Goal: Contribute content: Contribute content

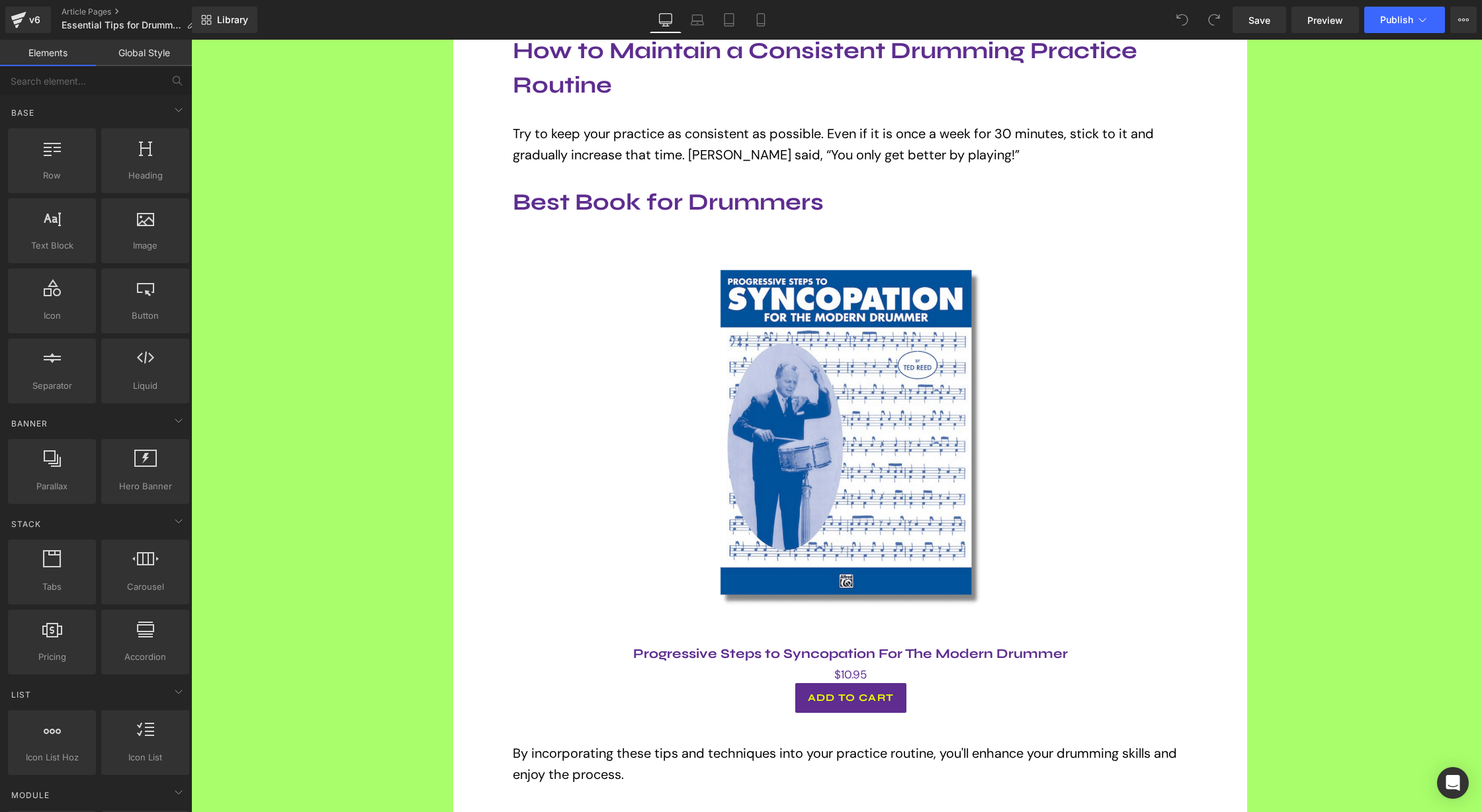
scroll to position [1440, 0]
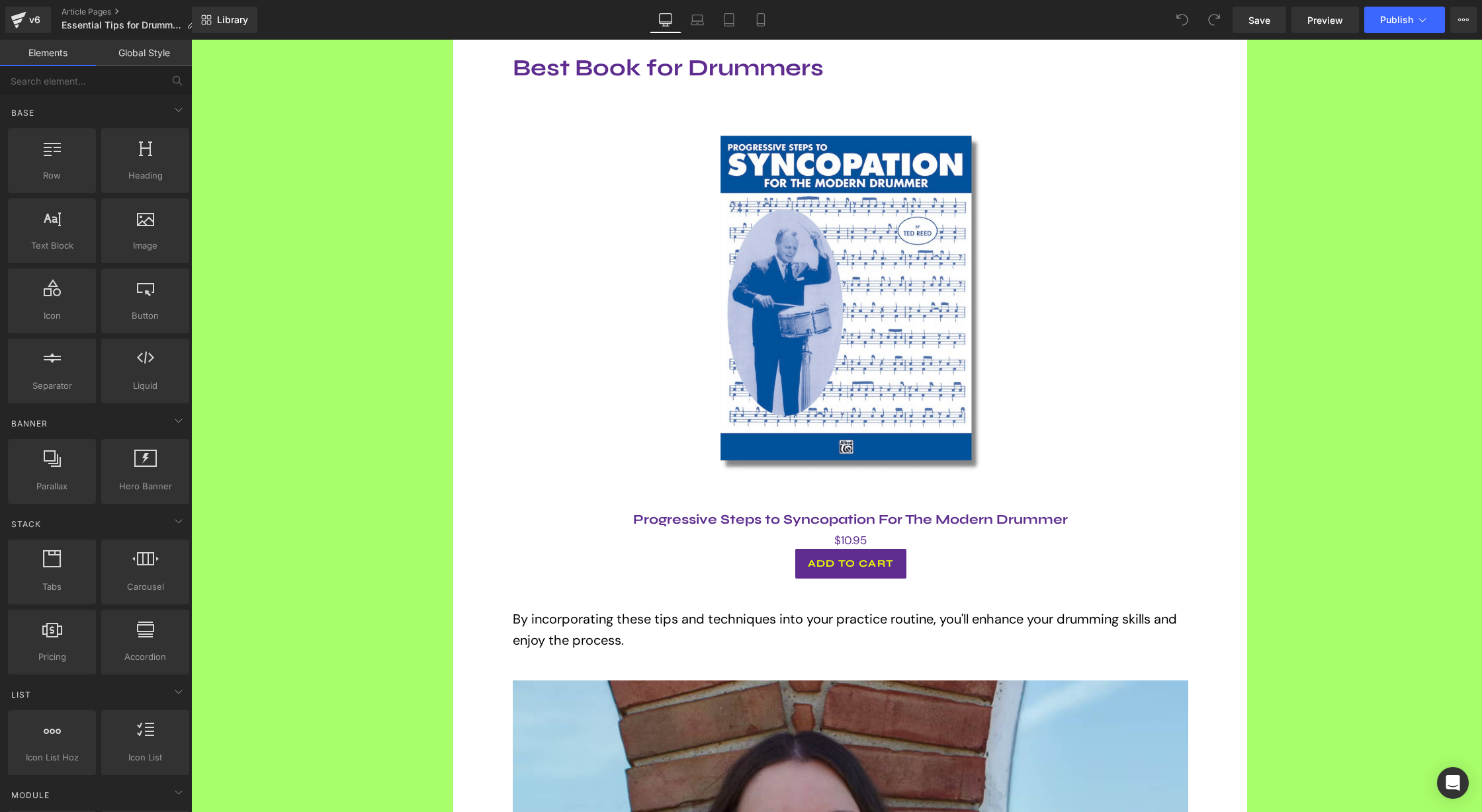
click at [869, 360] on img at bounding box center [851, 304] width 398 height 397
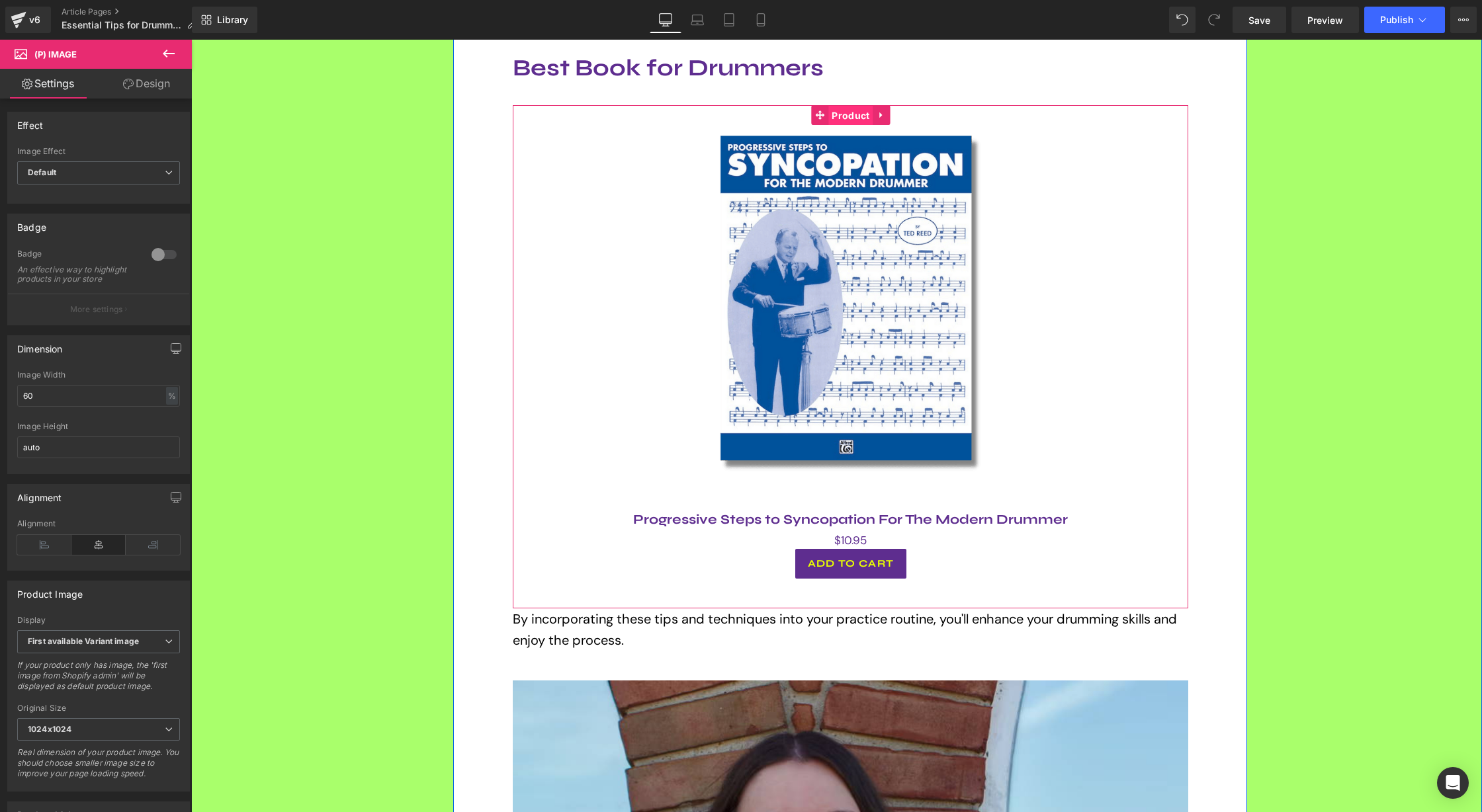
click at [855, 115] on span "Product" at bounding box center [850, 115] width 44 height 20
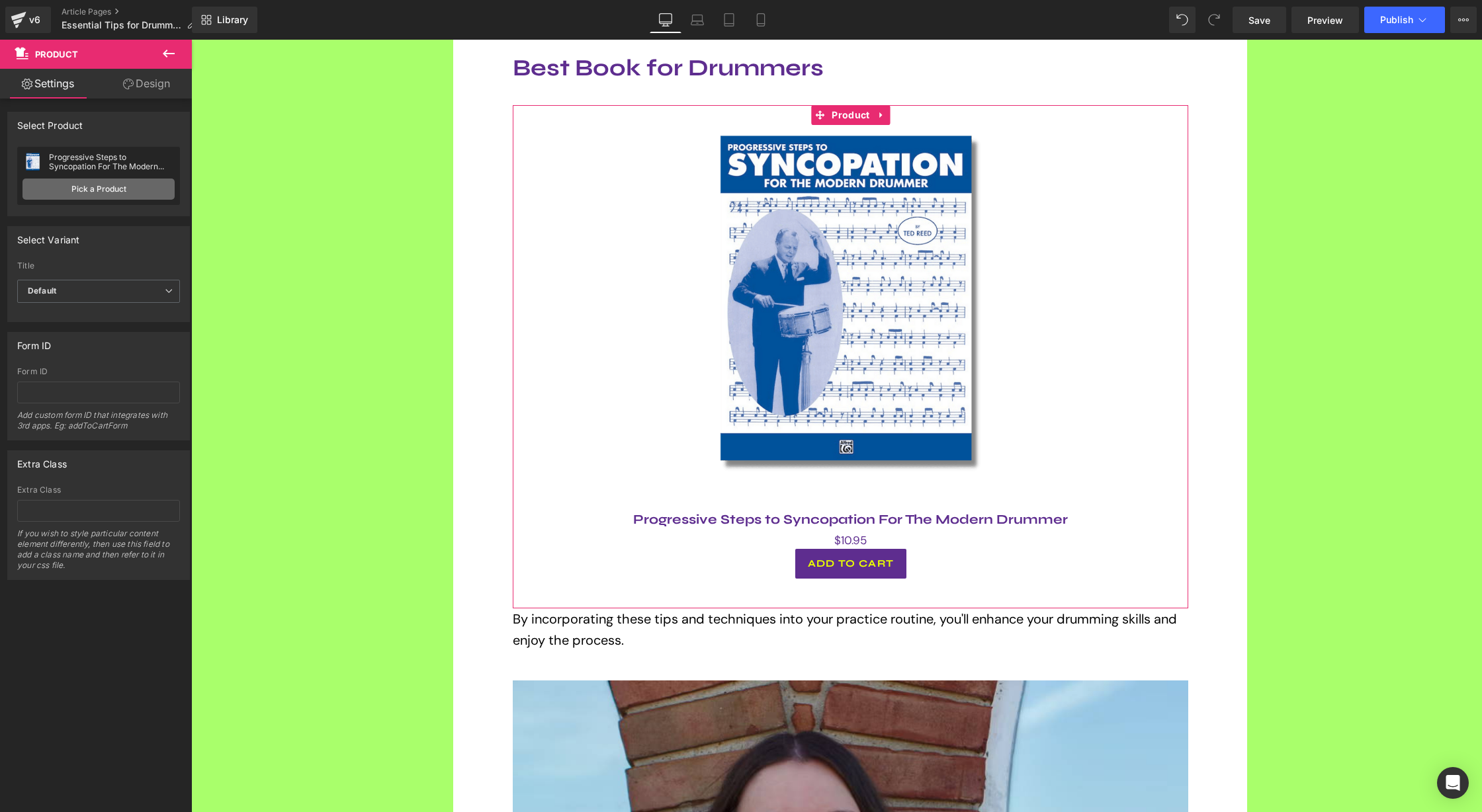
click at [81, 190] on link "Pick a Product" at bounding box center [98, 188] width 152 height 21
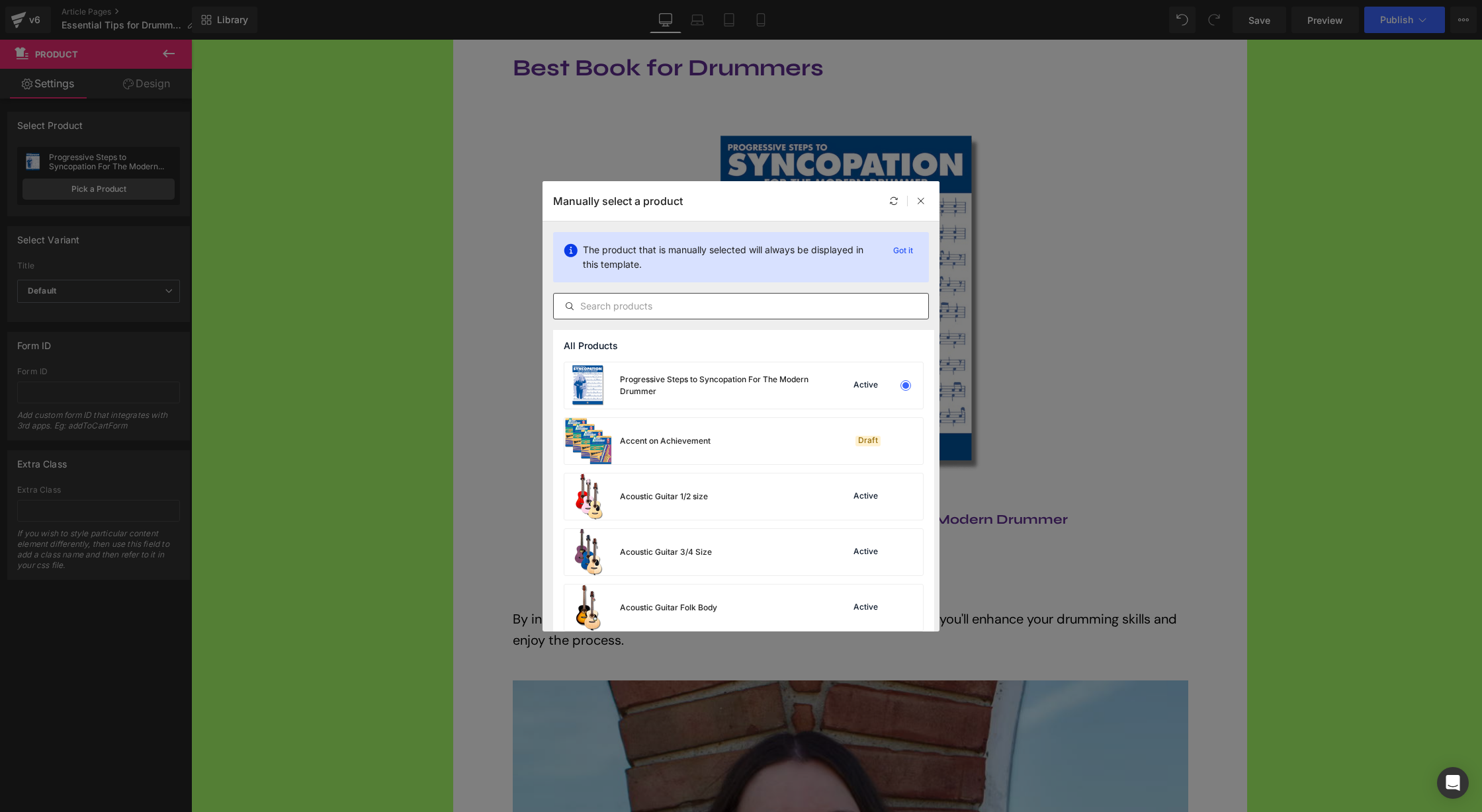
click at [694, 309] on input "text" at bounding box center [741, 306] width 374 height 16
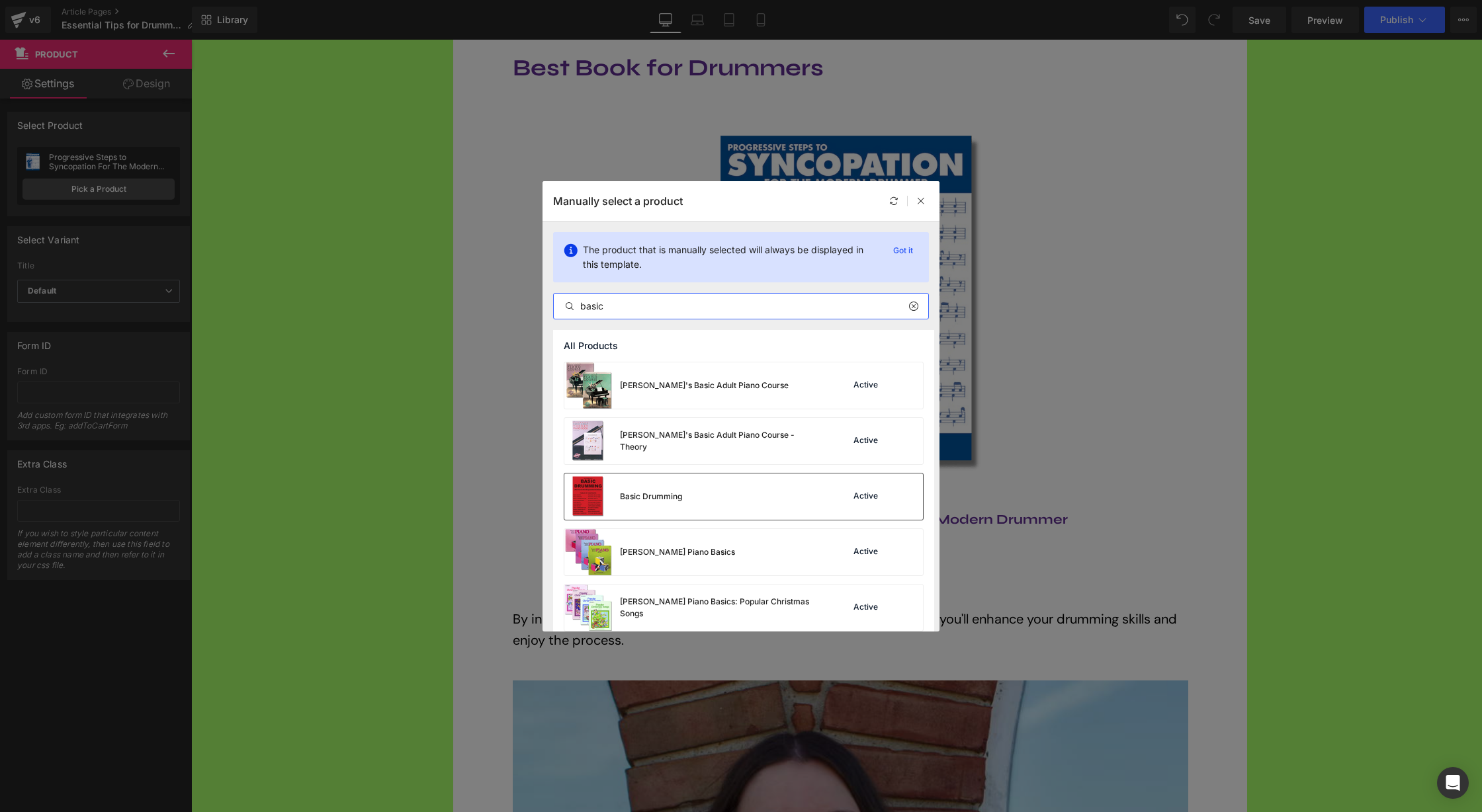
type input "basic"
click at [659, 504] on div "Basic Drumming" at bounding box center [623, 496] width 118 height 46
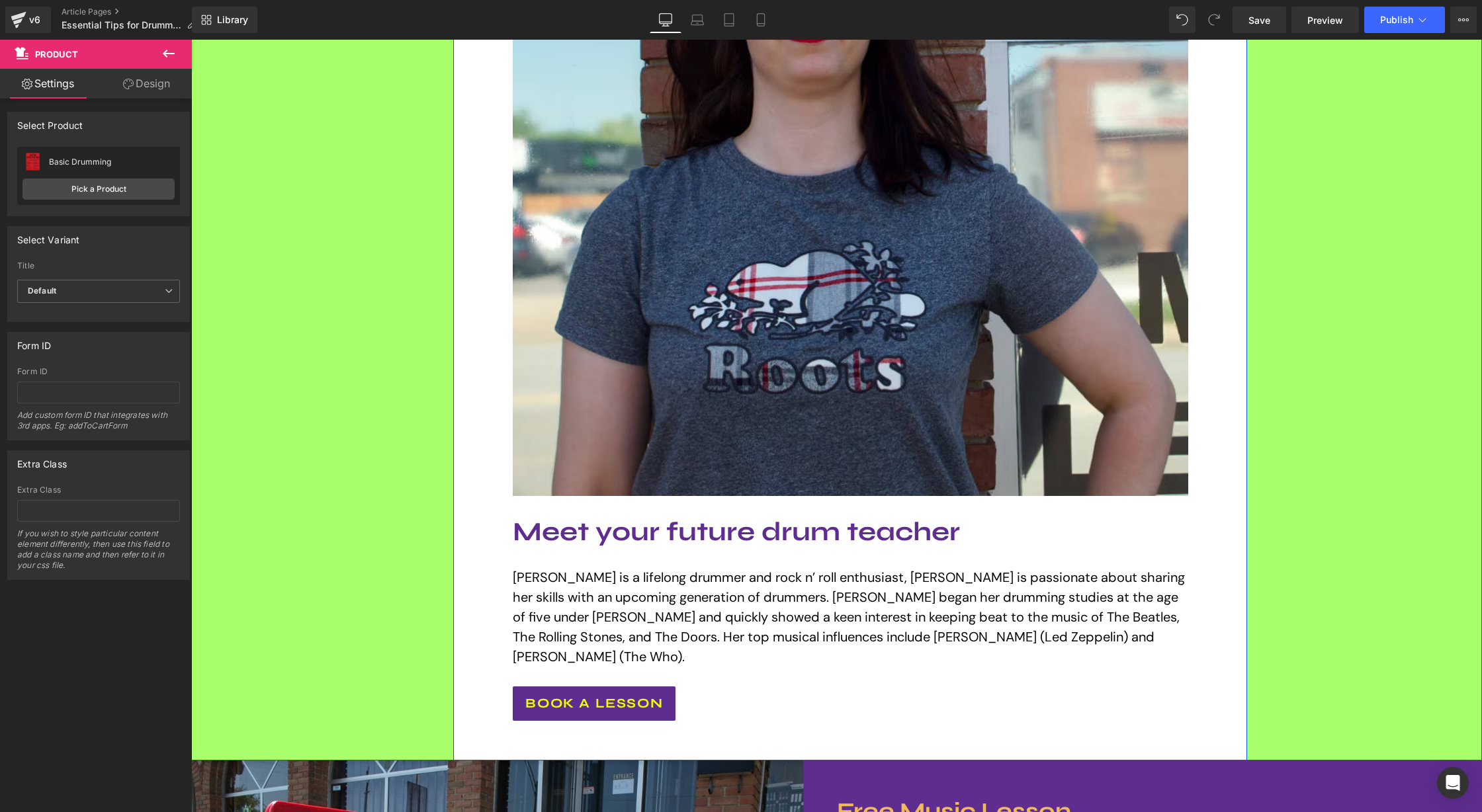
scroll to position [2602, 0]
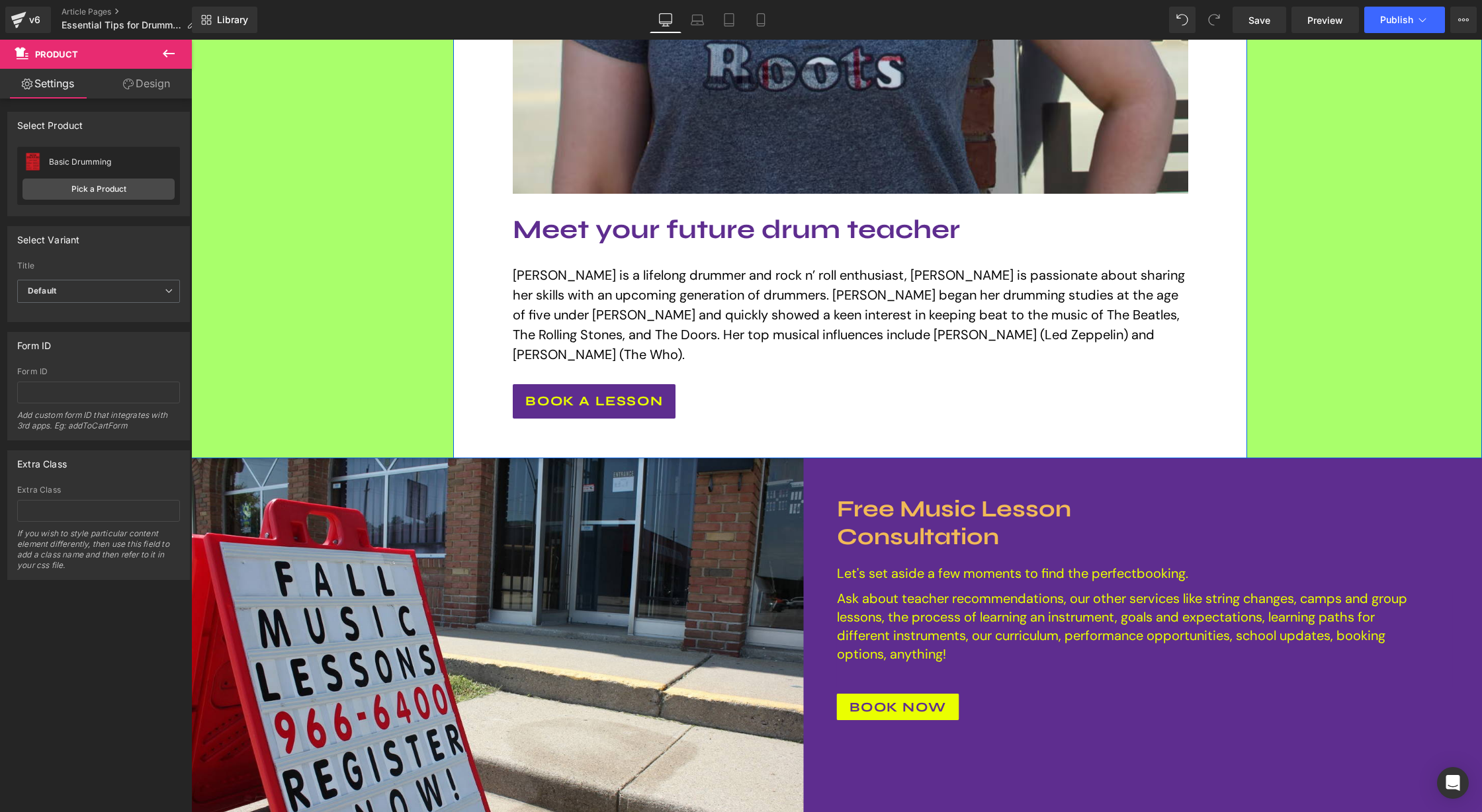
click at [781, 230] on h1 "Meet your future drum teacher" at bounding box center [850, 229] width 675 height 31
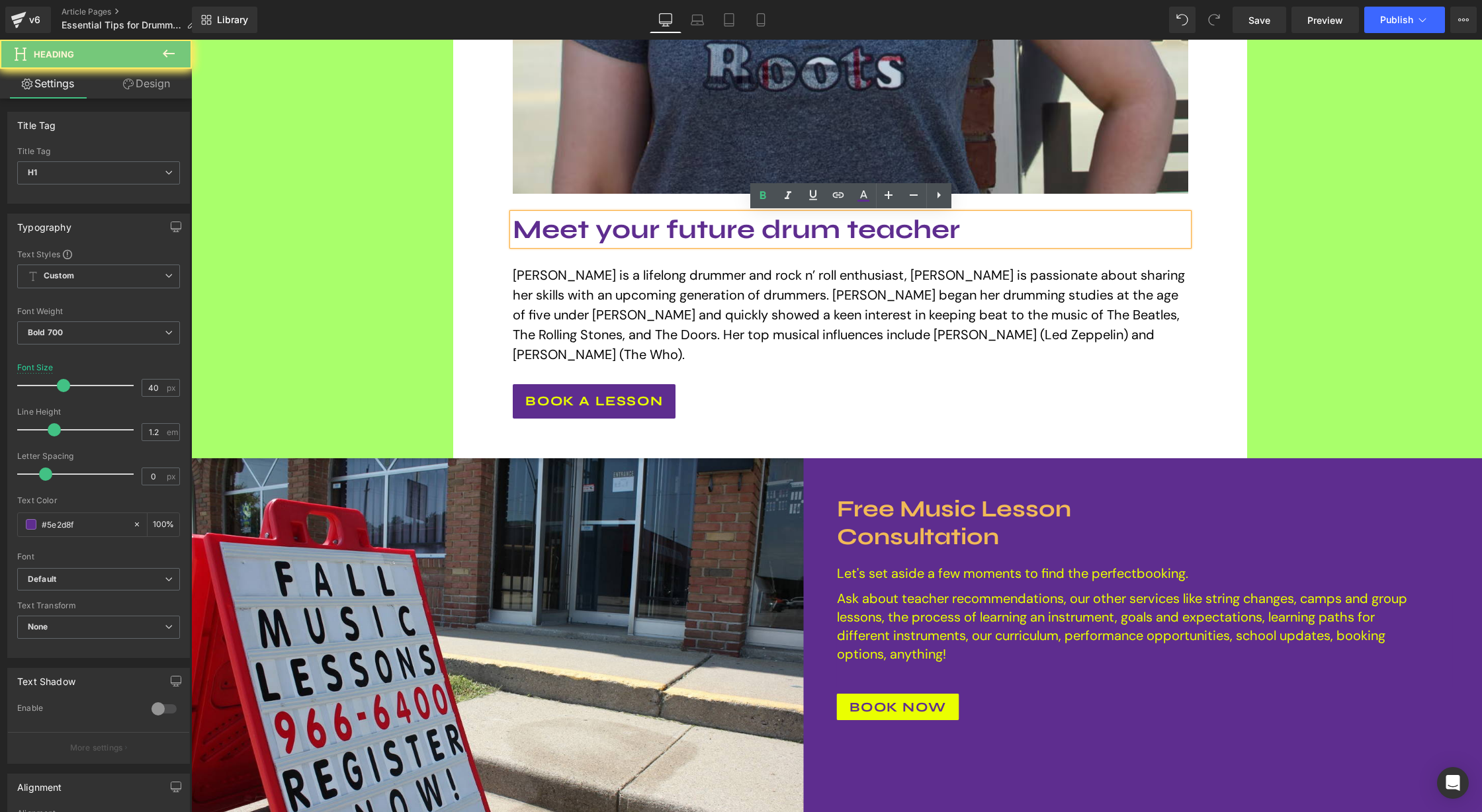
click at [781, 230] on h1 "Meet your future drum teacher" at bounding box center [850, 229] width 675 height 31
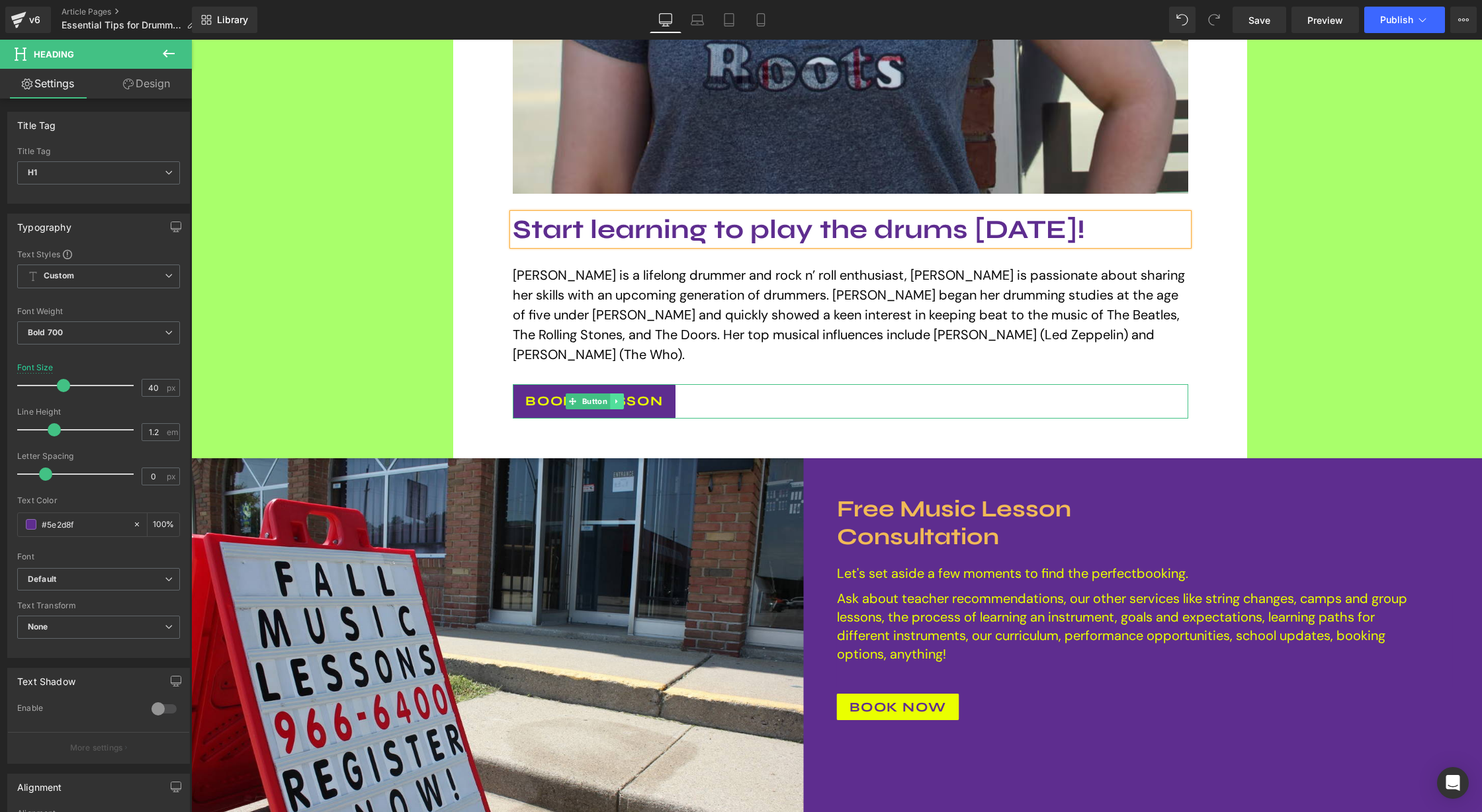
click at [611, 393] on link at bounding box center [617, 401] width 14 height 16
click at [658, 391] on span "Book a lesson" at bounding box center [594, 401] width 137 height 20
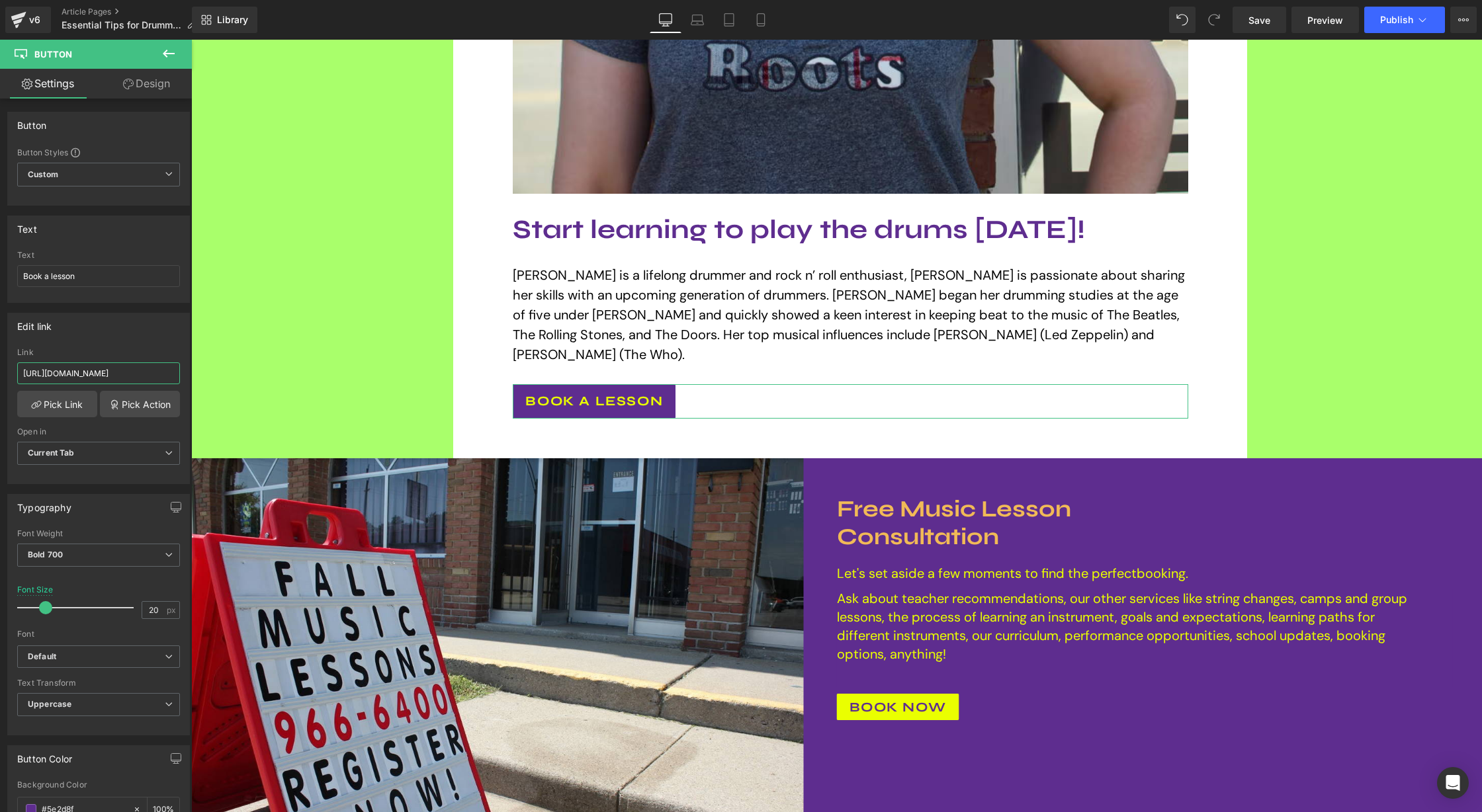
scroll to position [0, 191]
drag, startPoint x: 288, startPoint y: 414, endPoint x: 225, endPoint y: 375, distance: 74.1
click at [140, 341] on div "Edit link https://swsm.pike13.com/locations/south-windsor-school-of-music/appoi…" at bounding box center [98, 398] width 182 height 171
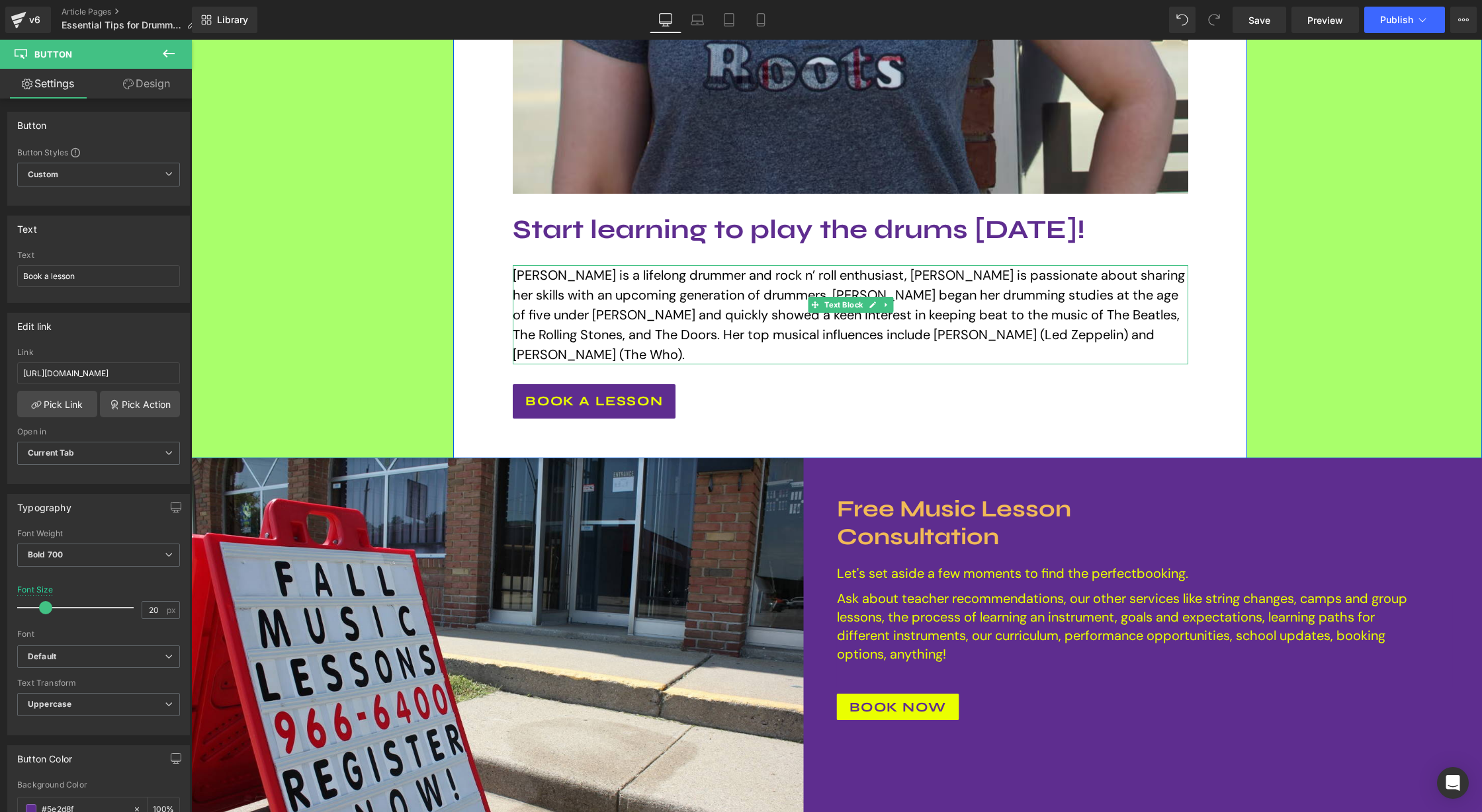
click at [704, 284] on p "Sierra is a lifelong drummer and rock n’ roll enthusiast, Sierra is passionate …" at bounding box center [850, 314] width 675 height 99
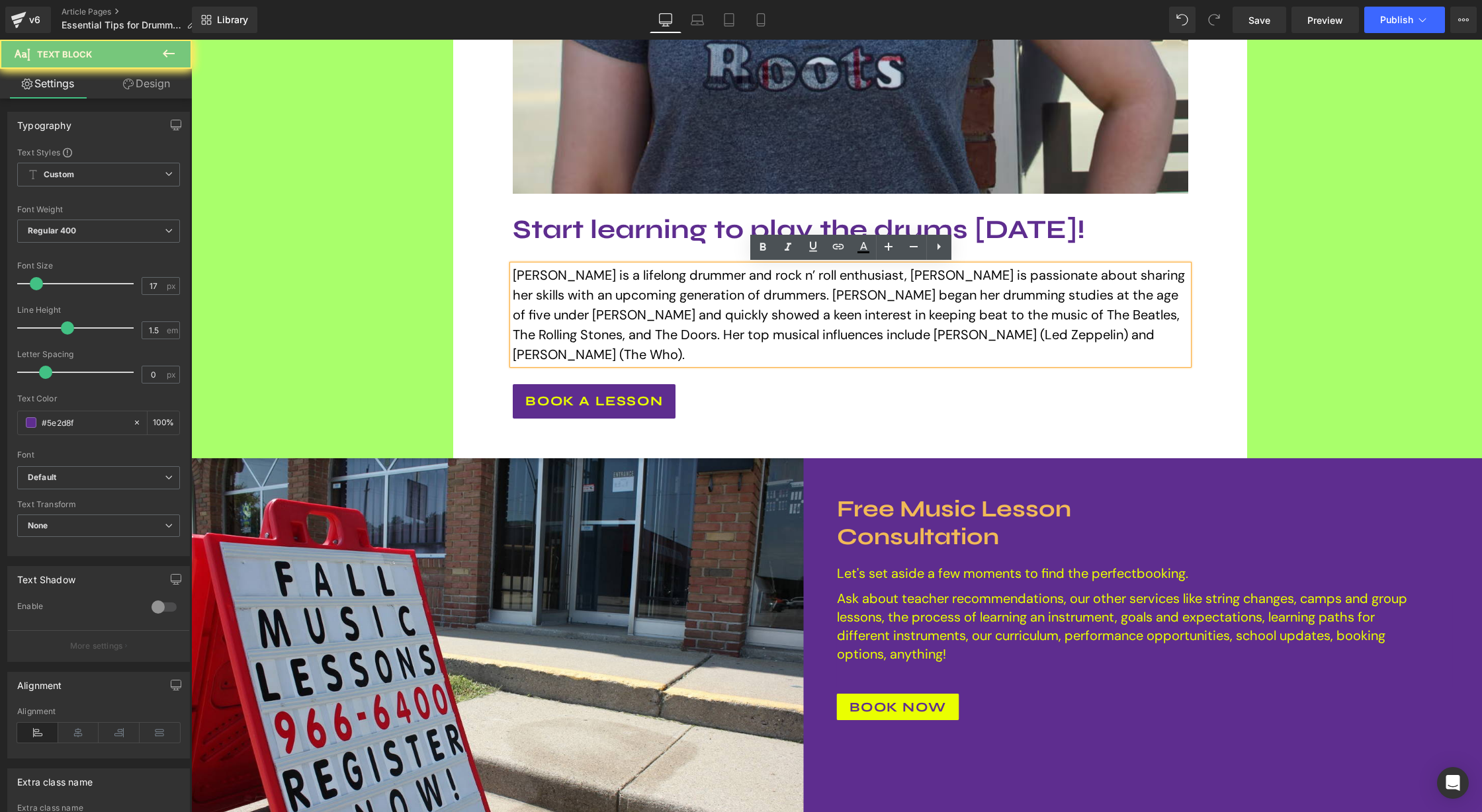
click at [704, 284] on p "Sierra is a lifelong drummer and rock n’ roll enthusiast, Sierra is passionate …" at bounding box center [850, 314] width 675 height 99
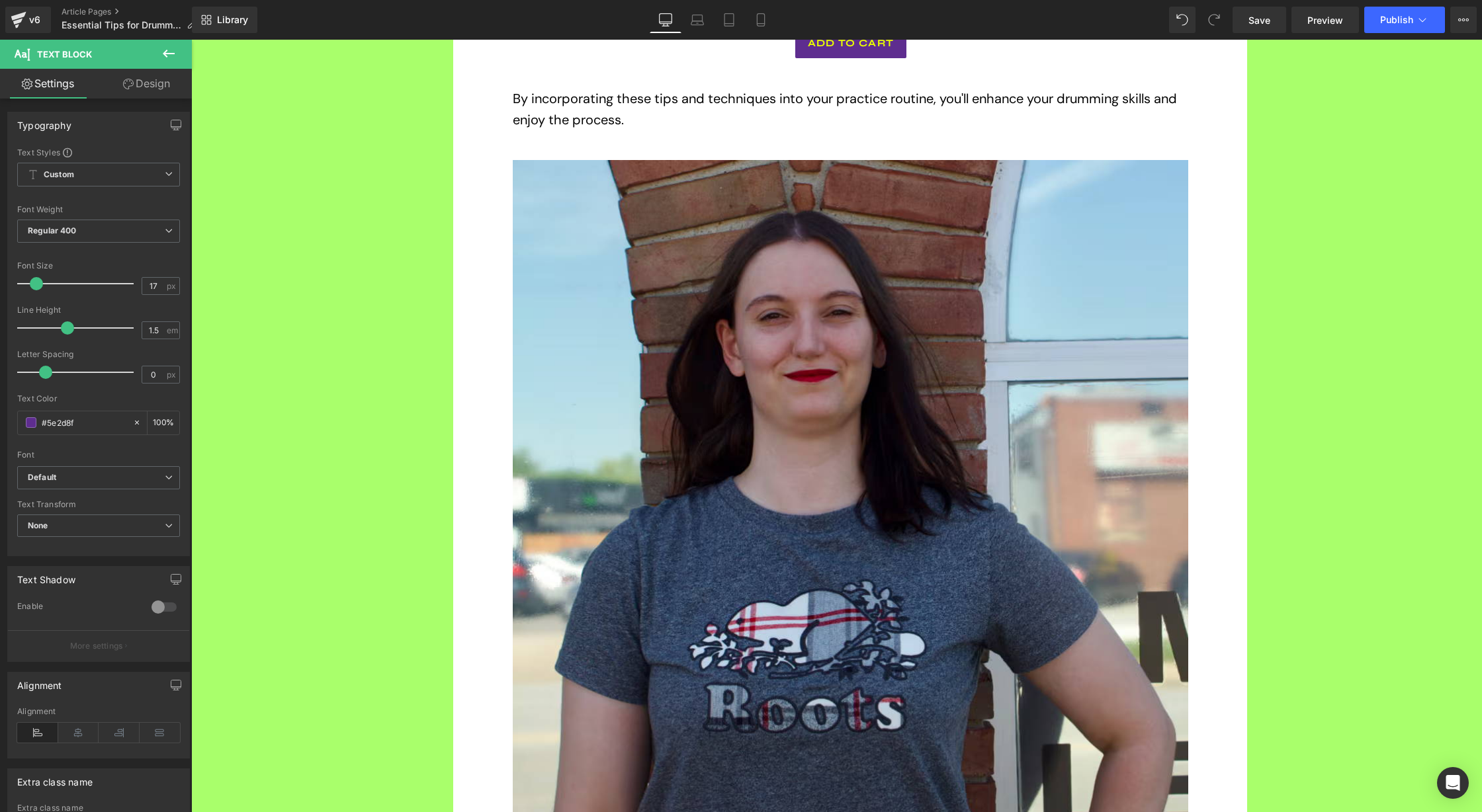
scroll to position [1955, 0]
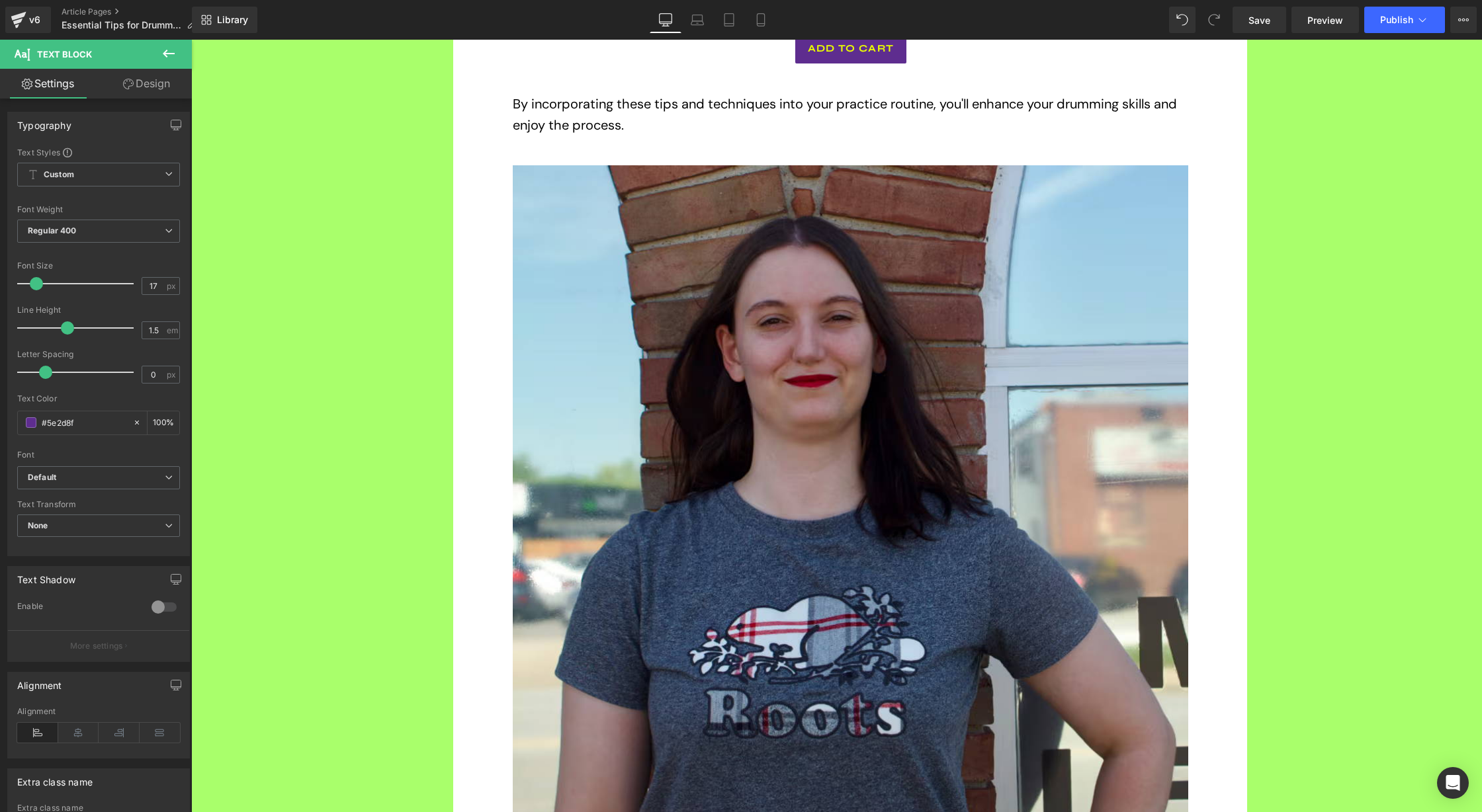
click at [704, 284] on img at bounding box center [850, 503] width 675 height 675
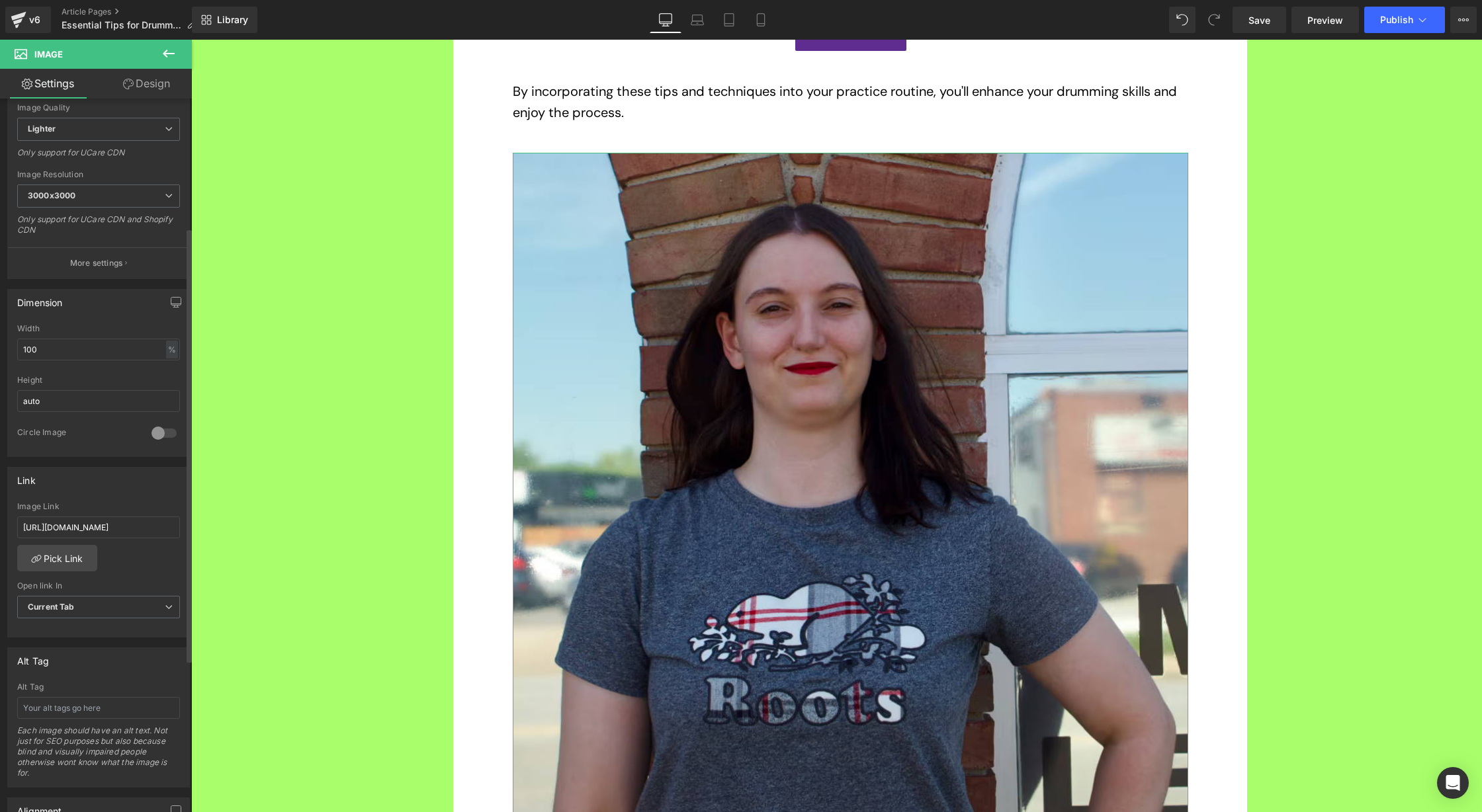
scroll to position [214, 0]
click at [137, 529] on input "https://www.southwindsorschoolofmusic.com/pages/sierra" at bounding box center [98, 525] width 163 height 22
click at [159, 490] on div "Link Image Link Pick Link Current Tab New Tab Open link In Current Tab Current …" at bounding box center [98, 550] width 182 height 171
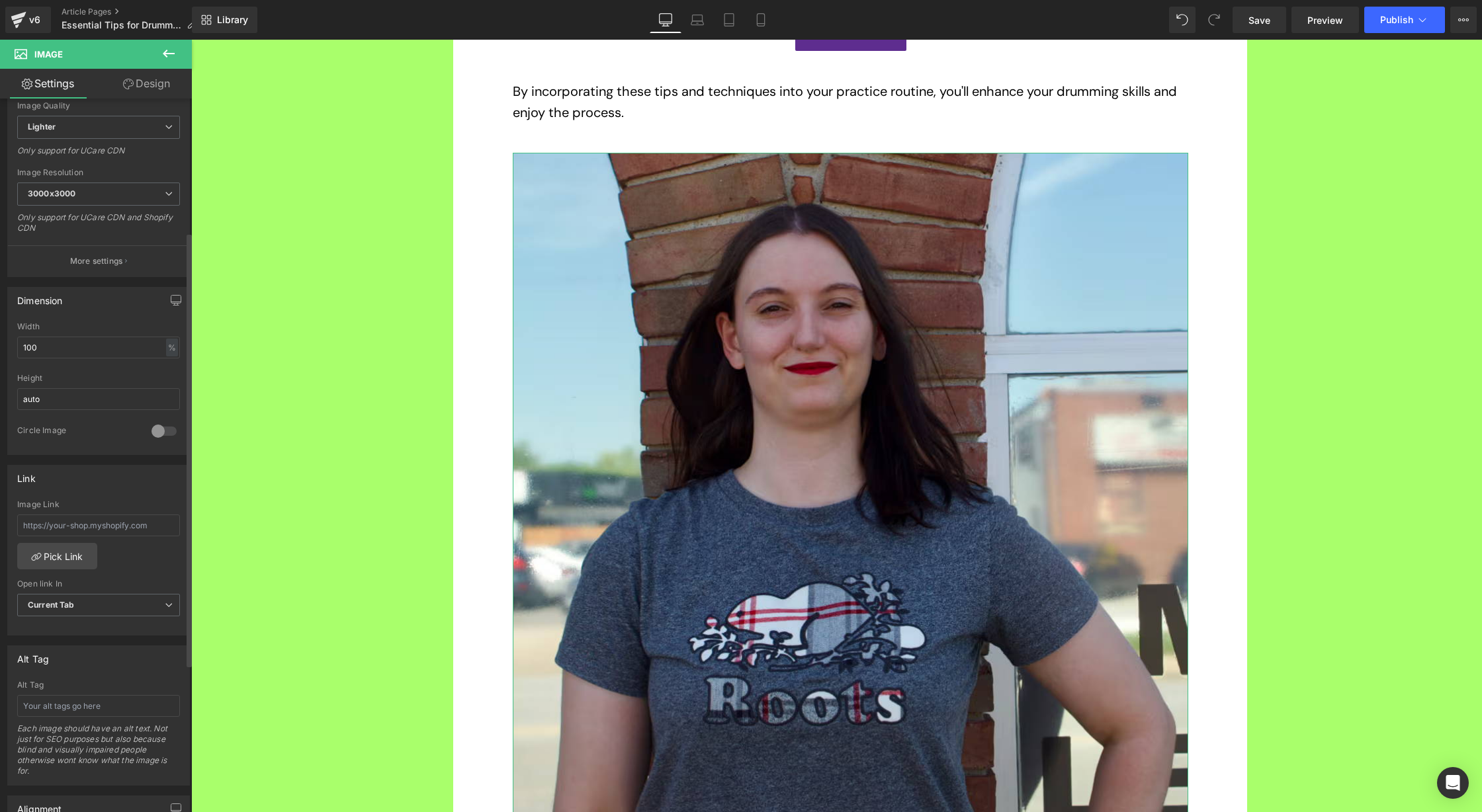
scroll to position [219, 0]
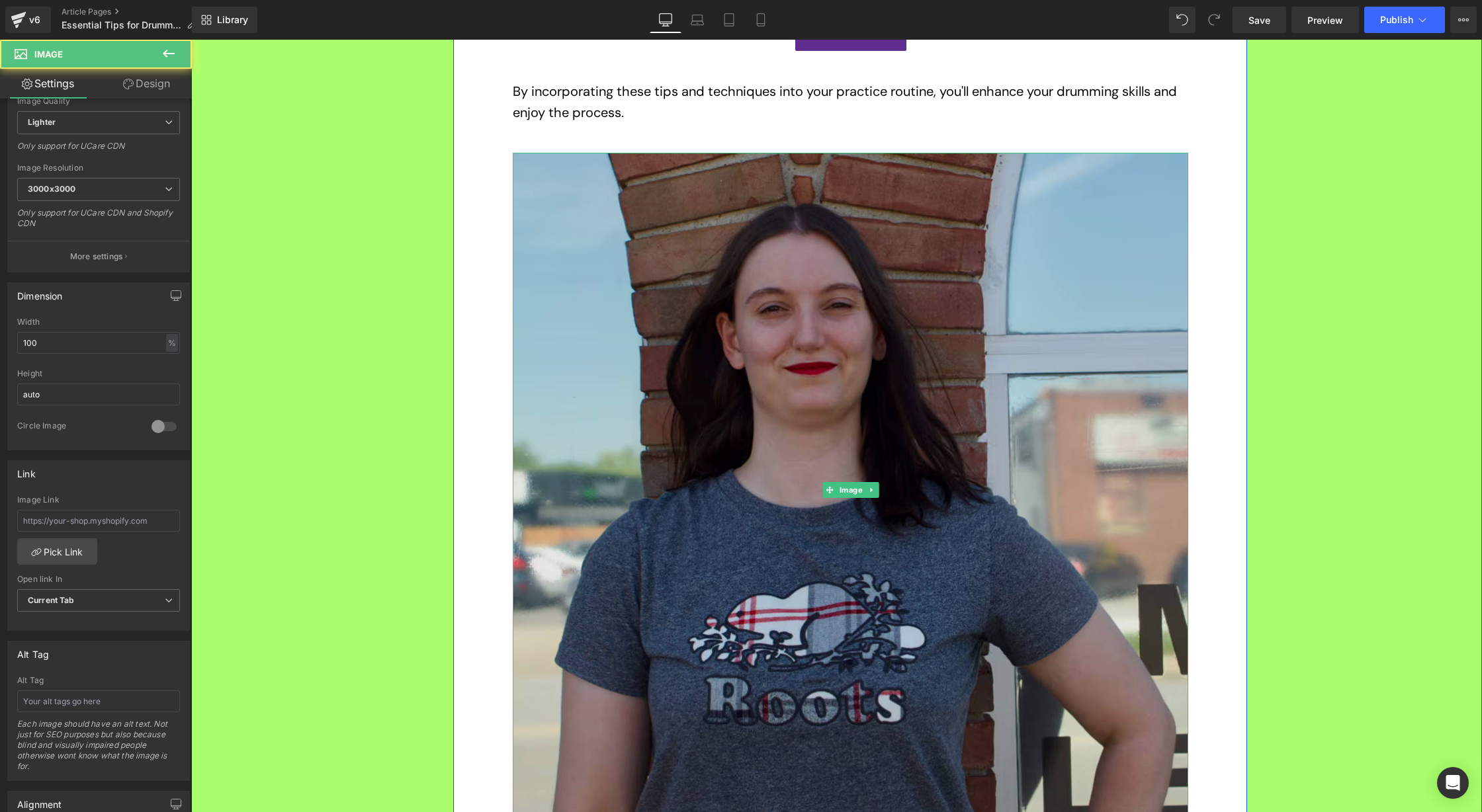
click at [804, 308] on img at bounding box center [850, 490] width 675 height 675
click at [723, 319] on img at bounding box center [850, 490] width 675 height 675
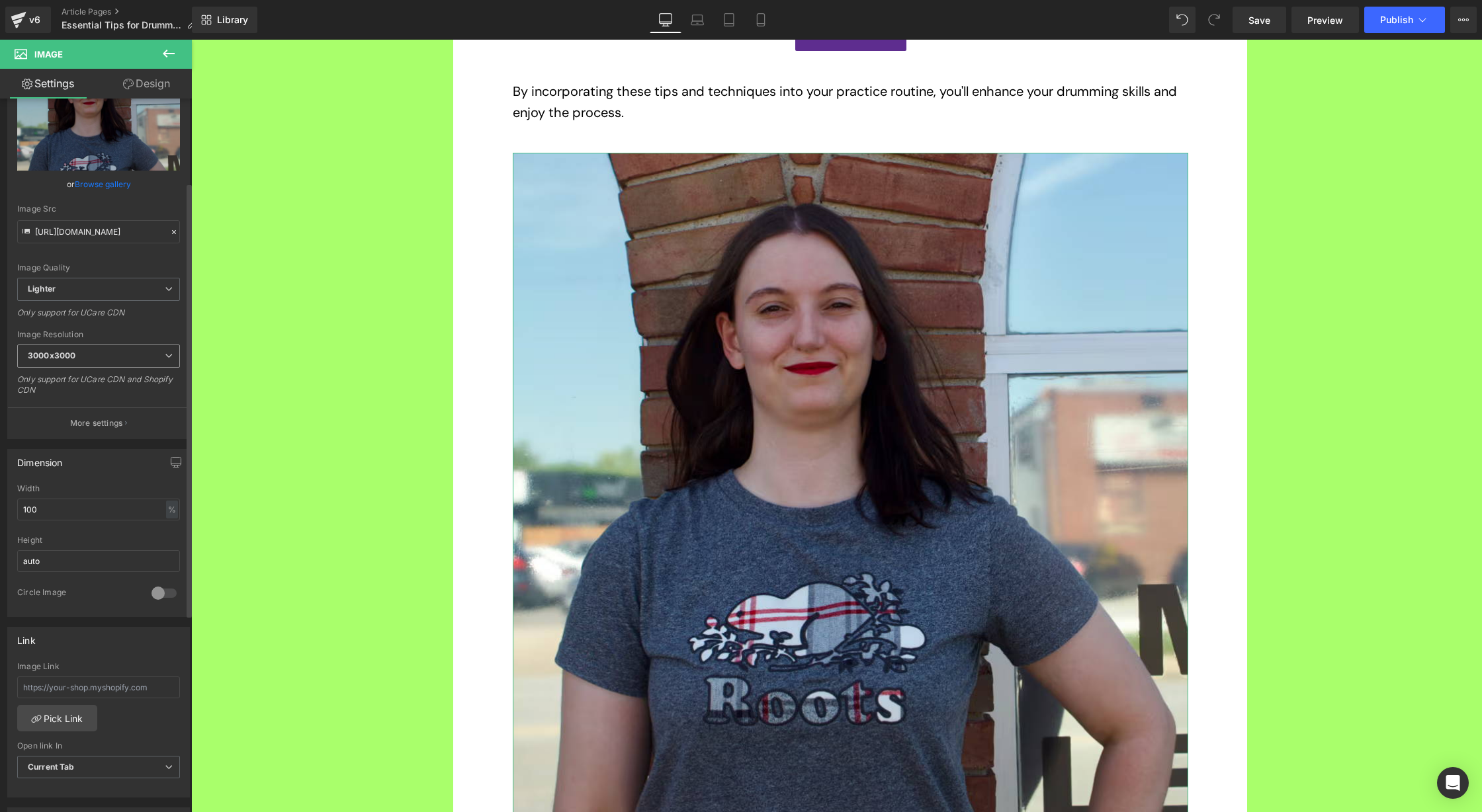
scroll to position [0, 0]
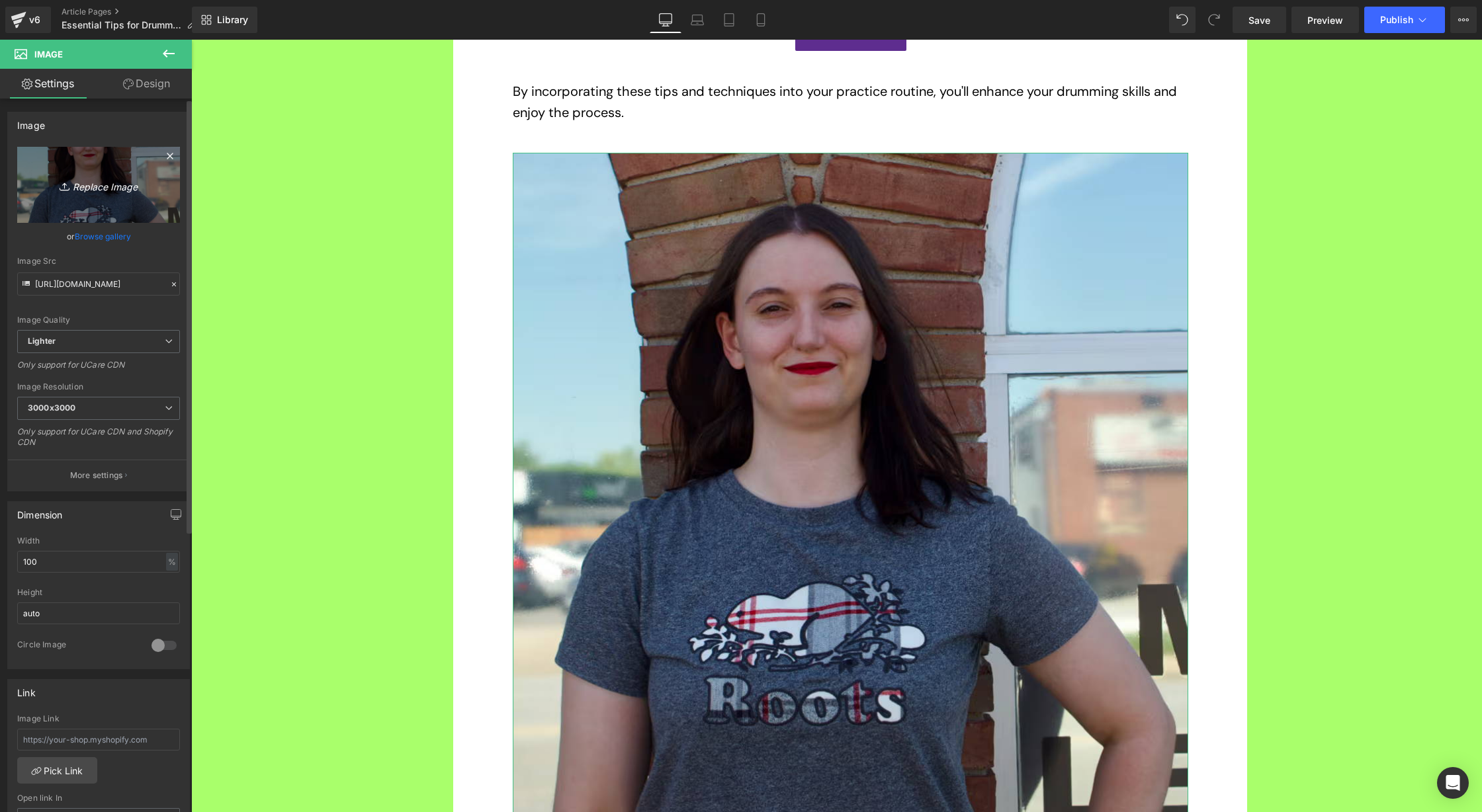
click at [104, 187] on icon "Replace Image" at bounding box center [98, 184] width 106 height 16
type input "C:\fakepath\01 A child happily playing drums with an instructor nearby..png"
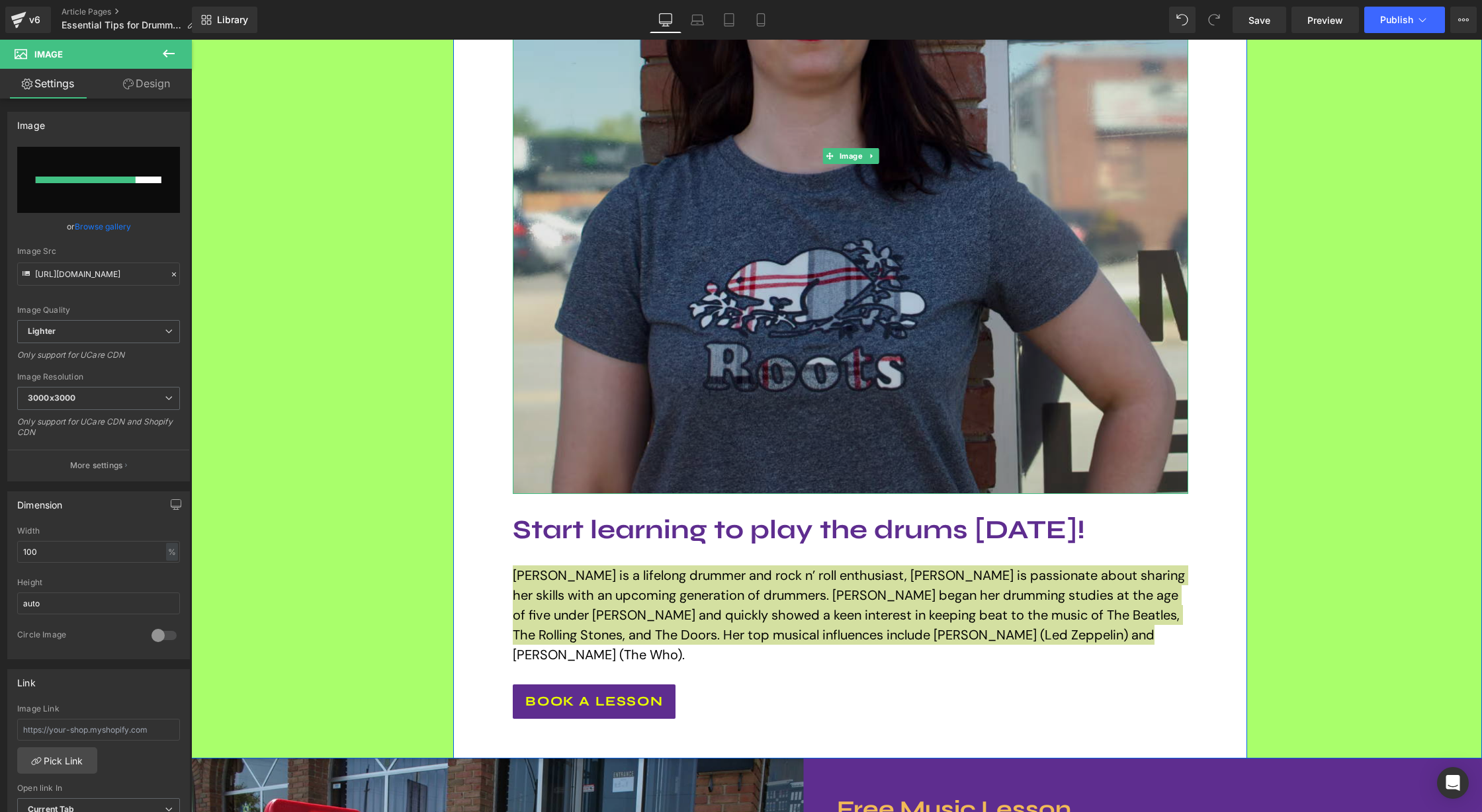
scroll to position [2565, 0]
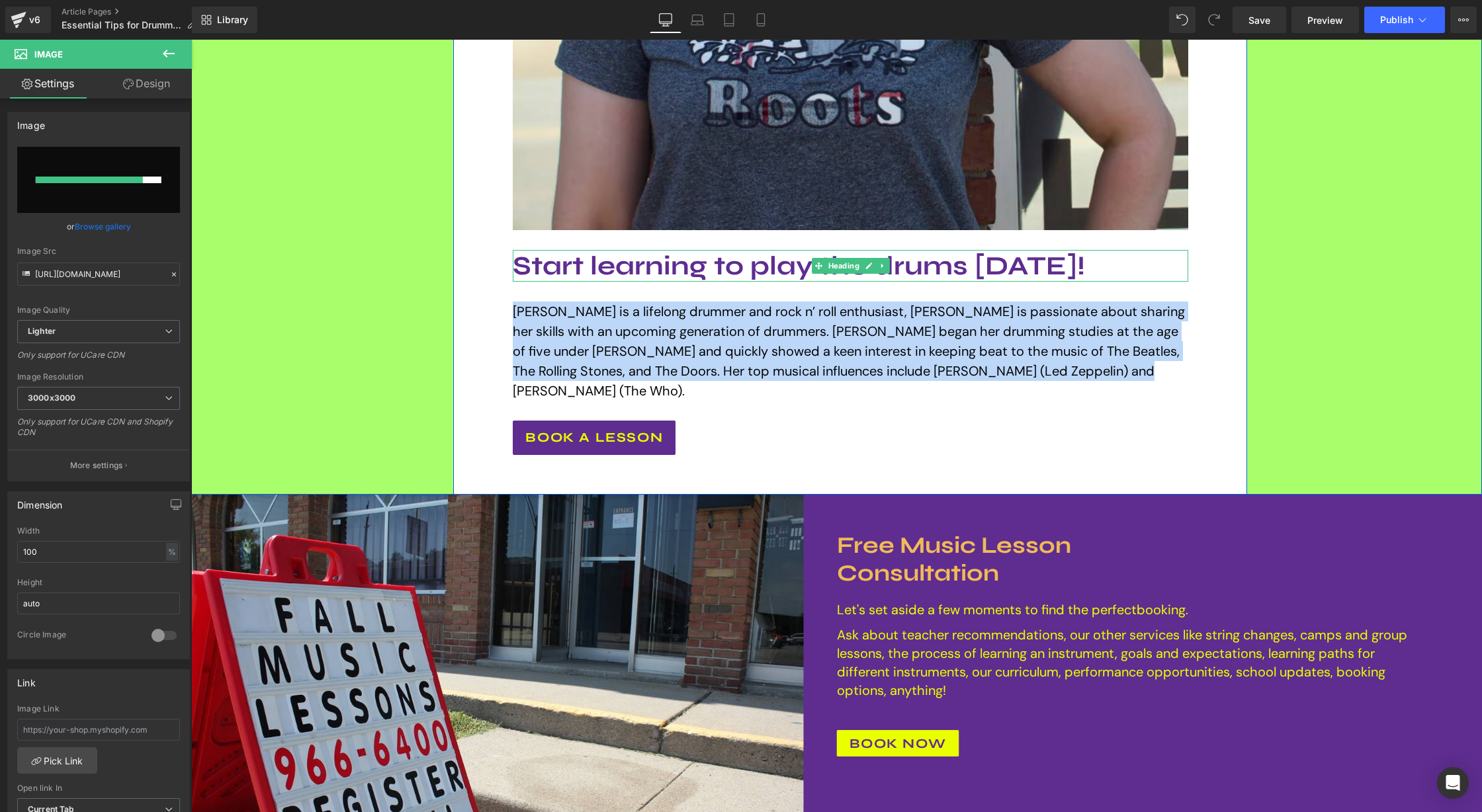
click at [1013, 264] on h1 "Start learning to play the drums today!" at bounding box center [850, 266] width 675 height 31
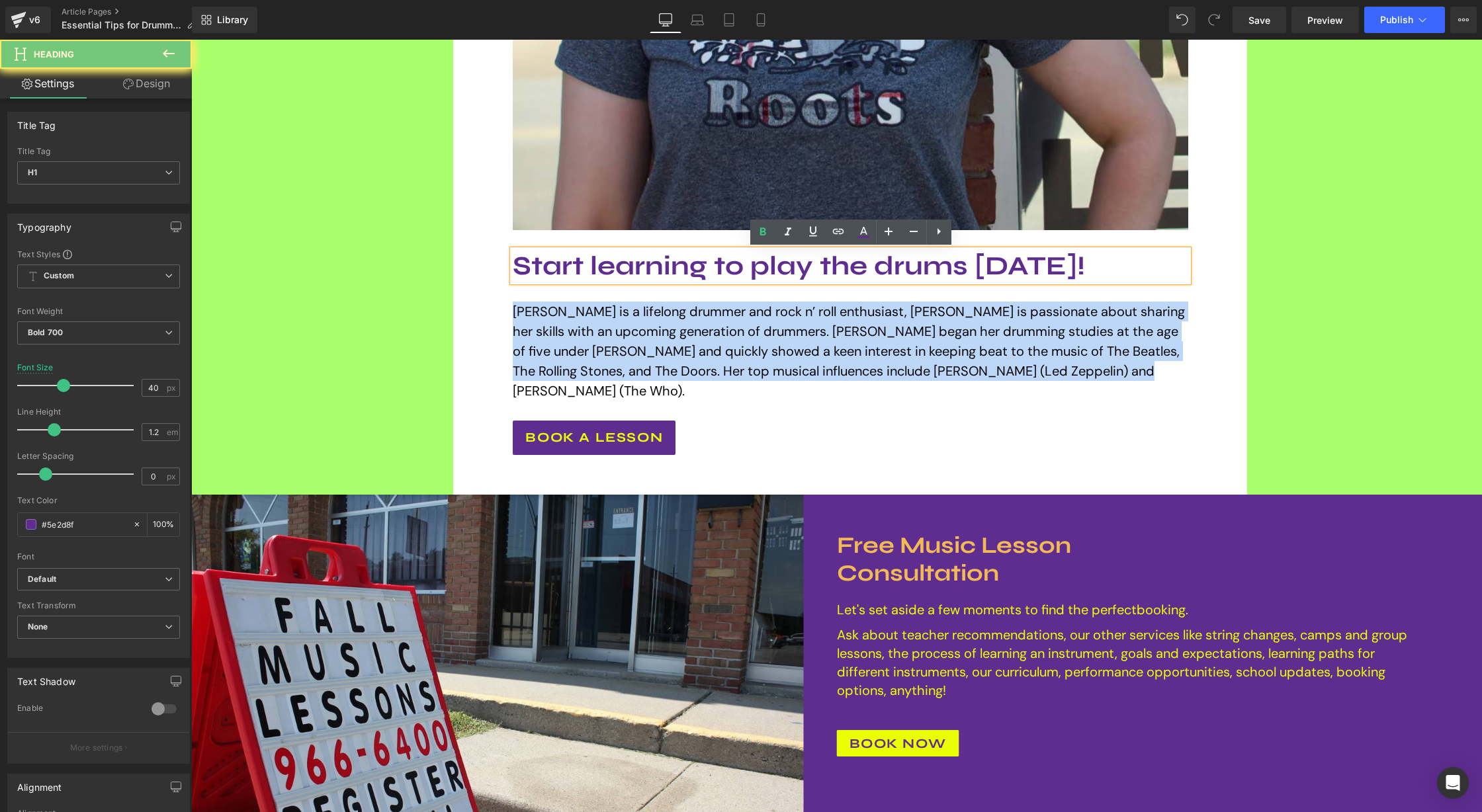
click at [1013, 264] on h1 "Start learning to play the drums today!" at bounding box center [850, 266] width 675 height 31
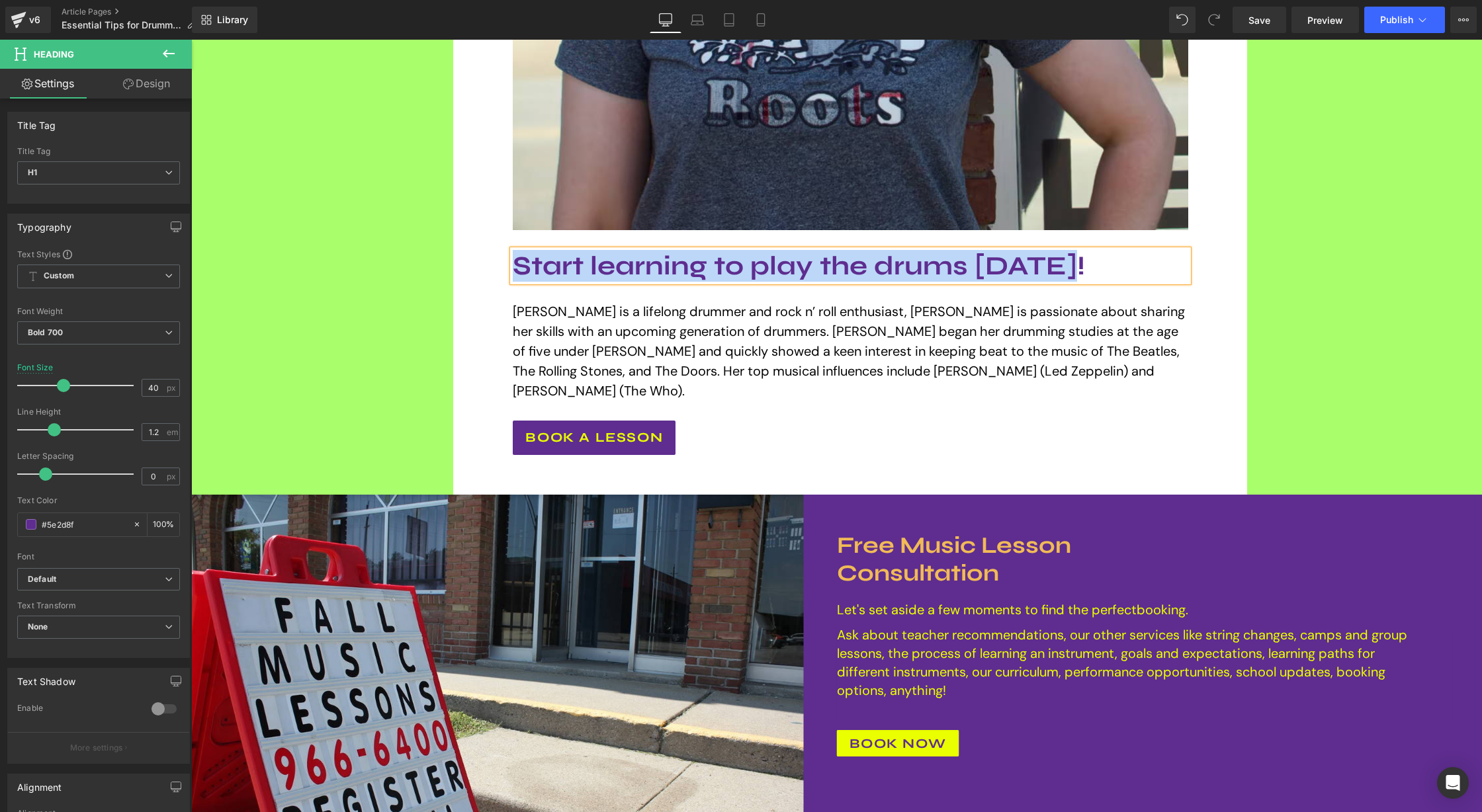
click at [737, 343] on span "Sierra is a lifelong drummer and rock n’ roll enthusiast, Sierra is passionate …" at bounding box center [849, 350] width 672 height 96
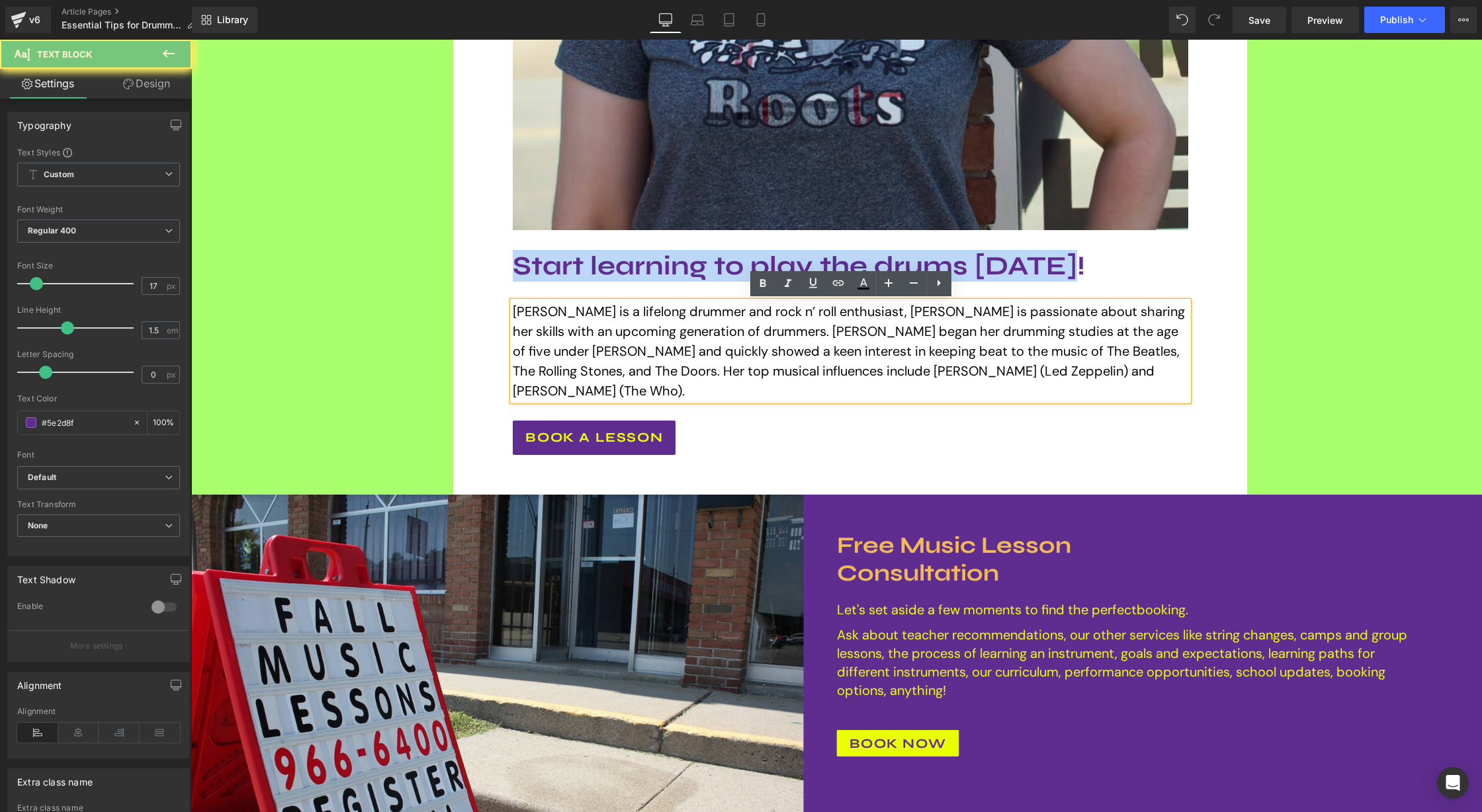
click at [737, 343] on span "Sierra is a lifelong drummer and rock n’ roll enthusiast, Sierra is passionate …" at bounding box center [849, 350] width 672 height 96
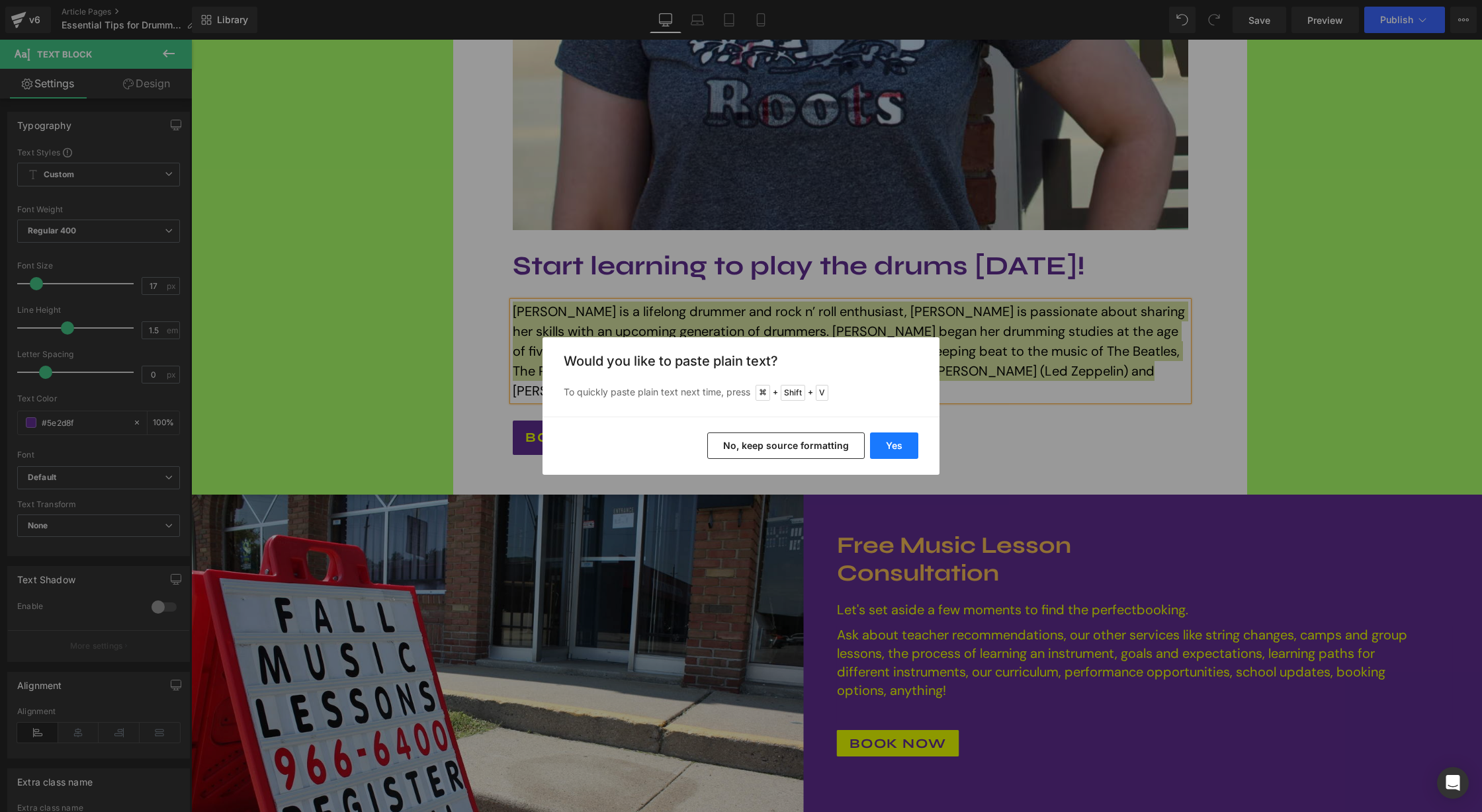
click at [889, 444] on button "Yes" at bounding box center [894, 445] width 49 height 27
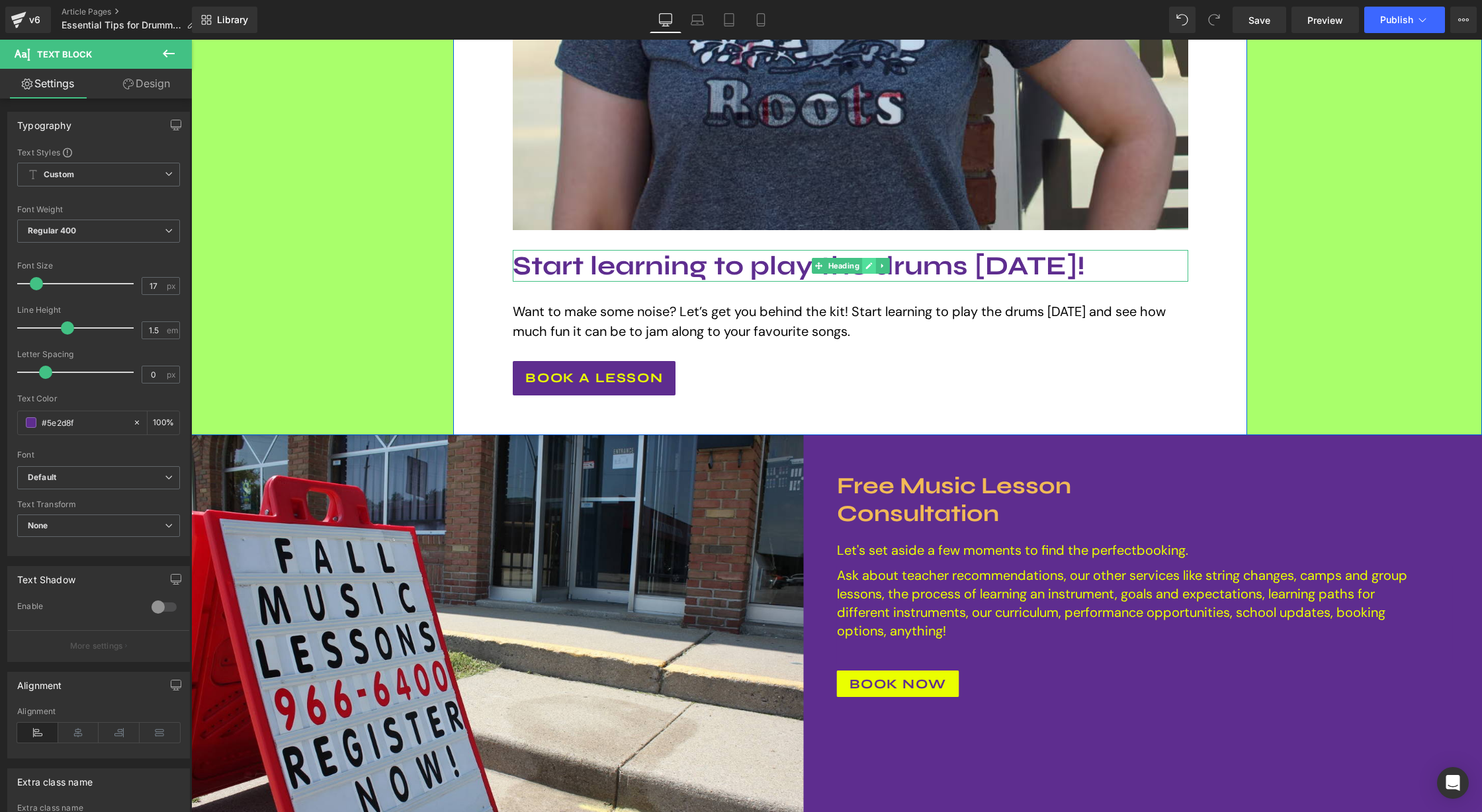
click at [870, 264] on icon at bounding box center [869, 266] width 7 height 7
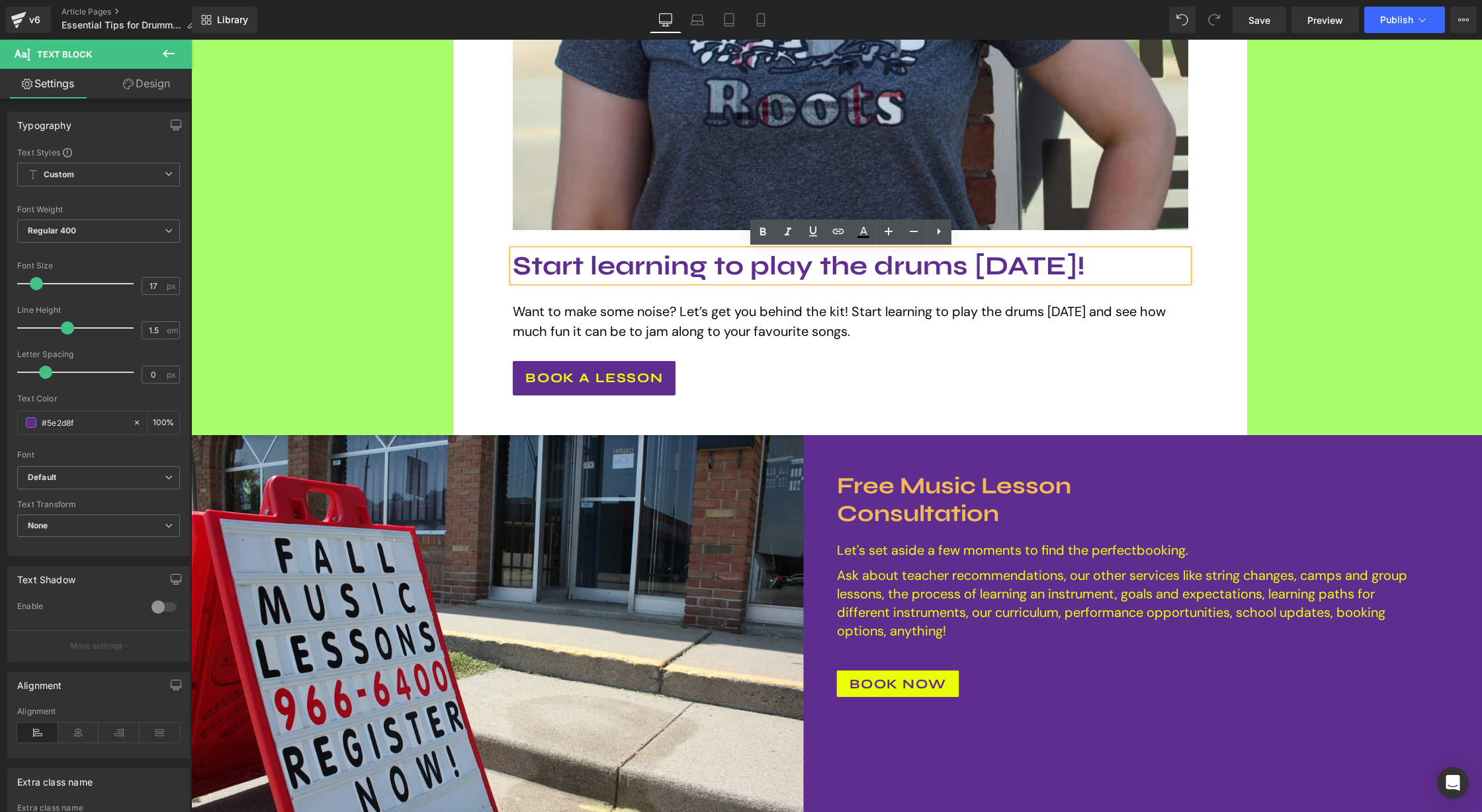
click at [821, 267] on h1 "Start learning to play the drums today!" at bounding box center [850, 266] width 675 height 31
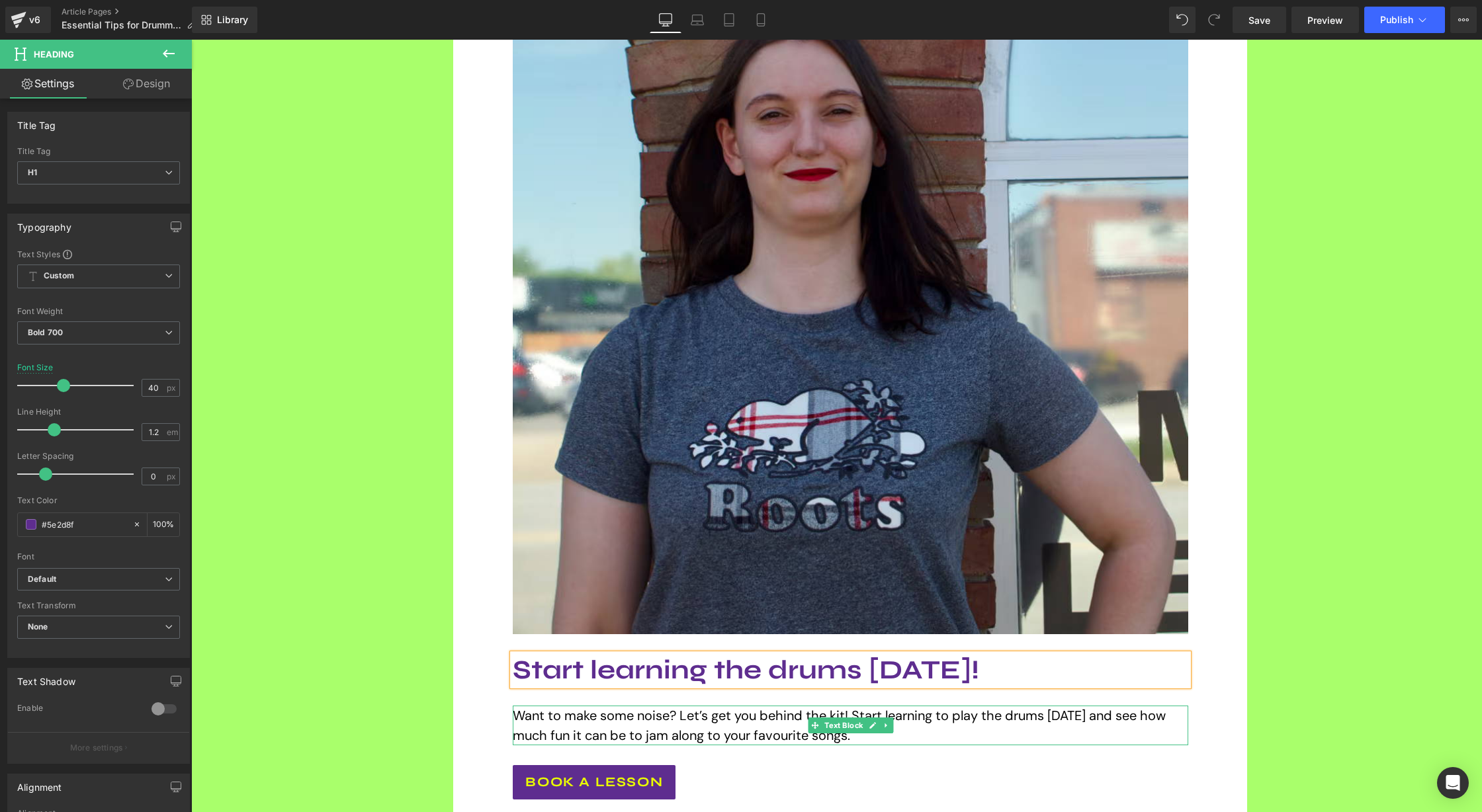
scroll to position [1940, 0]
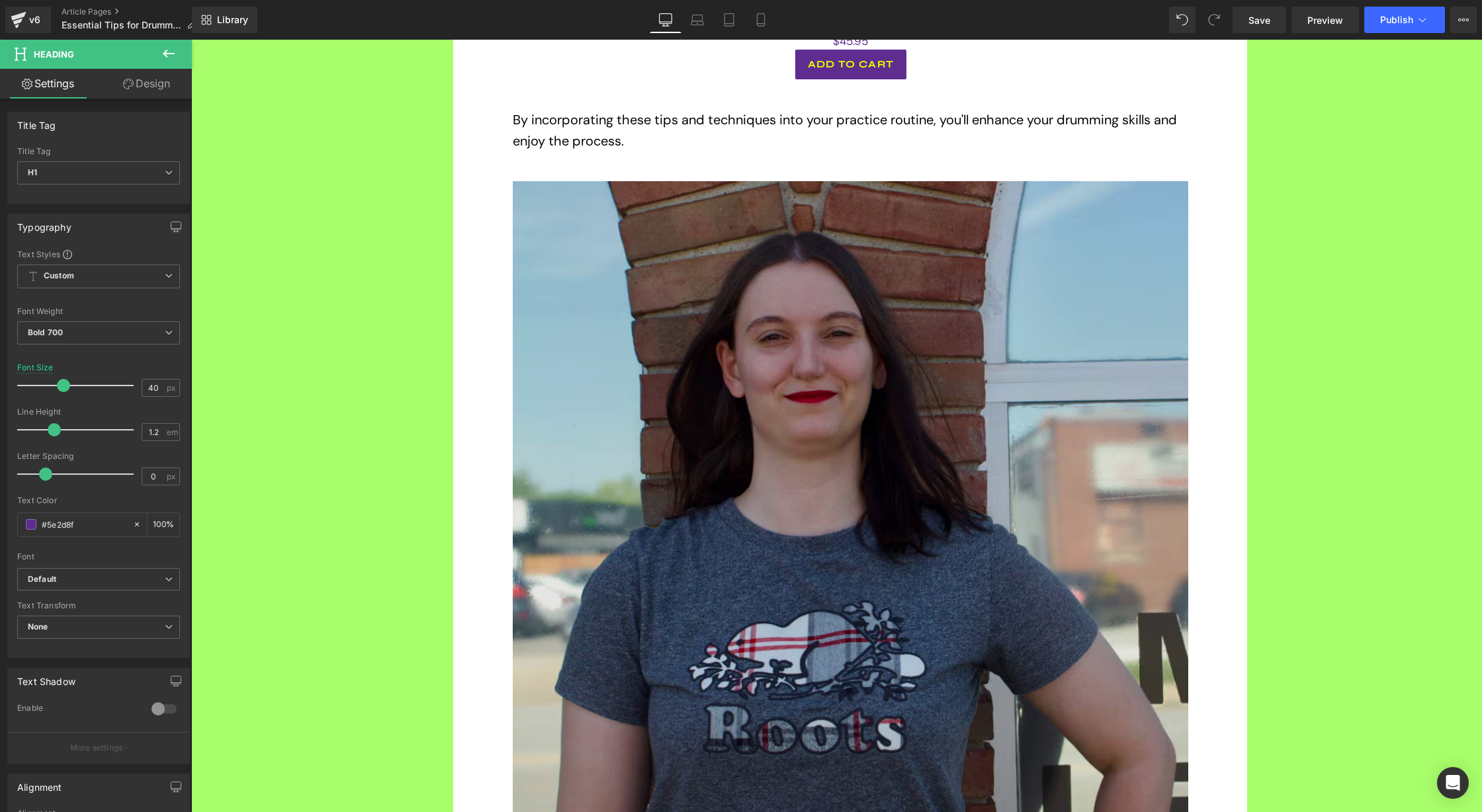
click at [898, 427] on img at bounding box center [850, 518] width 675 height 675
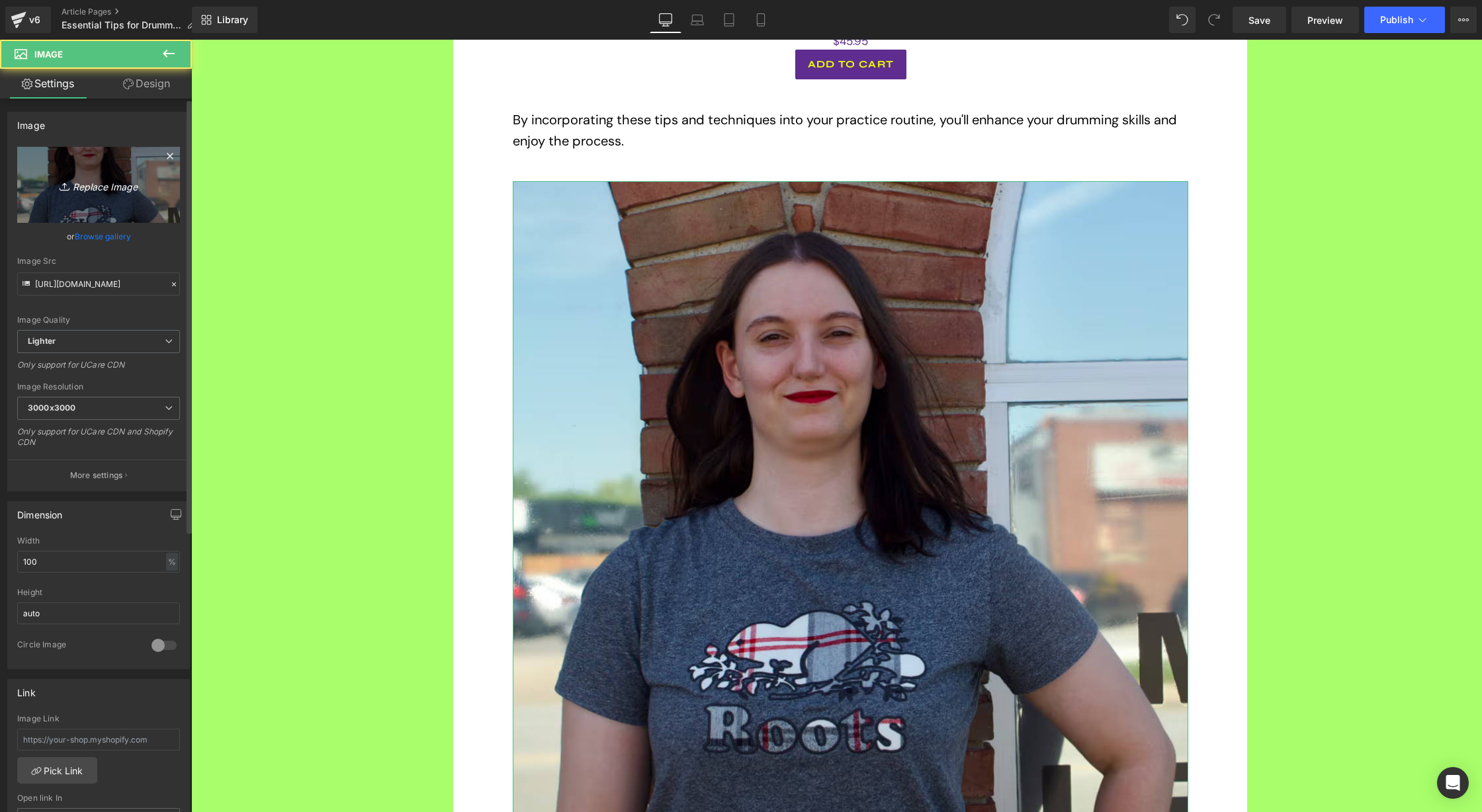
click at [94, 178] on icon "Replace Image" at bounding box center [98, 184] width 106 height 16
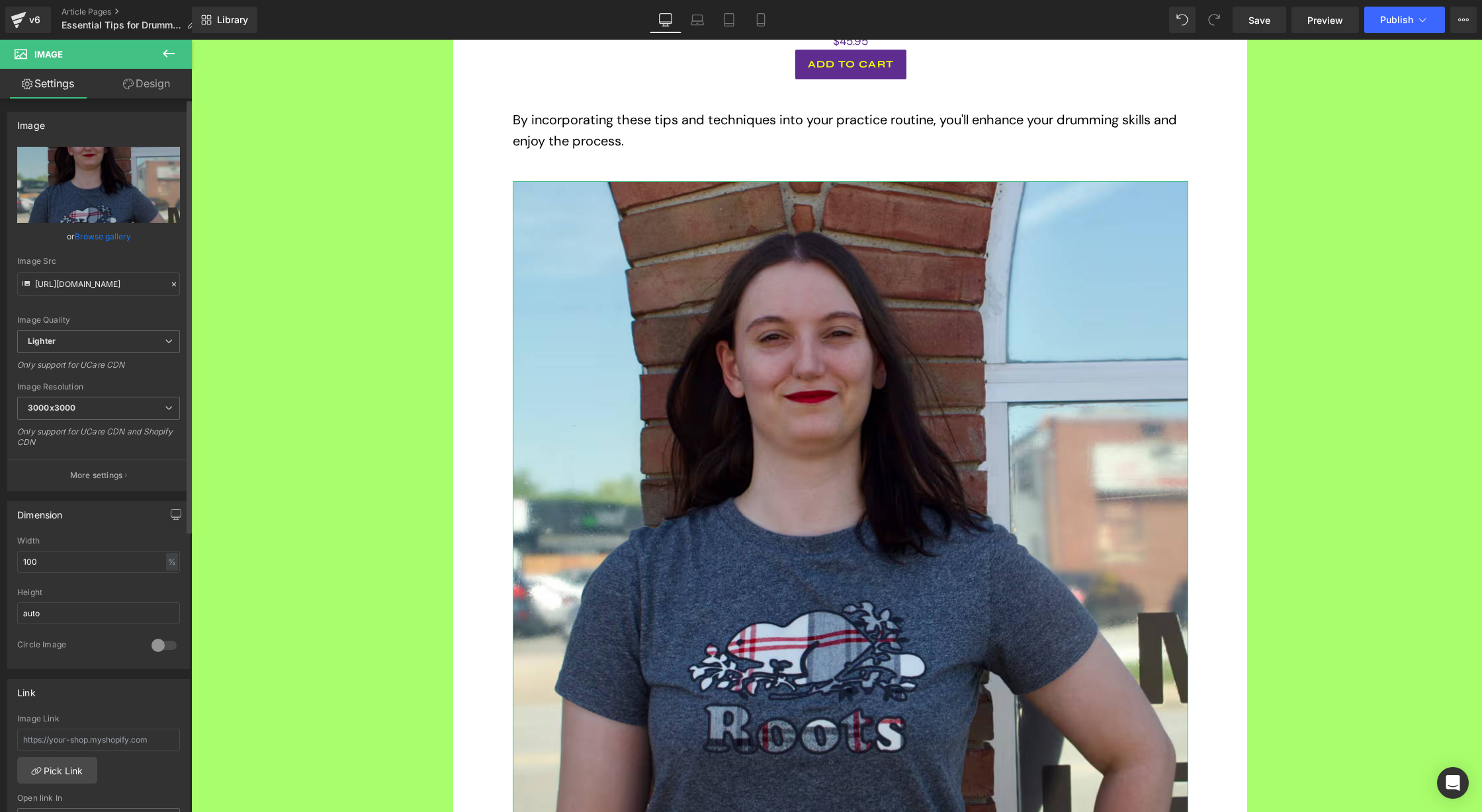
click at [95, 232] on link "Browse gallery" at bounding box center [102, 236] width 56 height 23
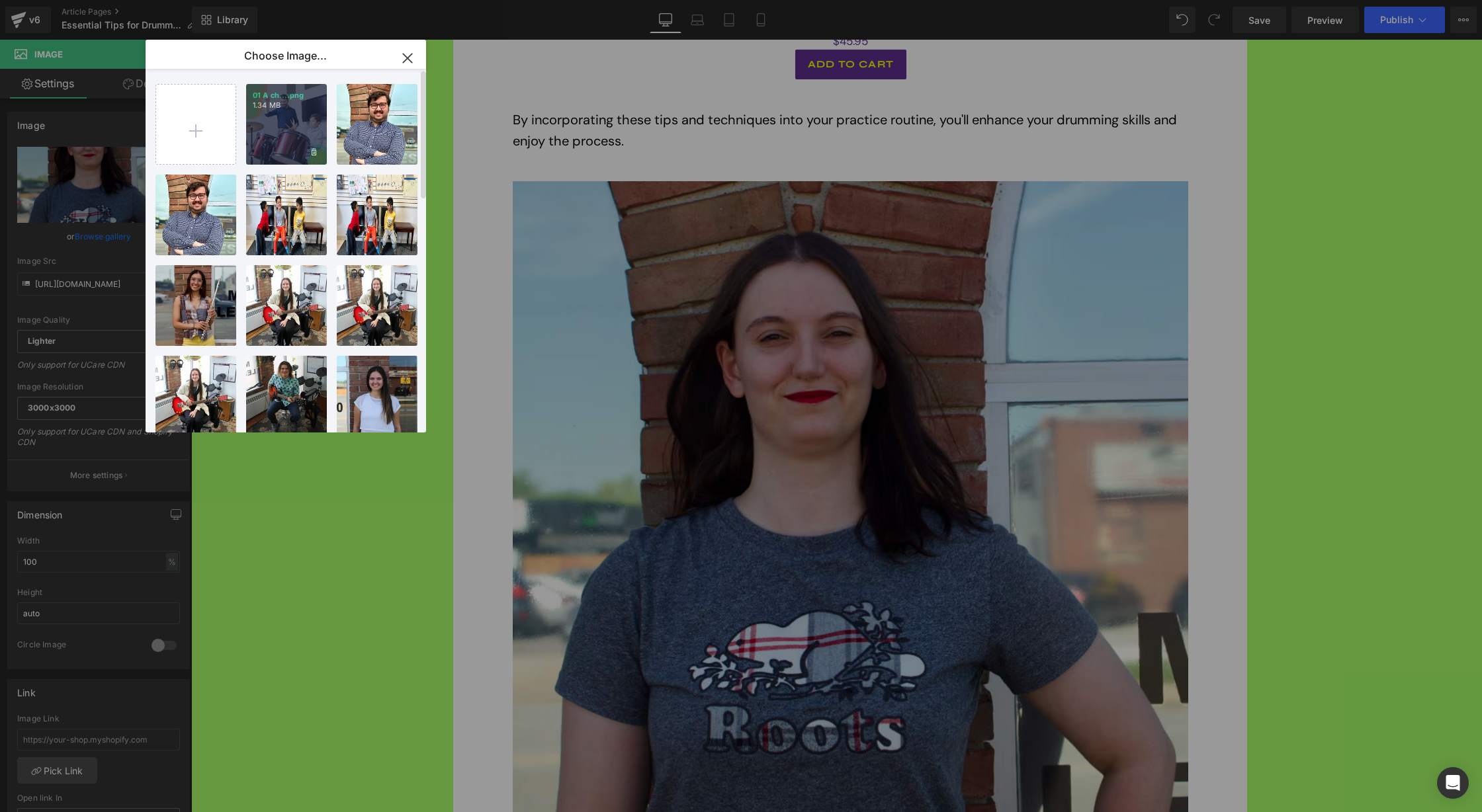
click at [276, 128] on div "01 A ch....png 1.34 MB" at bounding box center [286, 124] width 81 height 81
type input "https://ucarecdn.com/6e2f8f84-9f8f-47b2-853a-73cad2a2244a/-/format/auto/-/previ…"
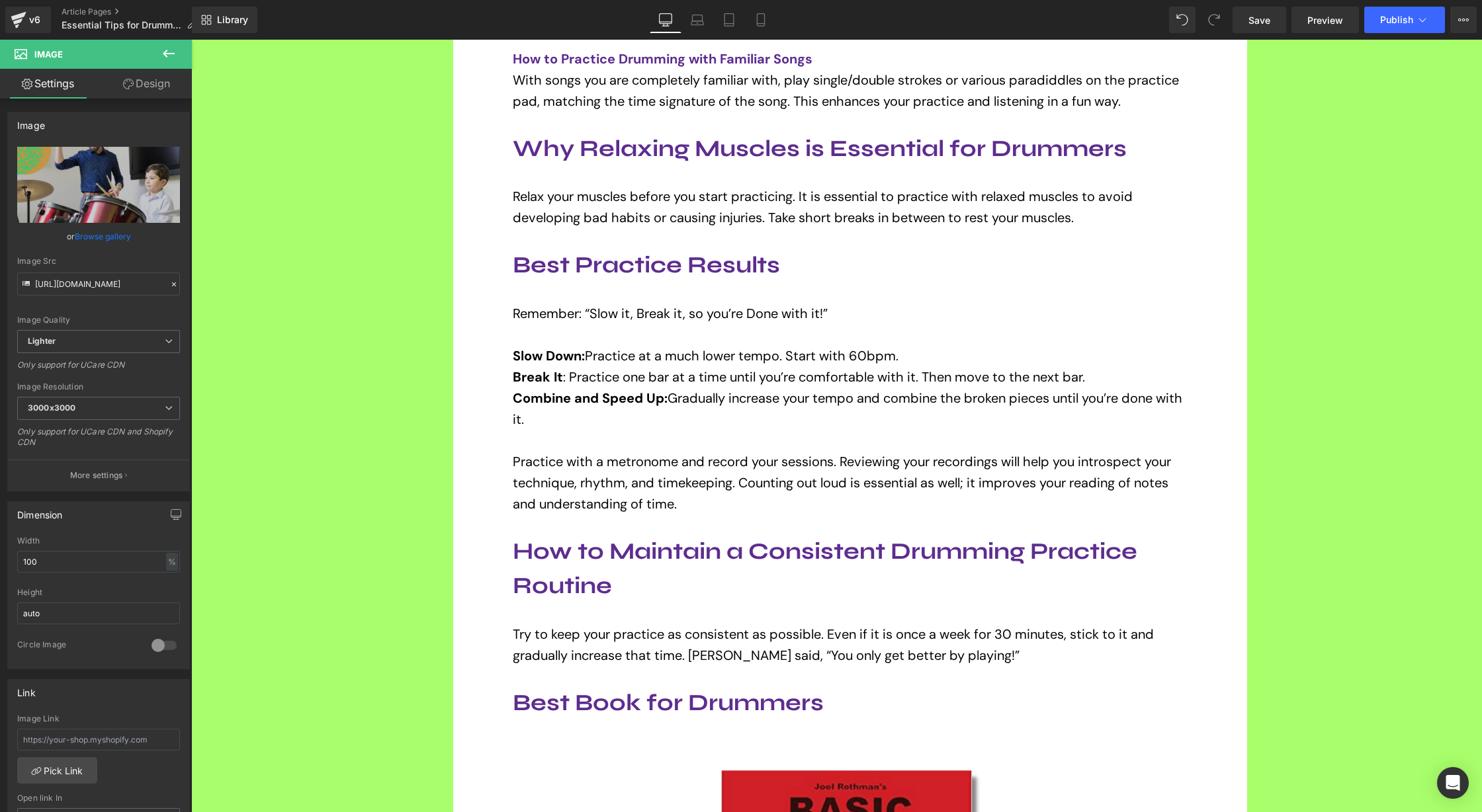
scroll to position [509, 0]
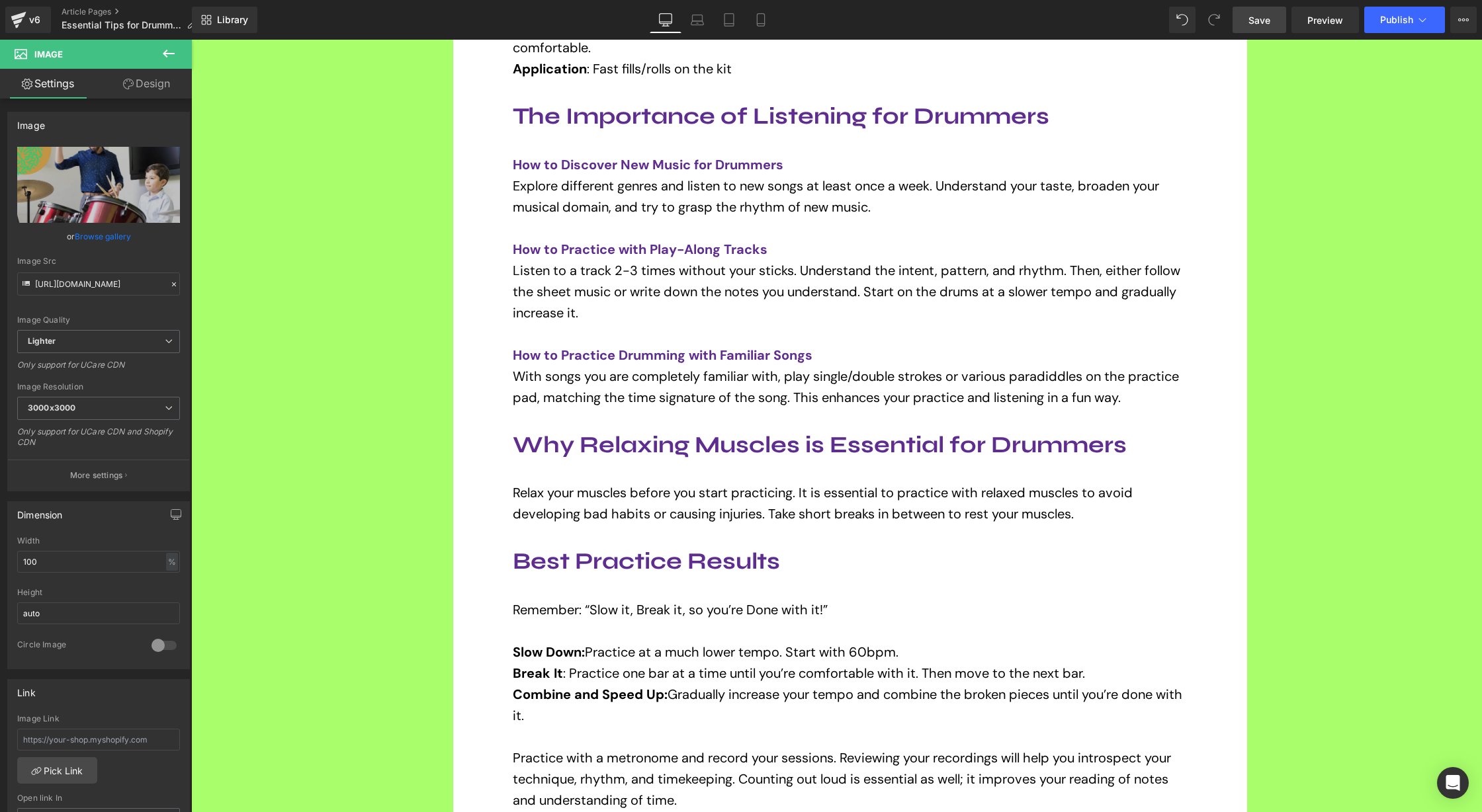
drag, startPoint x: 1267, startPoint y: 18, endPoint x: 1076, endPoint y: 22, distance: 191.0
click at [1267, 18] on span "Save" at bounding box center [1259, 20] width 22 height 14
click at [1414, 22] on button "Publish" at bounding box center [1404, 20] width 81 height 27
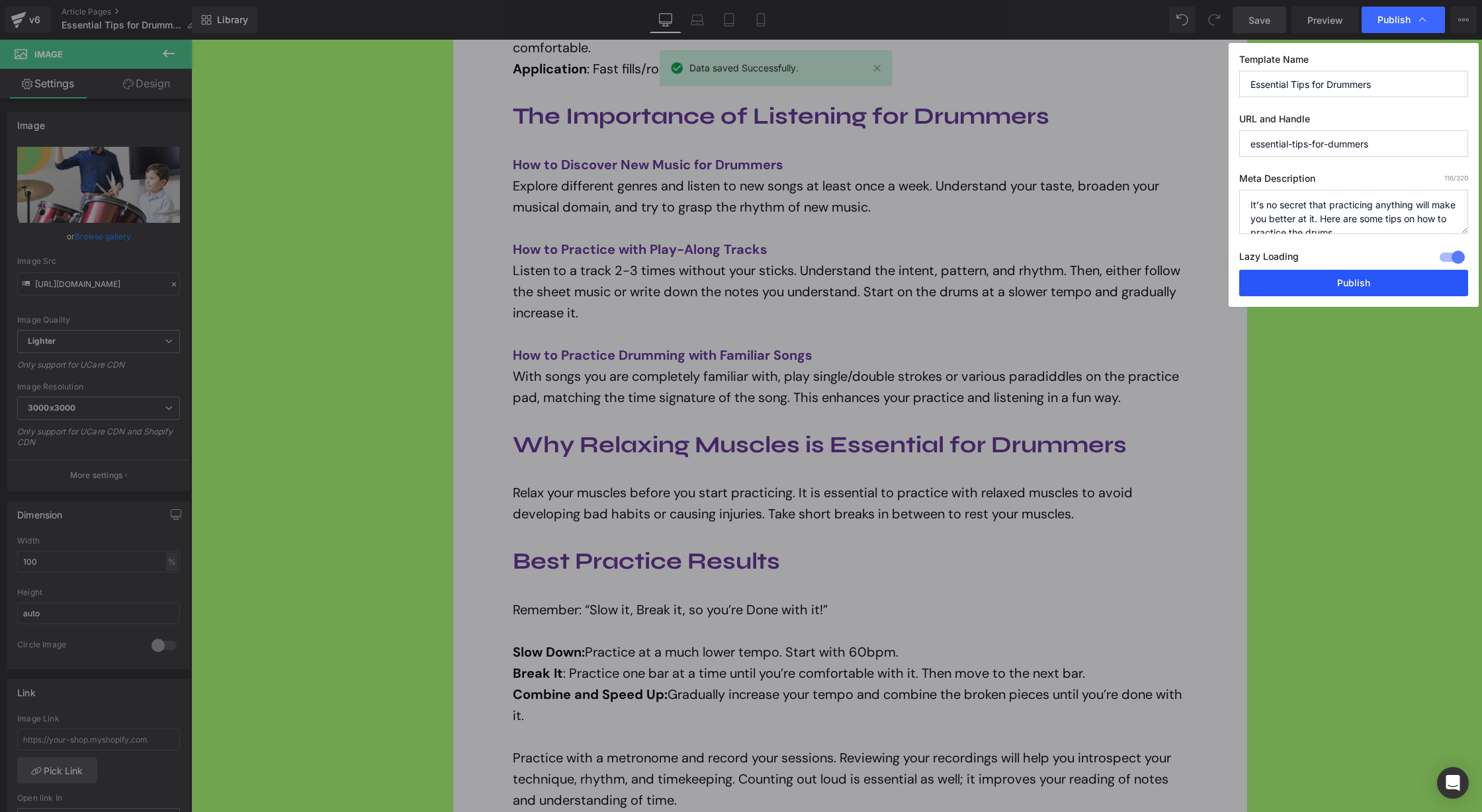
click at [1380, 277] on button "Publish" at bounding box center [1353, 283] width 229 height 27
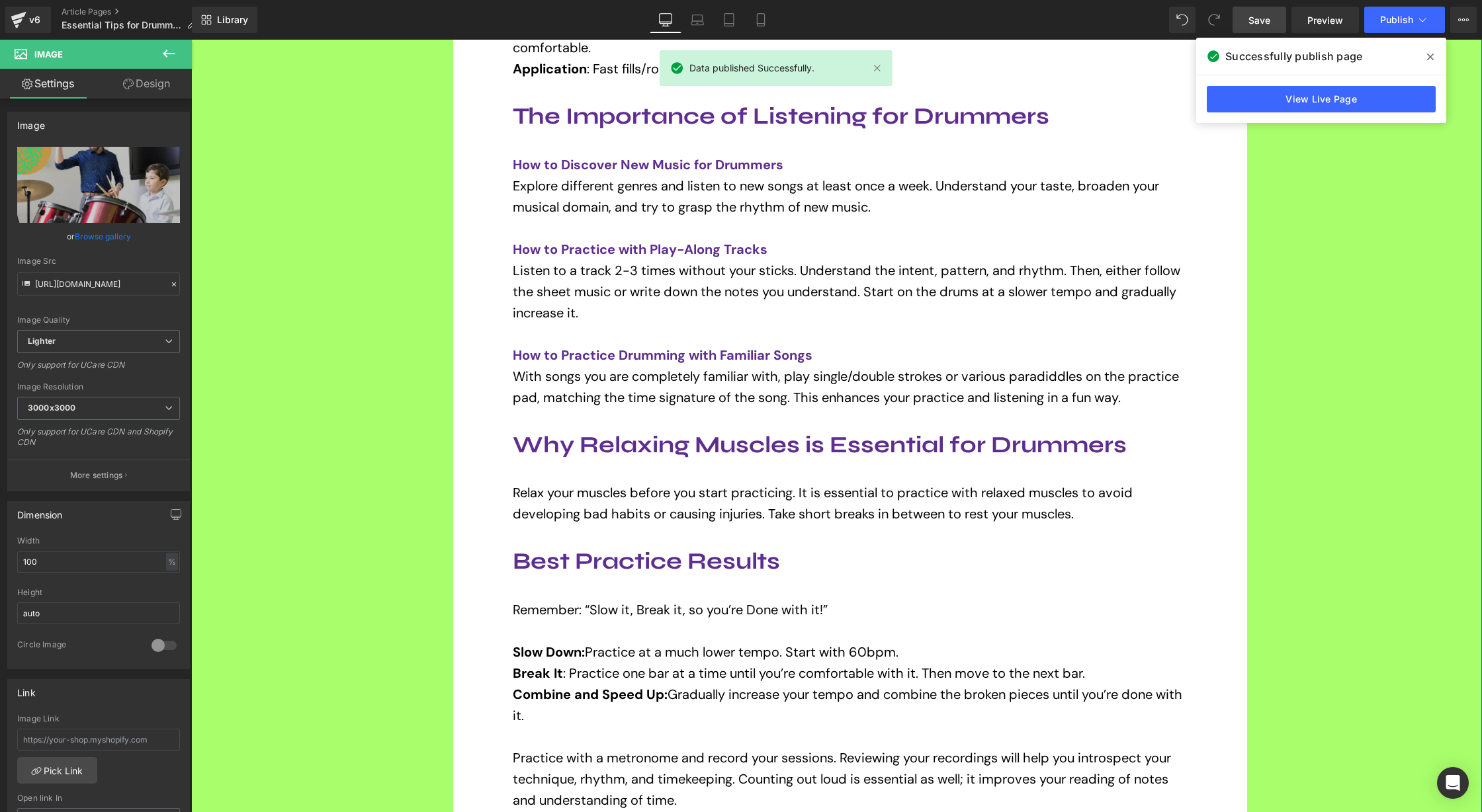
scroll to position [506, 0]
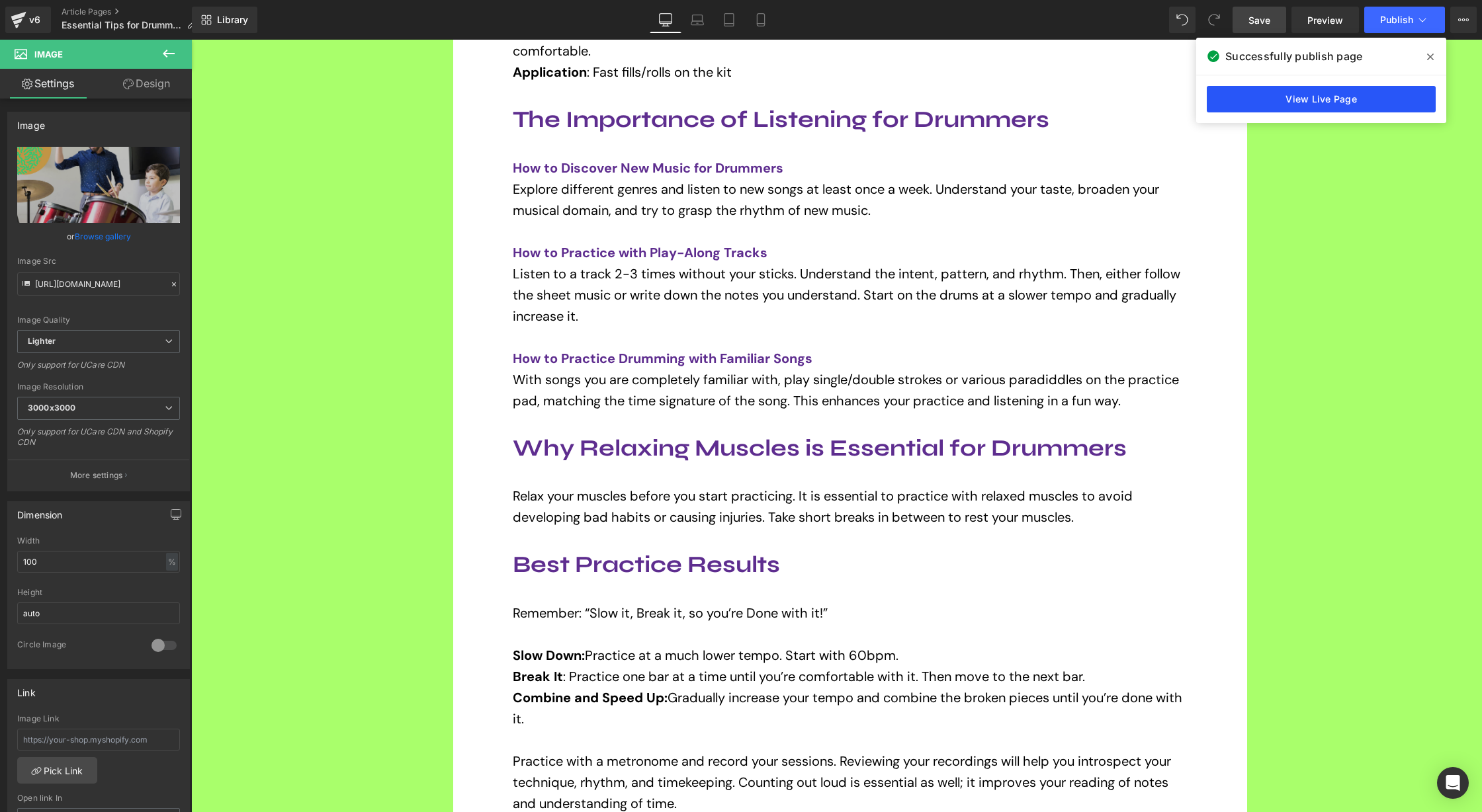
click at [1373, 100] on link "View Live Page" at bounding box center [1321, 99] width 229 height 27
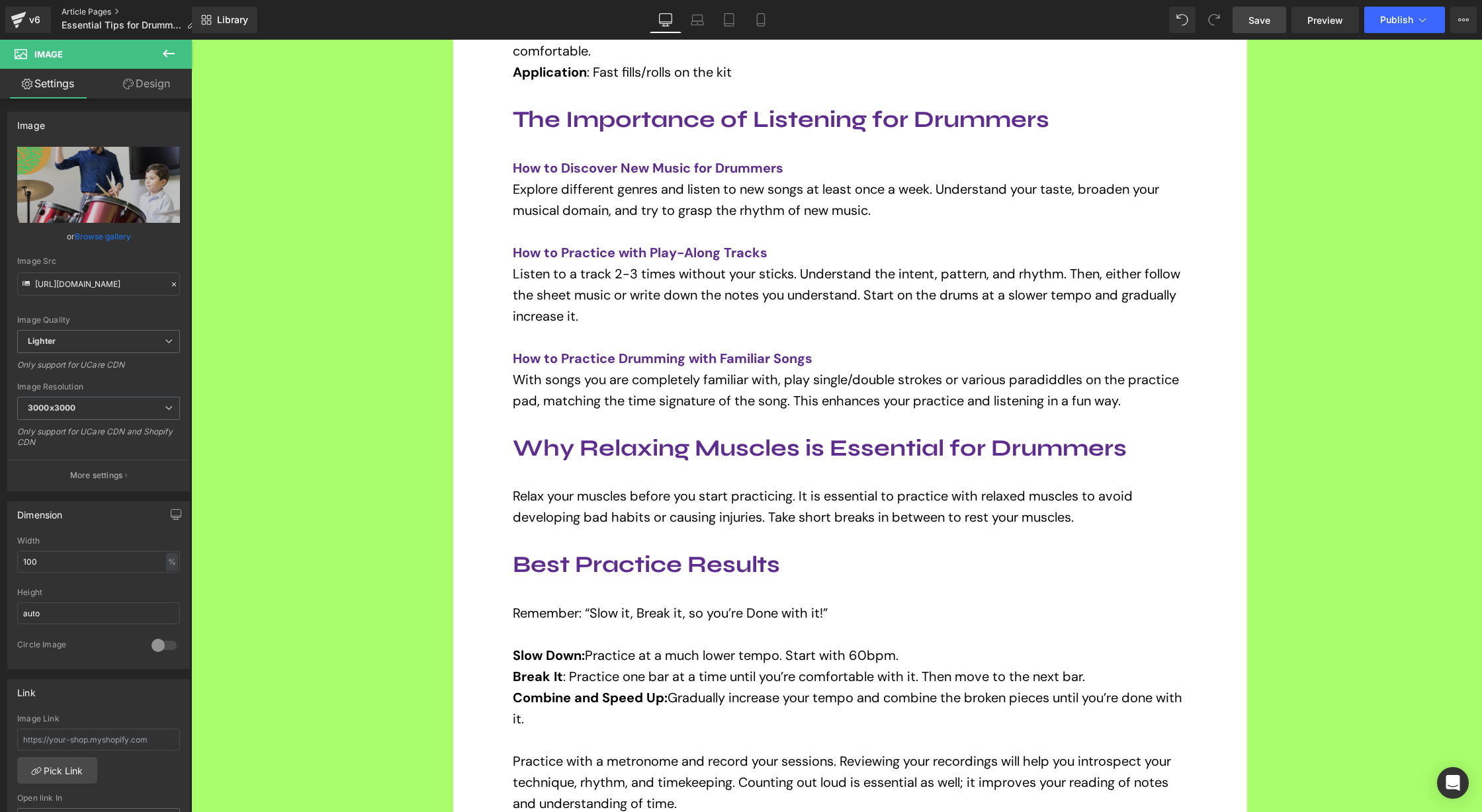
click at [95, 7] on link "Article Pages" at bounding box center [134, 12] width 145 height 10
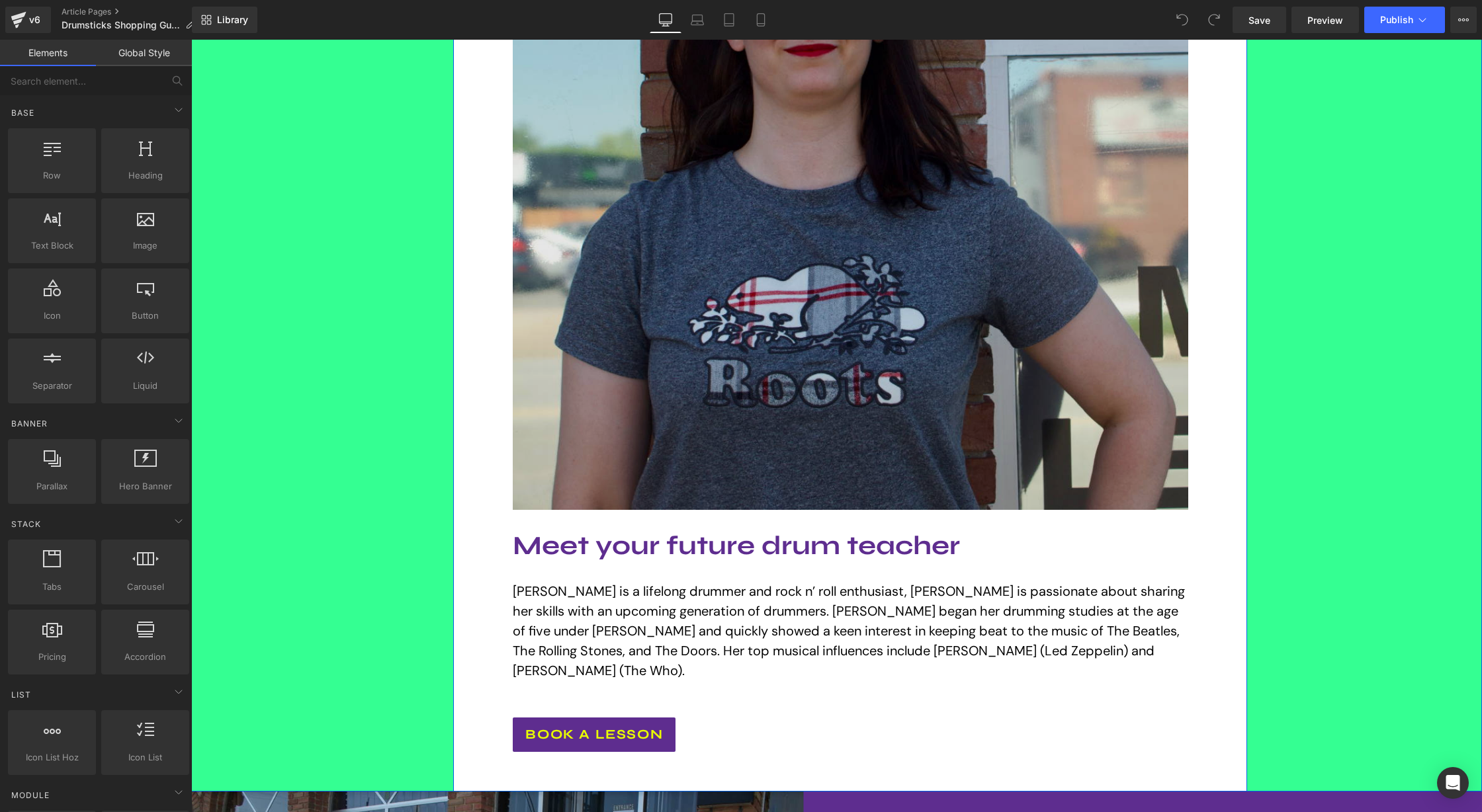
scroll to position [2086, 0]
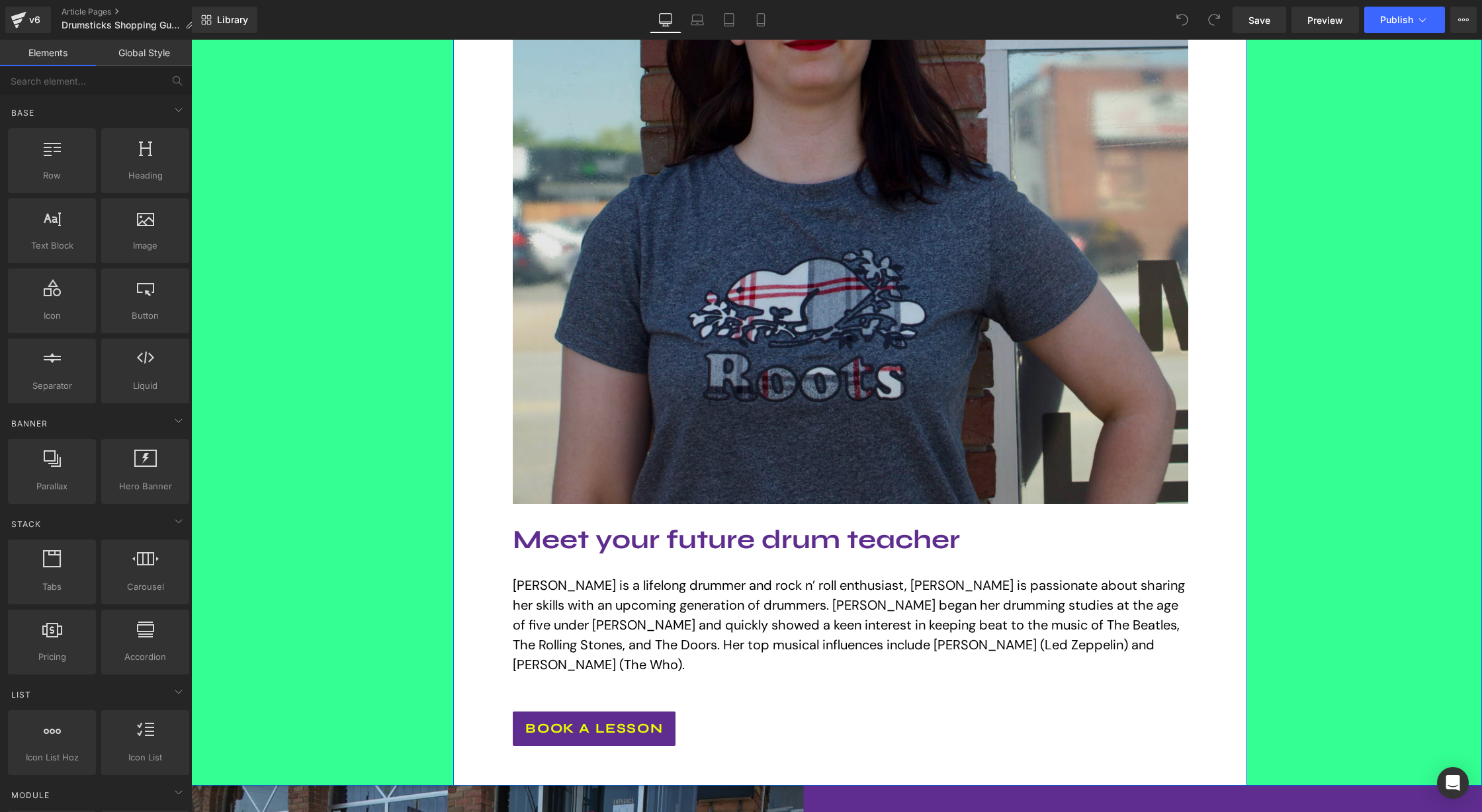
click at [793, 301] on img at bounding box center [850, 166] width 675 height 675
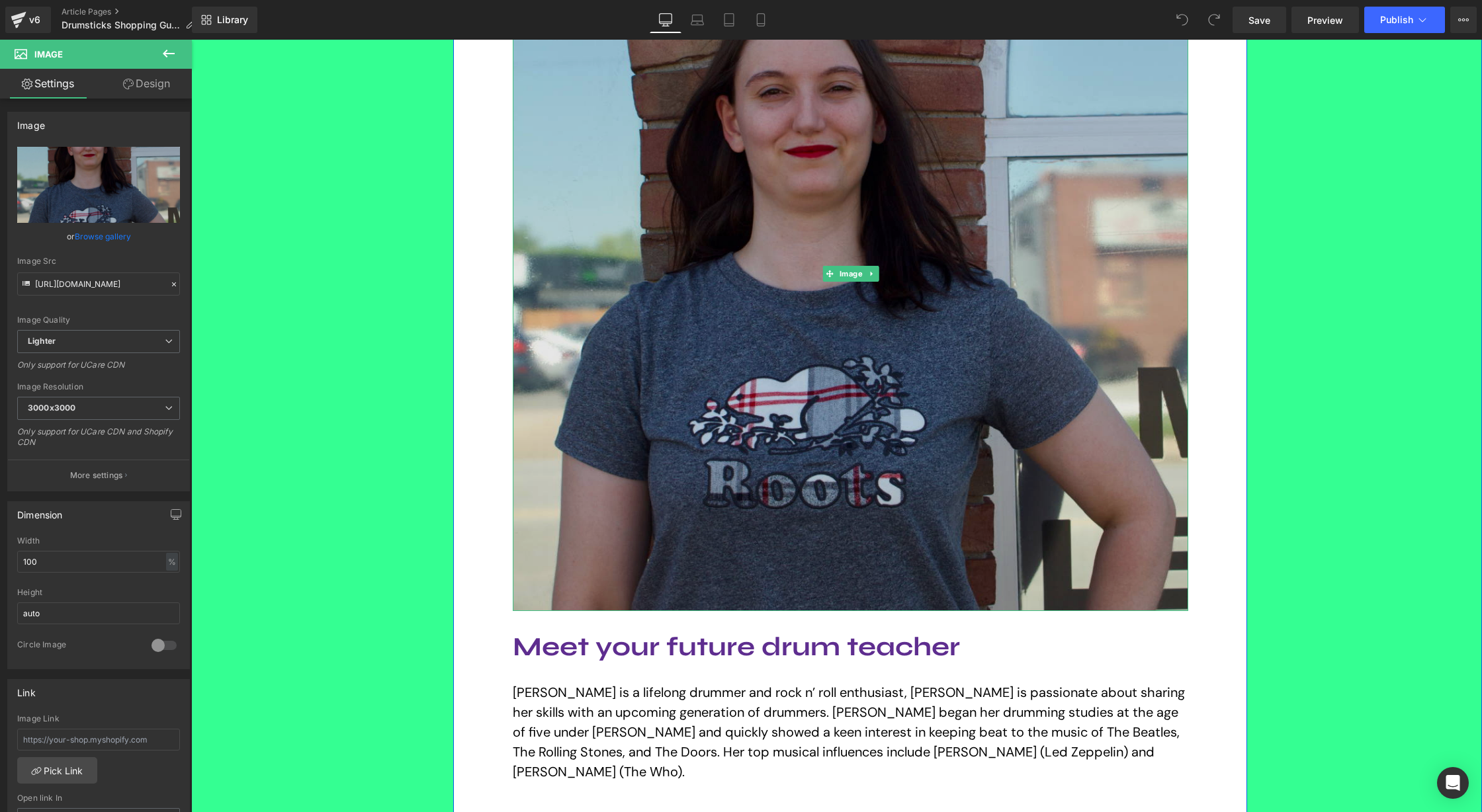
scroll to position [1979, 0]
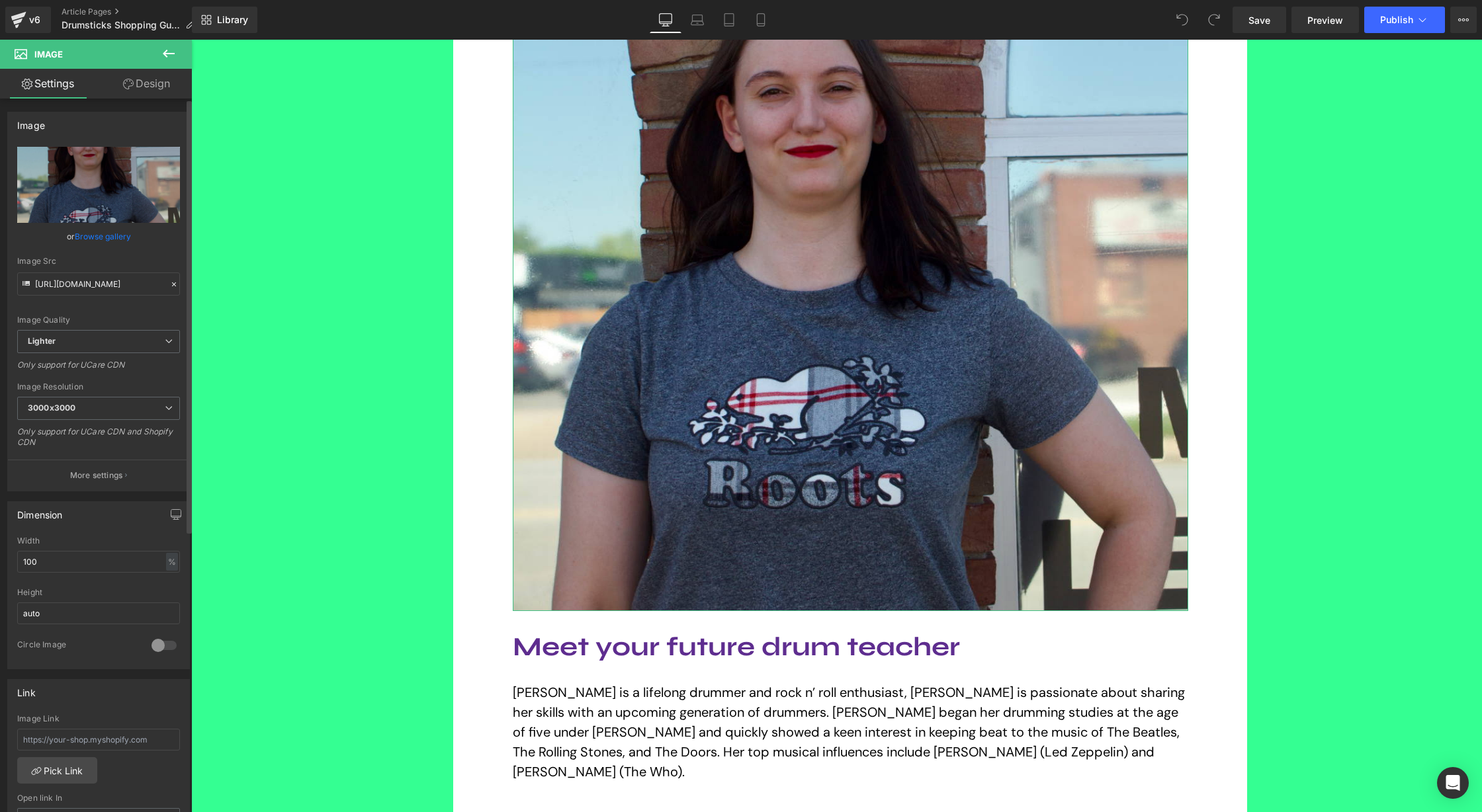
click at [90, 238] on link "Browse gallery" at bounding box center [102, 236] width 56 height 23
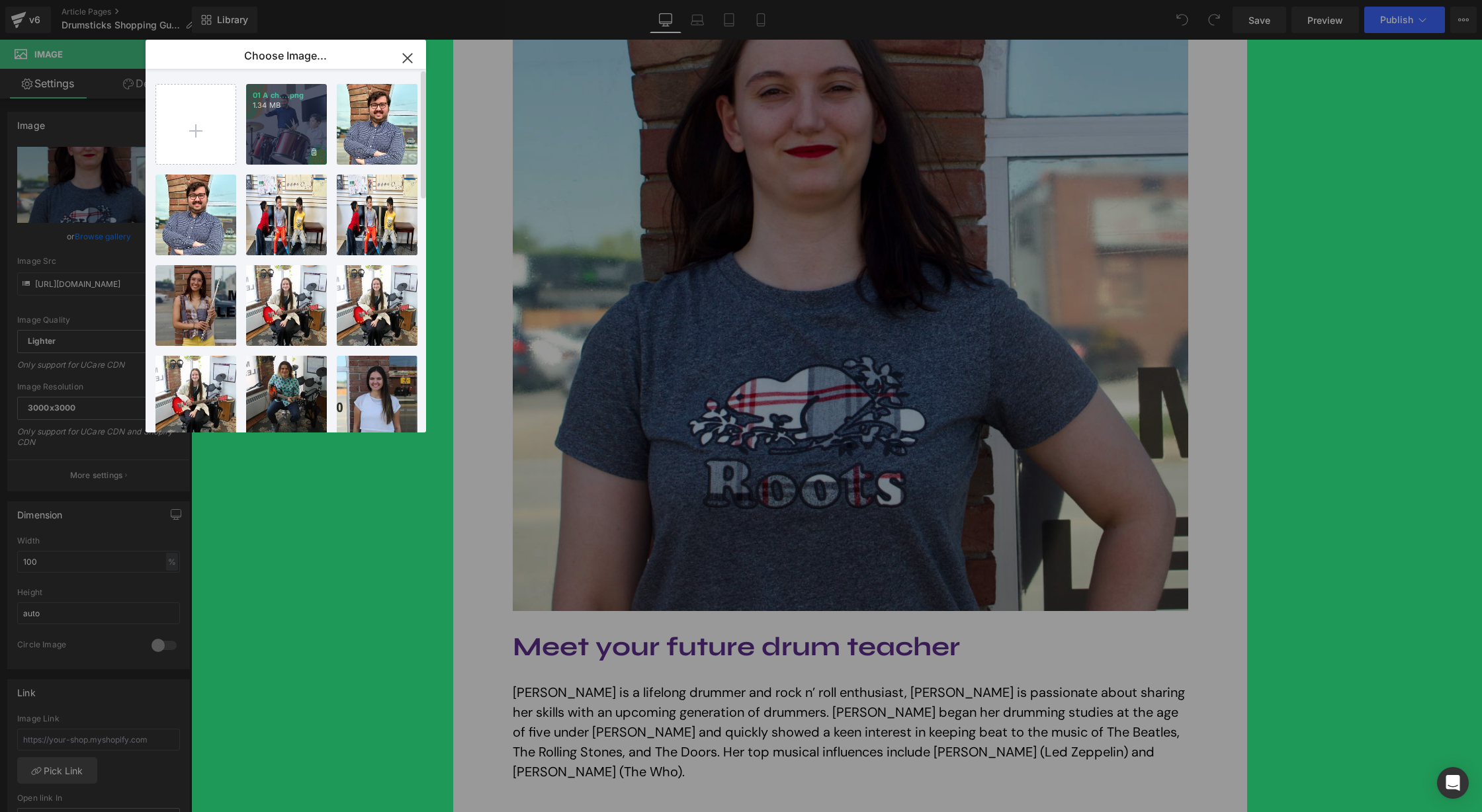
click at [314, 115] on div "01 A ch....png 1.34 MB" at bounding box center [286, 124] width 81 height 81
type input "https://ucarecdn.com/6e2f8f84-9f8f-47b2-853a-73cad2a2244a/-/format/auto/-/previ…"
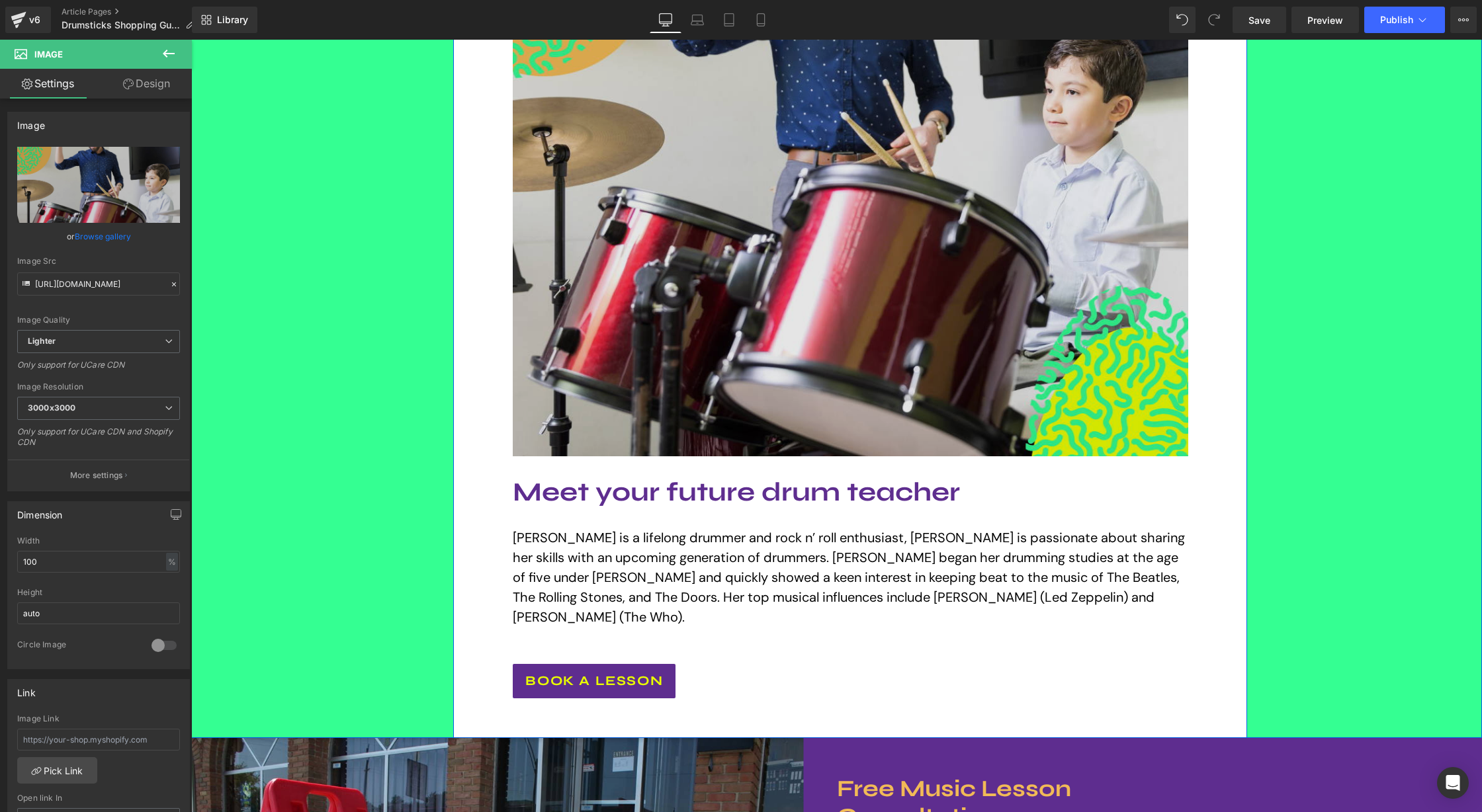
scroll to position [2144, 0]
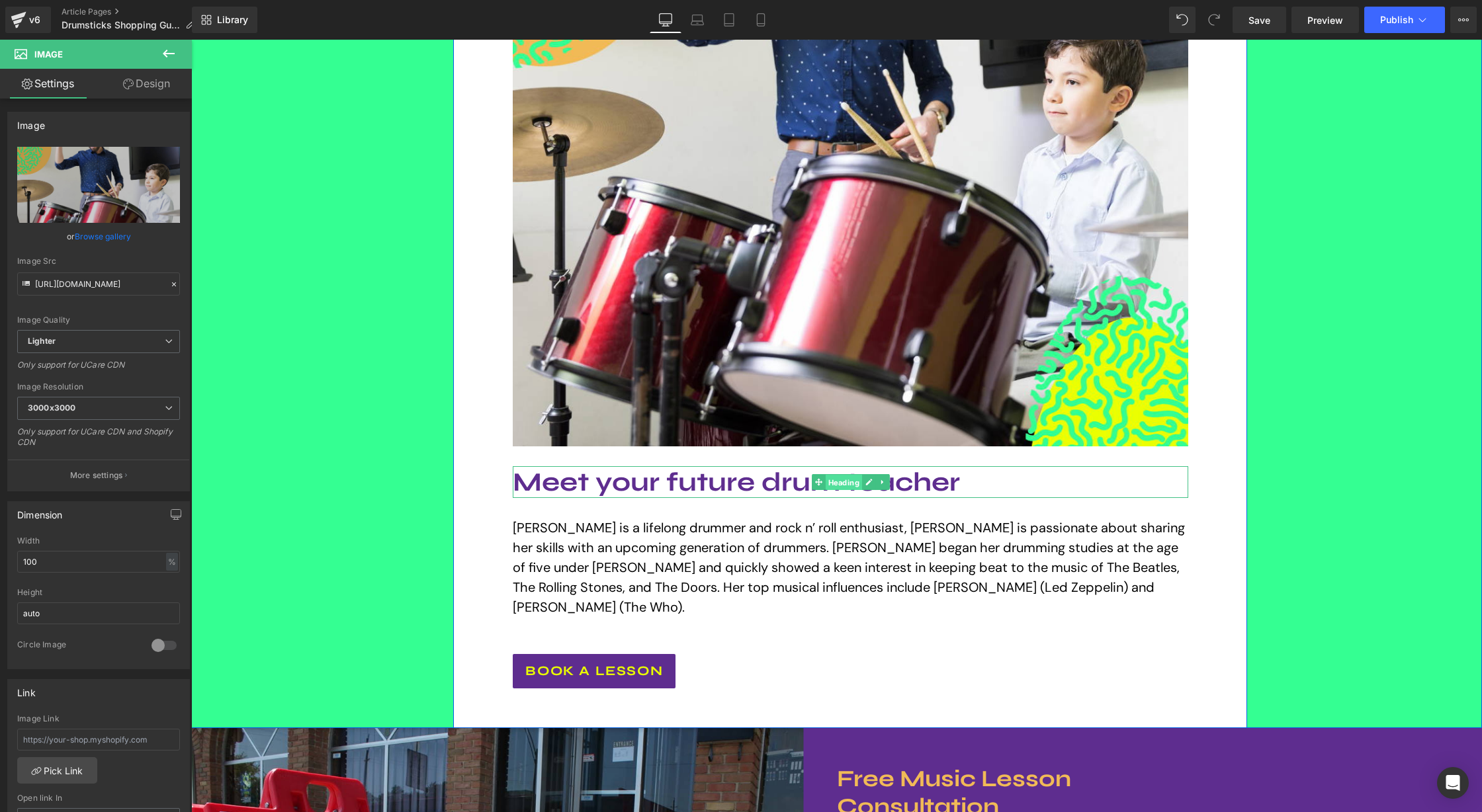
click at [835, 477] on span "Heading" at bounding box center [843, 482] width 36 height 16
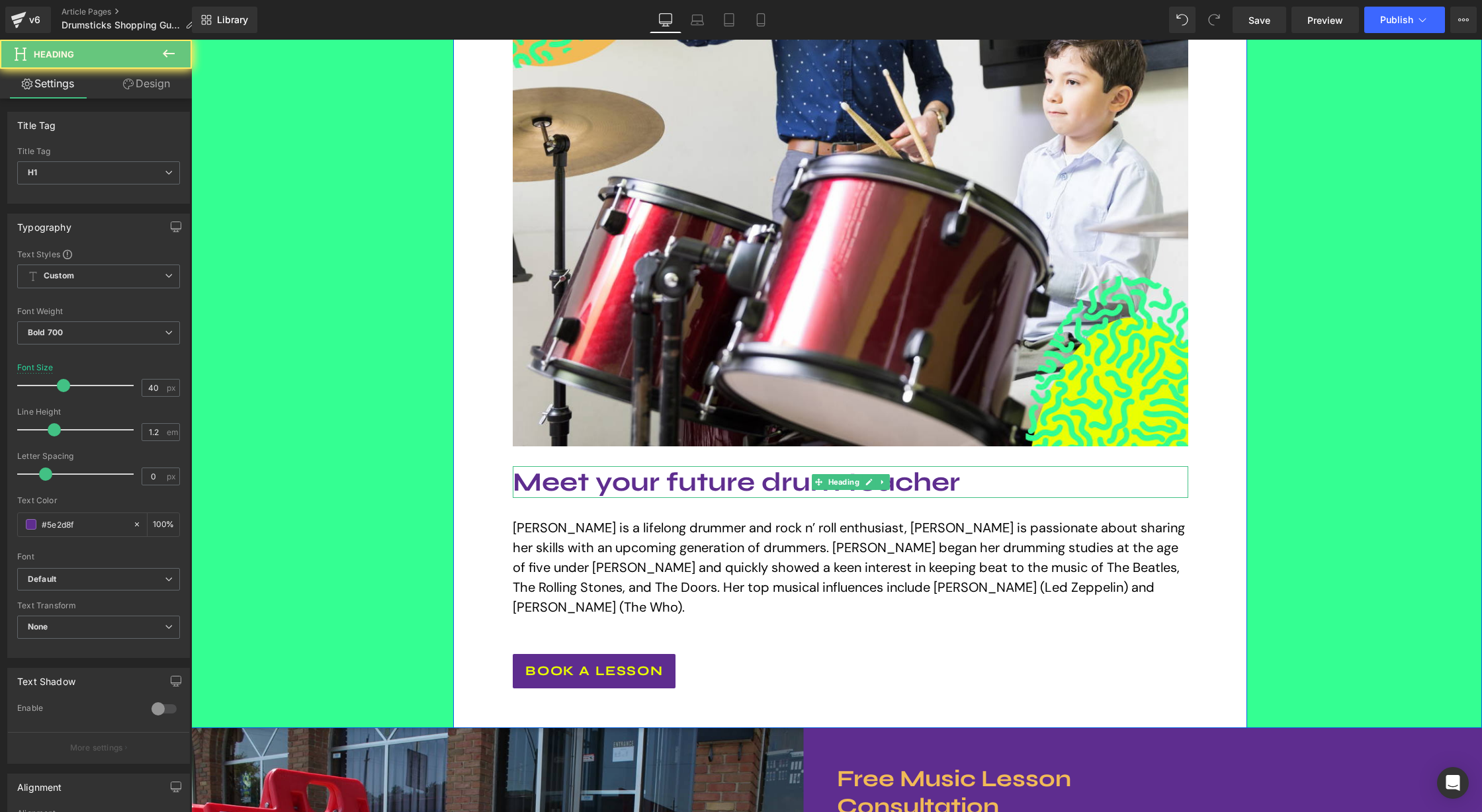
click at [922, 484] on h1 "Meet your future drum teacher" at bounding box center [850, 482] width 675 height 31
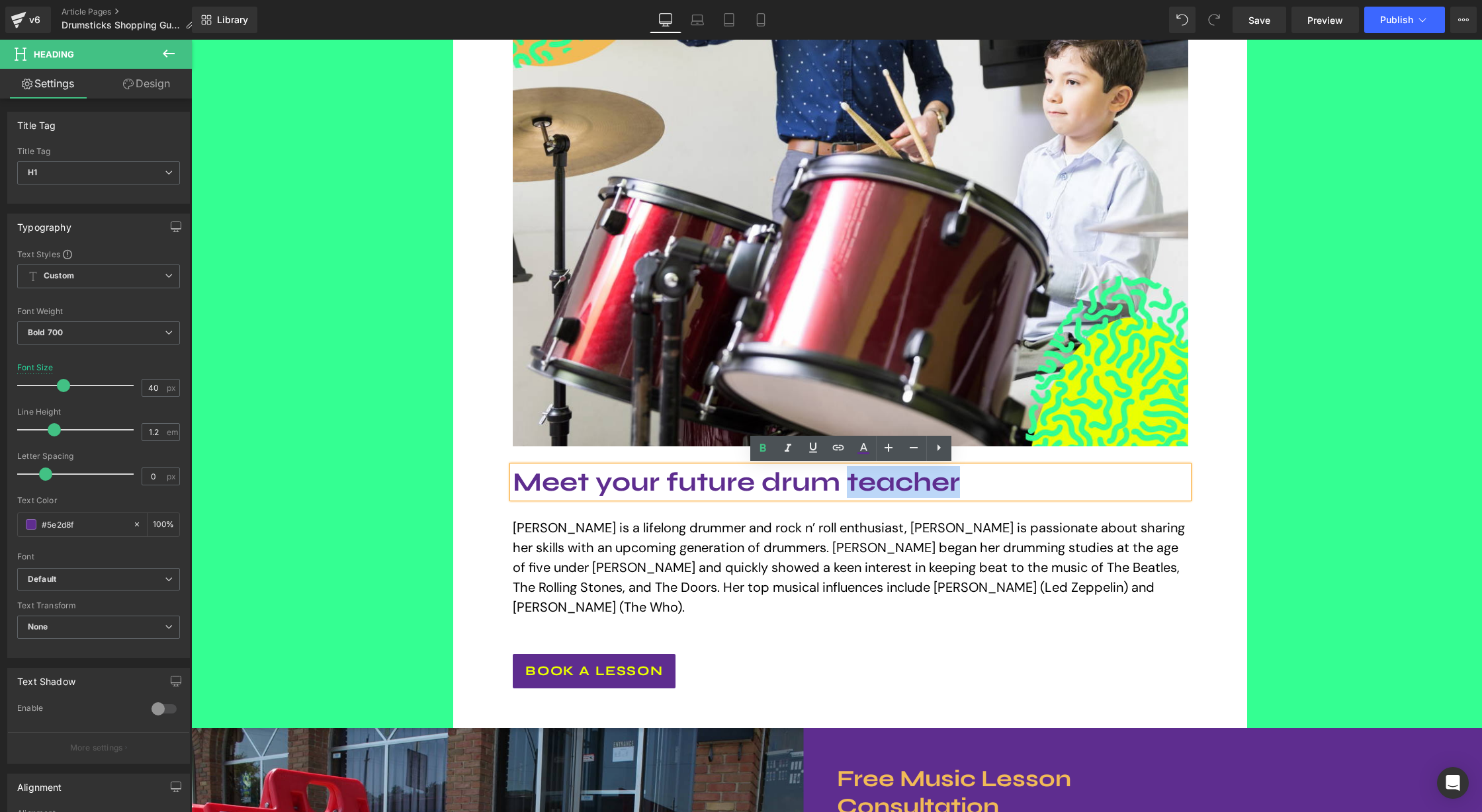
click at [922, 484] on h1 "Meet your future drum teacher" at bounding box center [850, 482] width 675 height 31
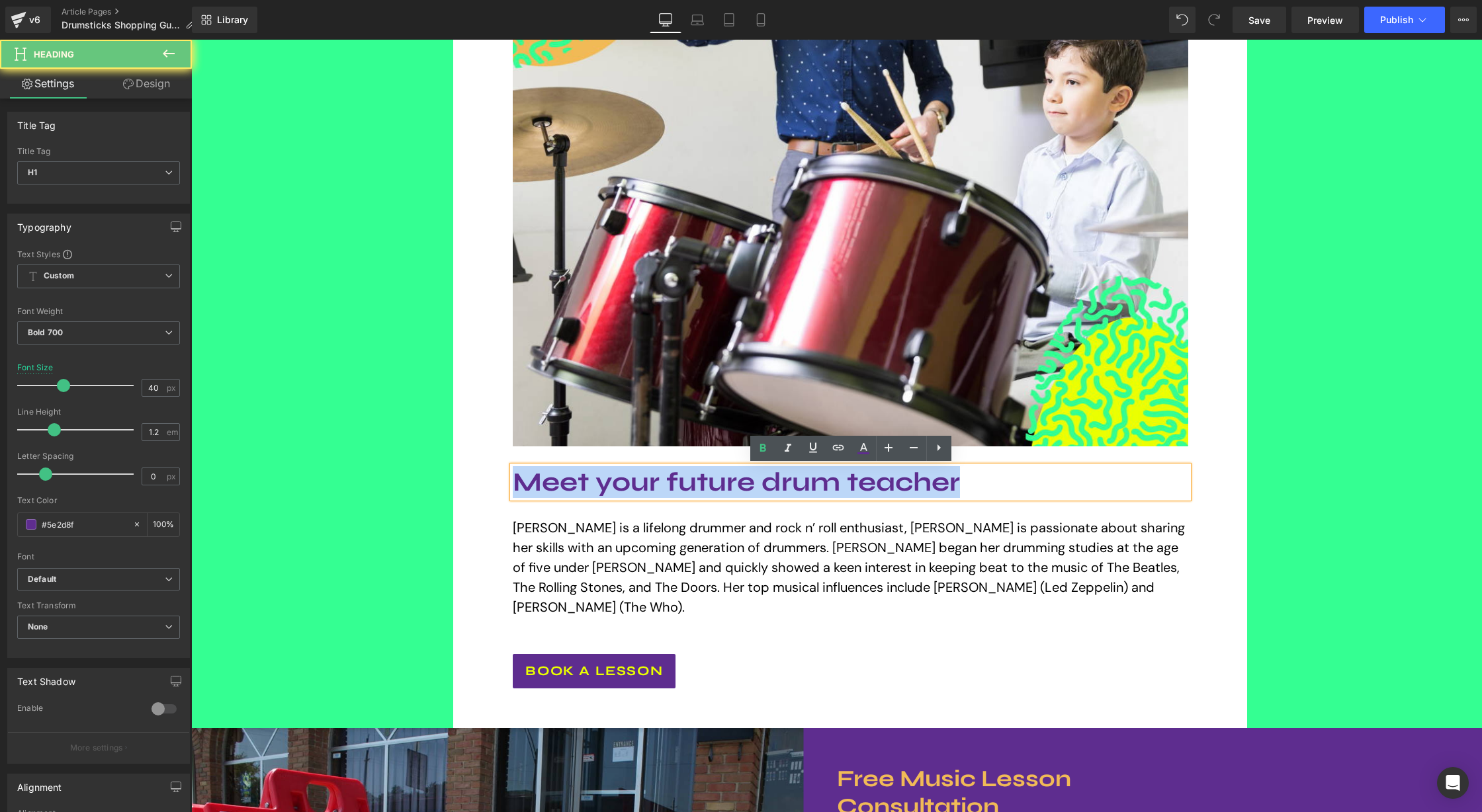
click at [922, 484] on h1 "Meet your future drum teacher" at bounding box center [850, 482] width 675 height 31
paste div
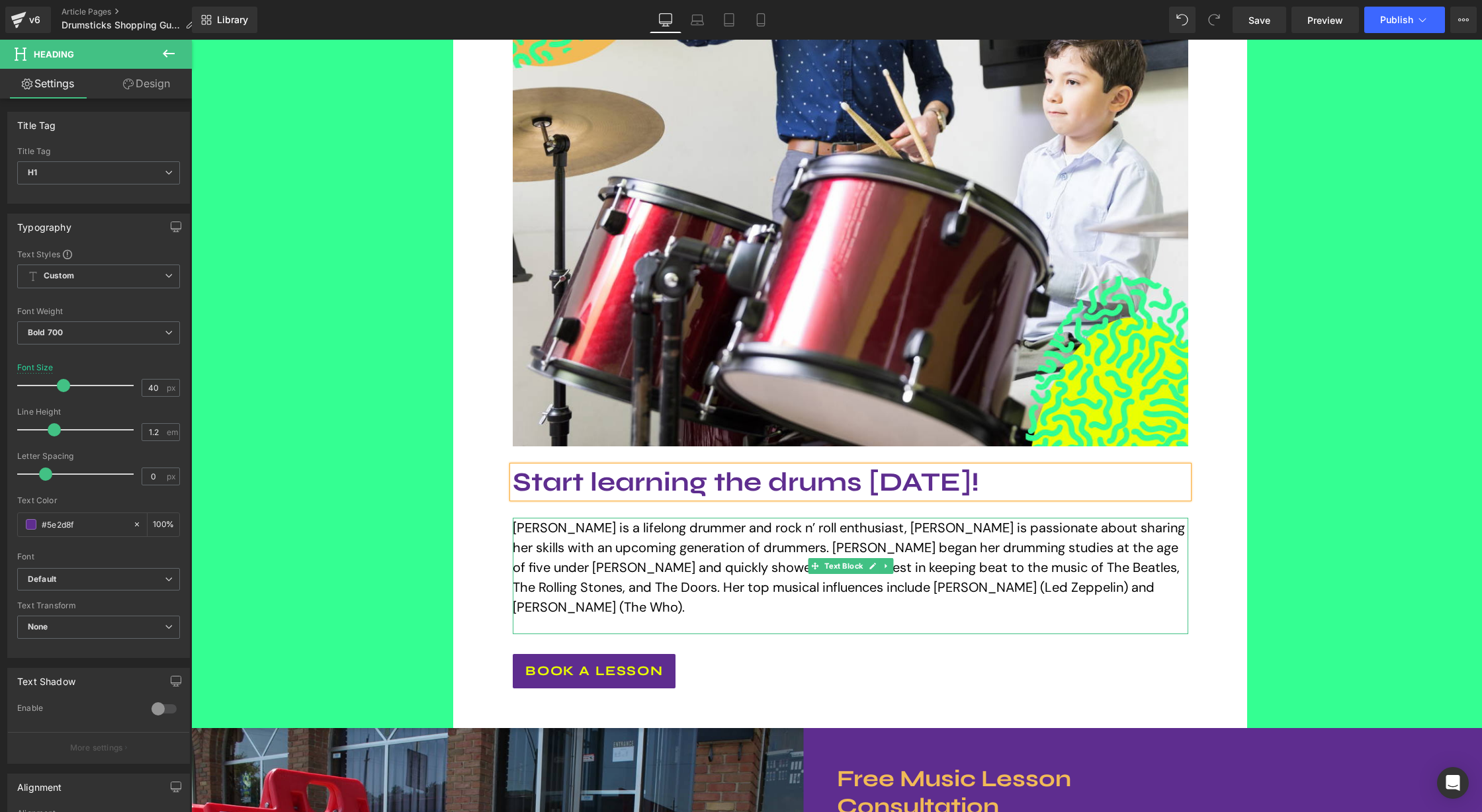
click at [918, 551] on span "Sierra Santoro is a lifelong drummer and rock n’ roll enthusiast, Sierra is pas…" at bounding box center [849, 567] width 672 height 96
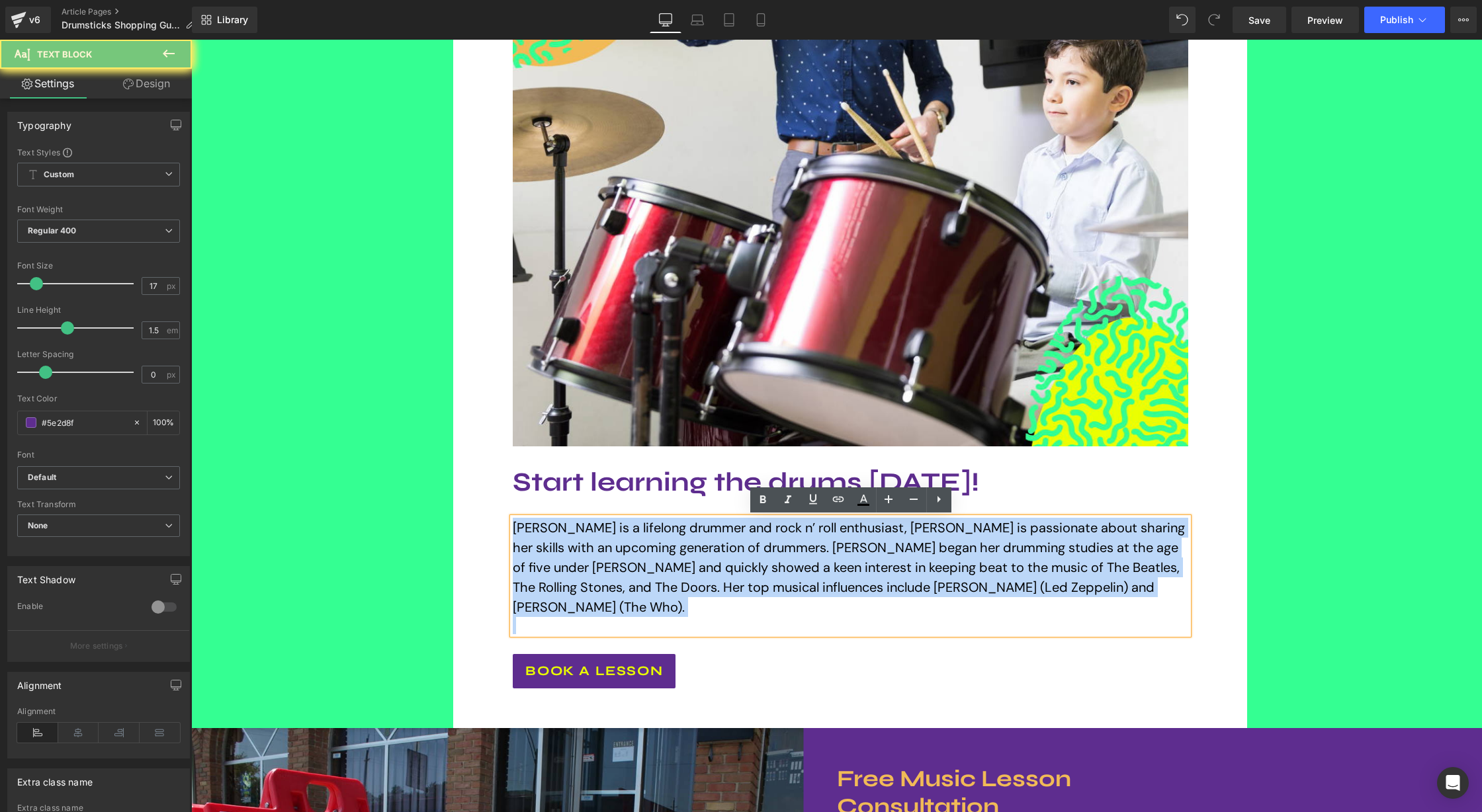
click at [918, 551] on span "Sierra Santoro is a lifelong drummer and rock n’ roll enthusiast, Sierra is pas…" at bounding box center [849, 567] width 672 height 96
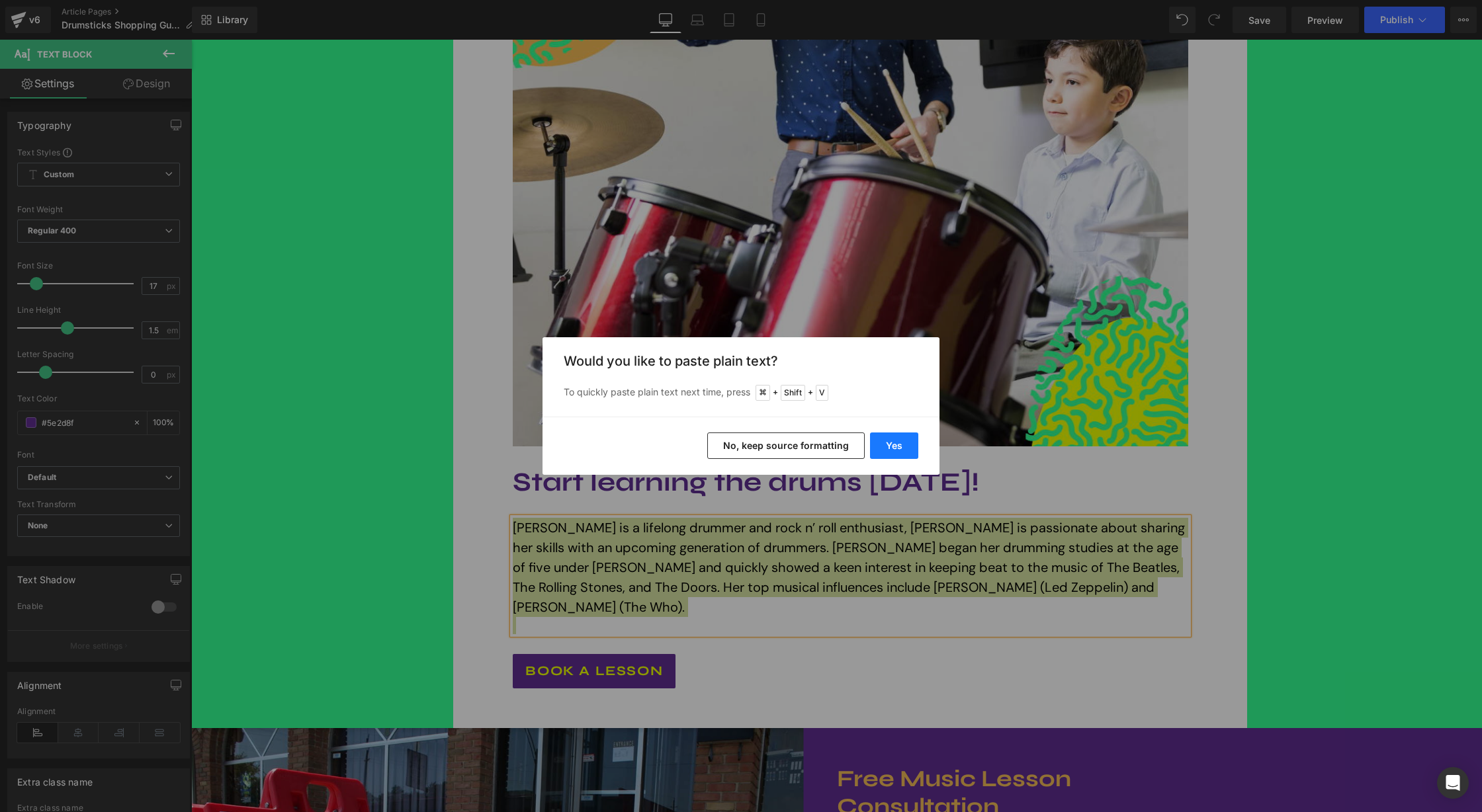
click at [897, 443] on button "Yes" at bounding box center [894, 445] width 49 height 27
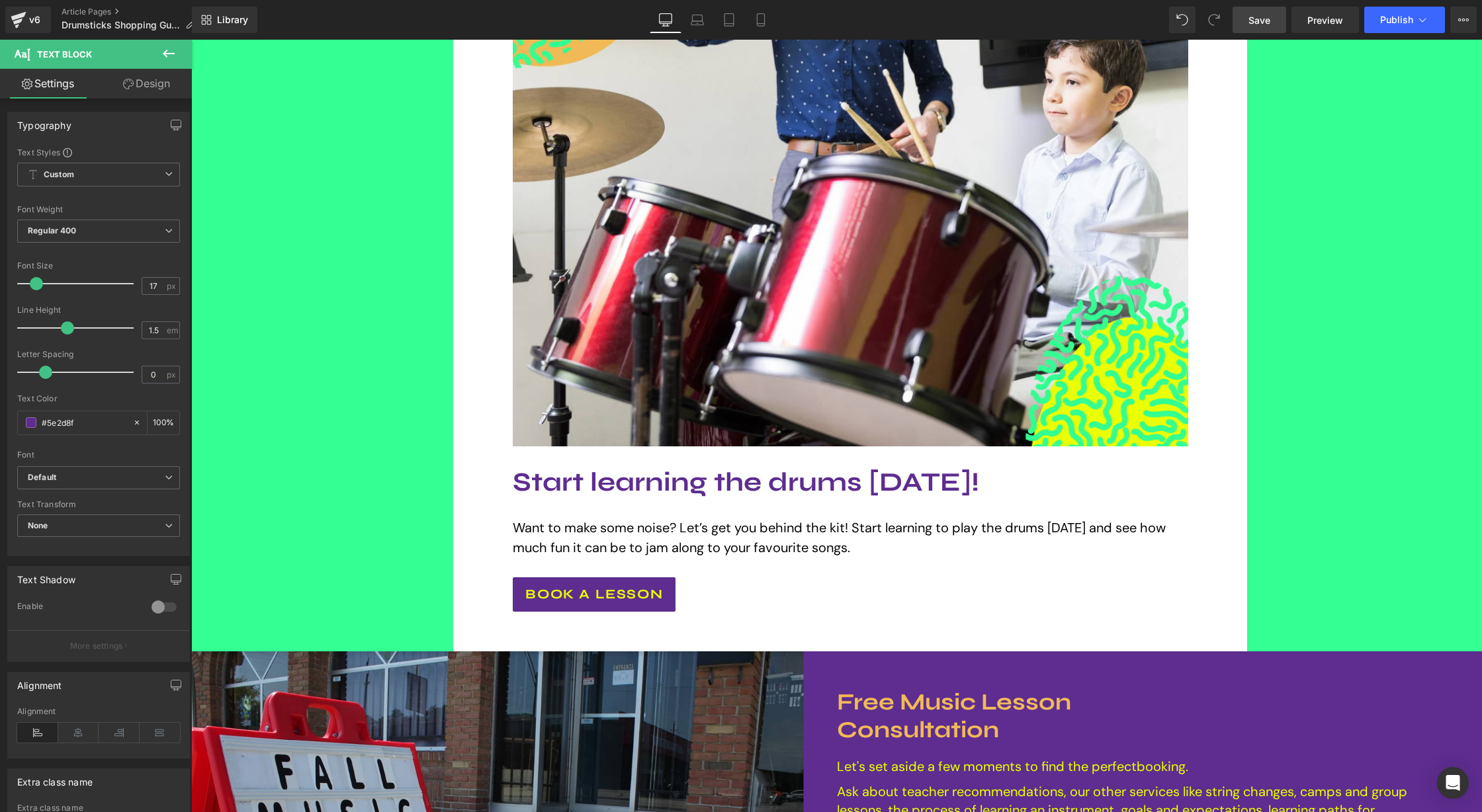
click at [1268, 20] on span "Save" at bounding box center [1259, 20] width 22 height 14
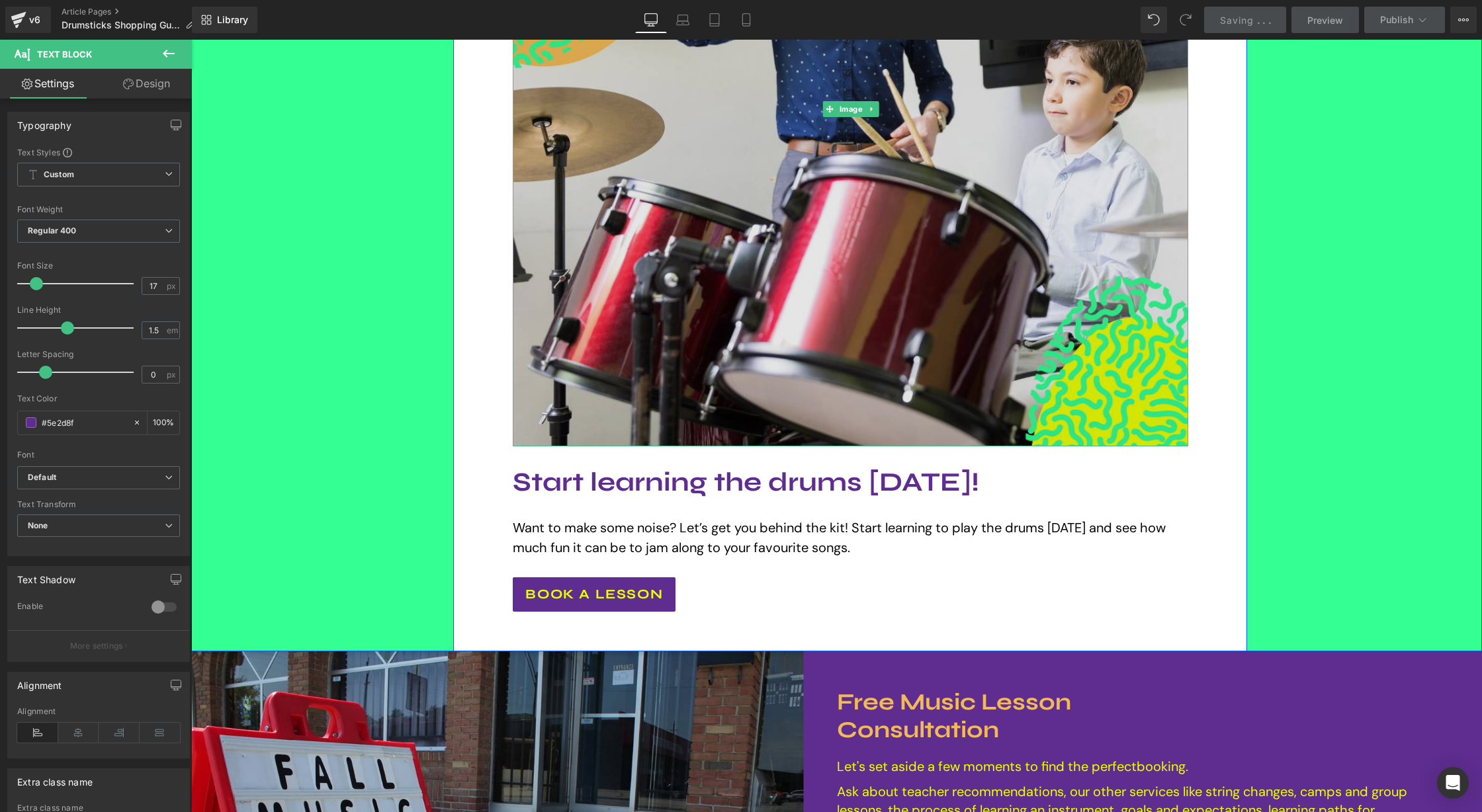
click at [823, 163] on img at bounding box center [850, 109] width 675 height 675
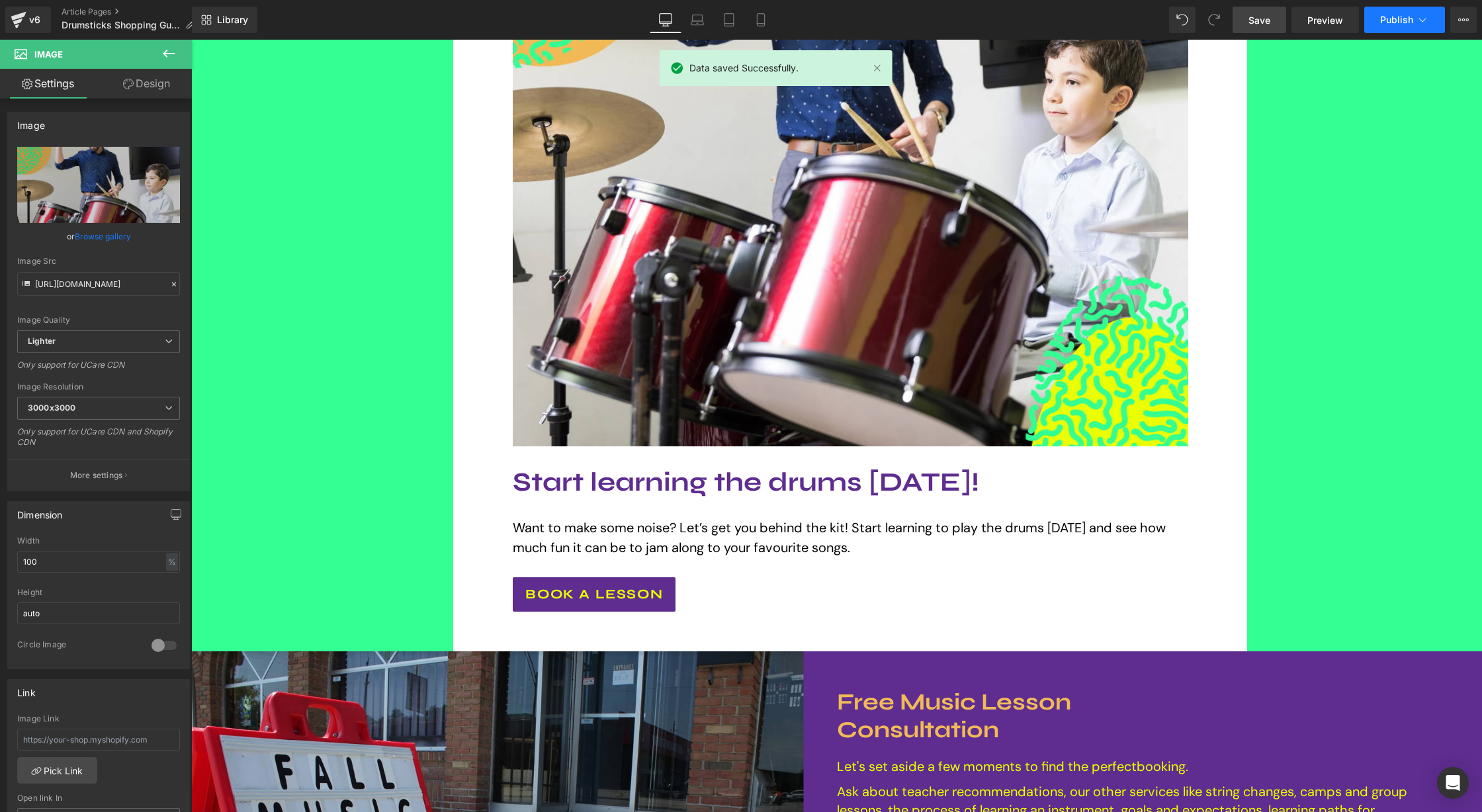
click at [1427, 18] on icon at bounding box center [1422, 19] width 13 height 13
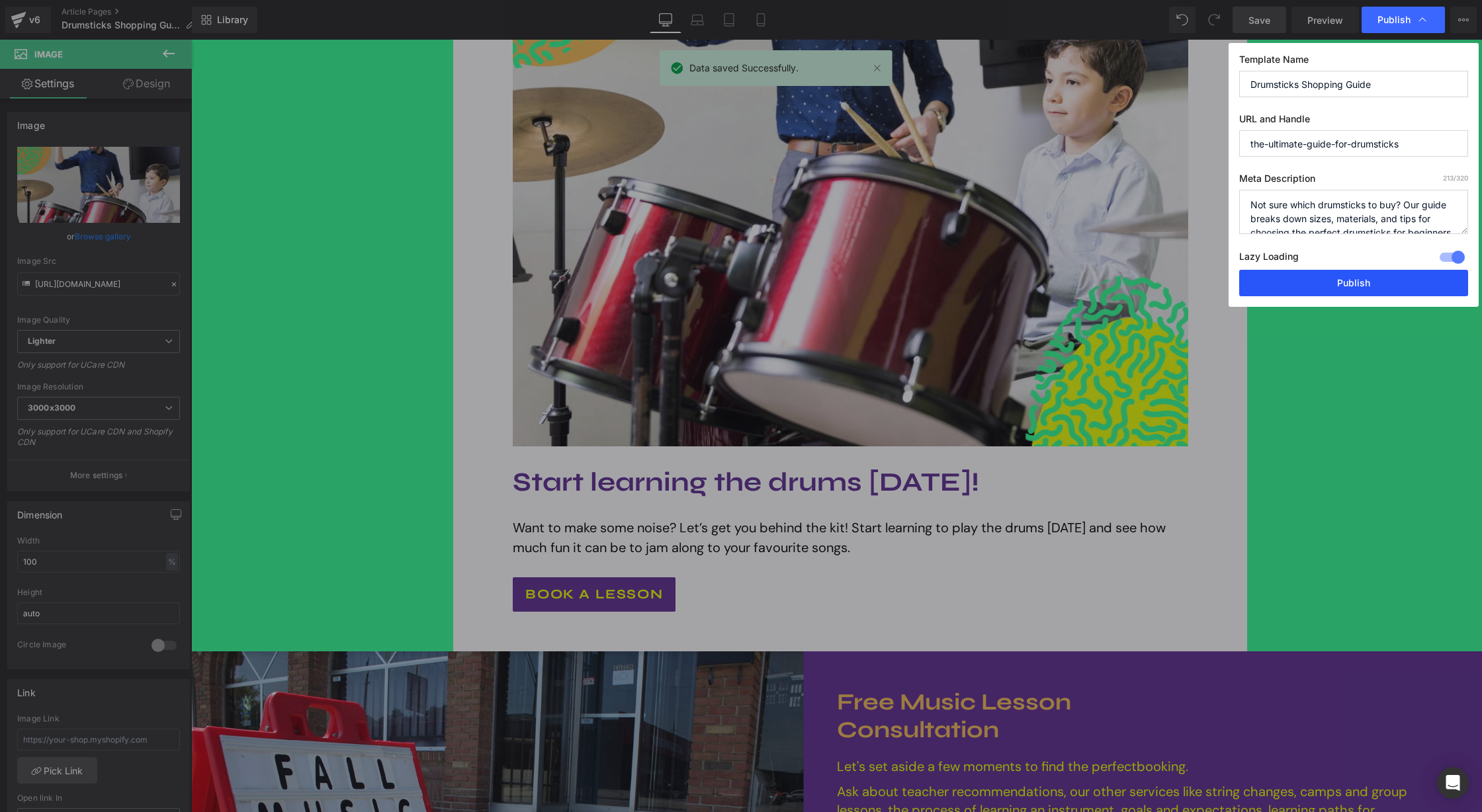
click at [1375, 287] on button "Publish" at bounding box center [1353, 283] width 229 height 27
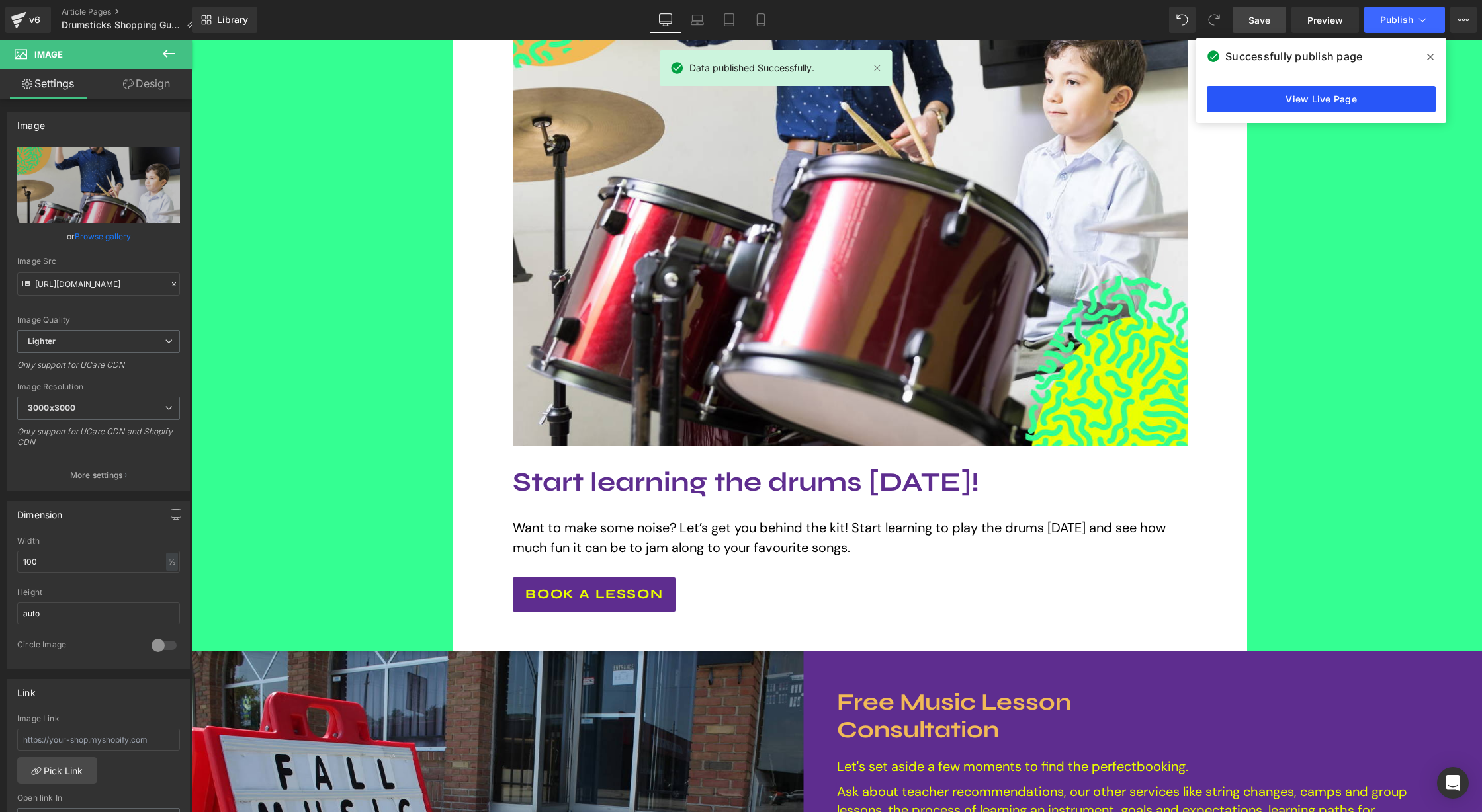
click at [1332, 94] on link "View Live Page" at bounding box center [1321, 99] width 229 height 27
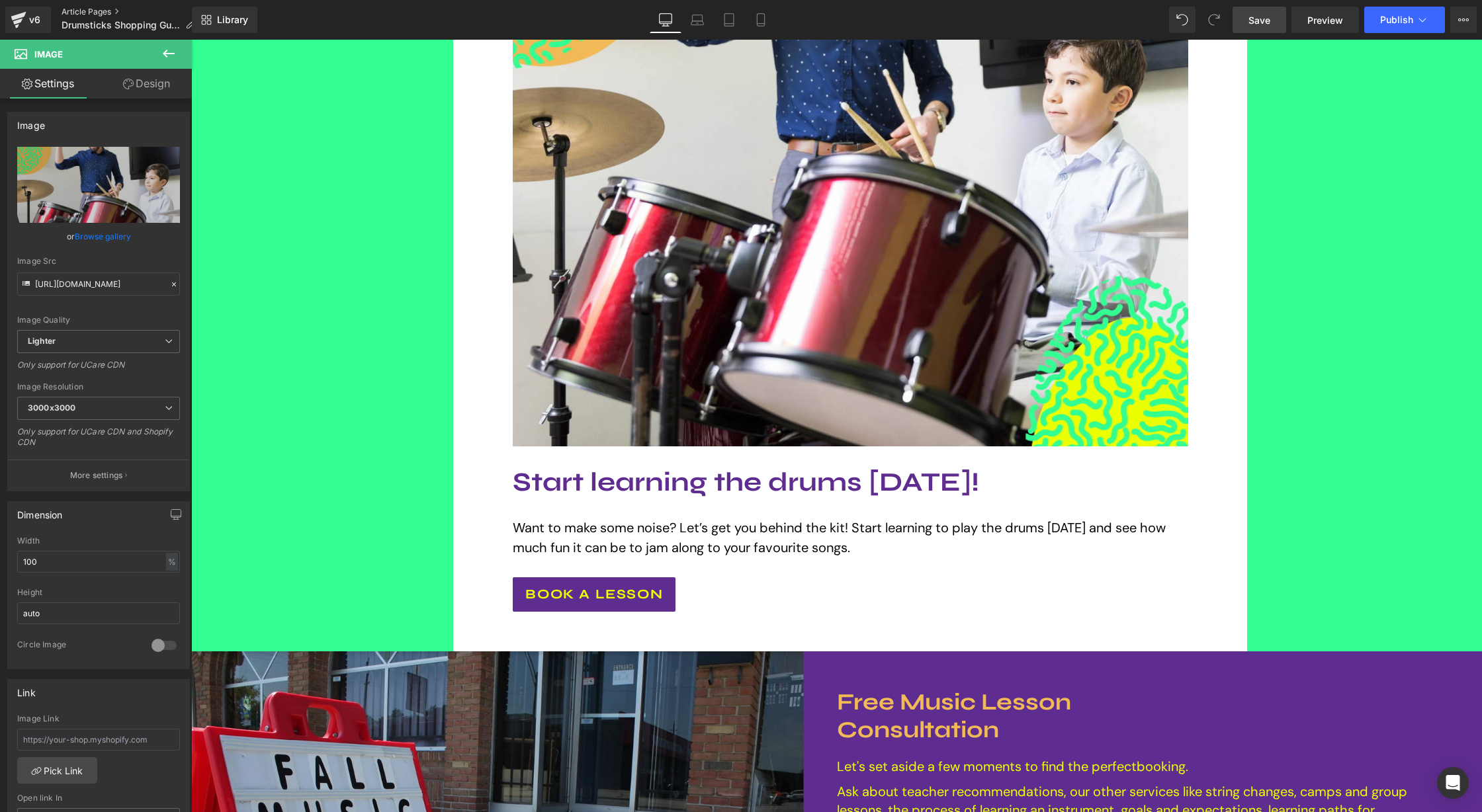
click at [102, 10] on link "Article Pages" at bounding box center [133, 12] width 143 height 10
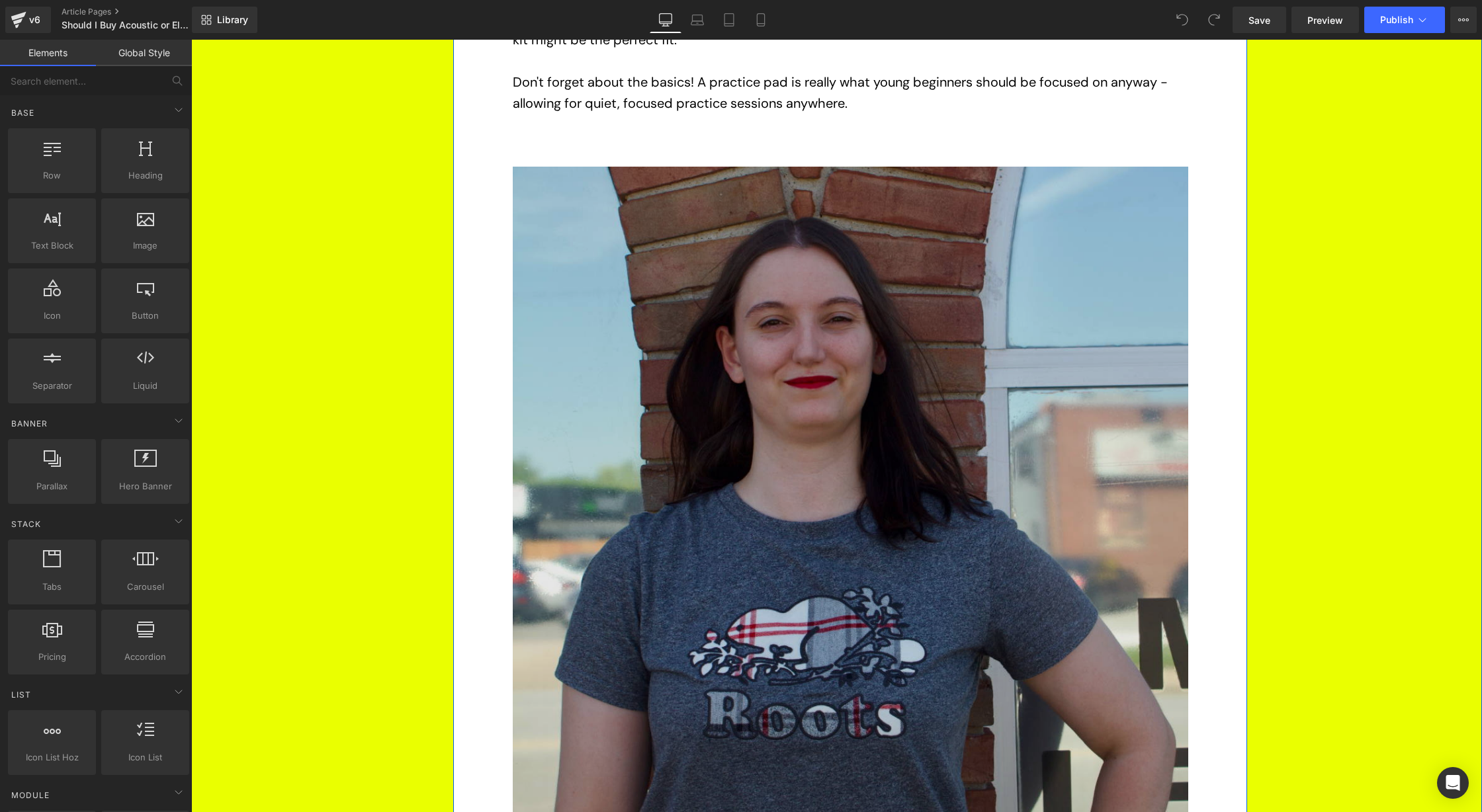
scroll to position [1113, 0]
click at [802, 498] on img at bounding box center [850, 503] width 675 height 675
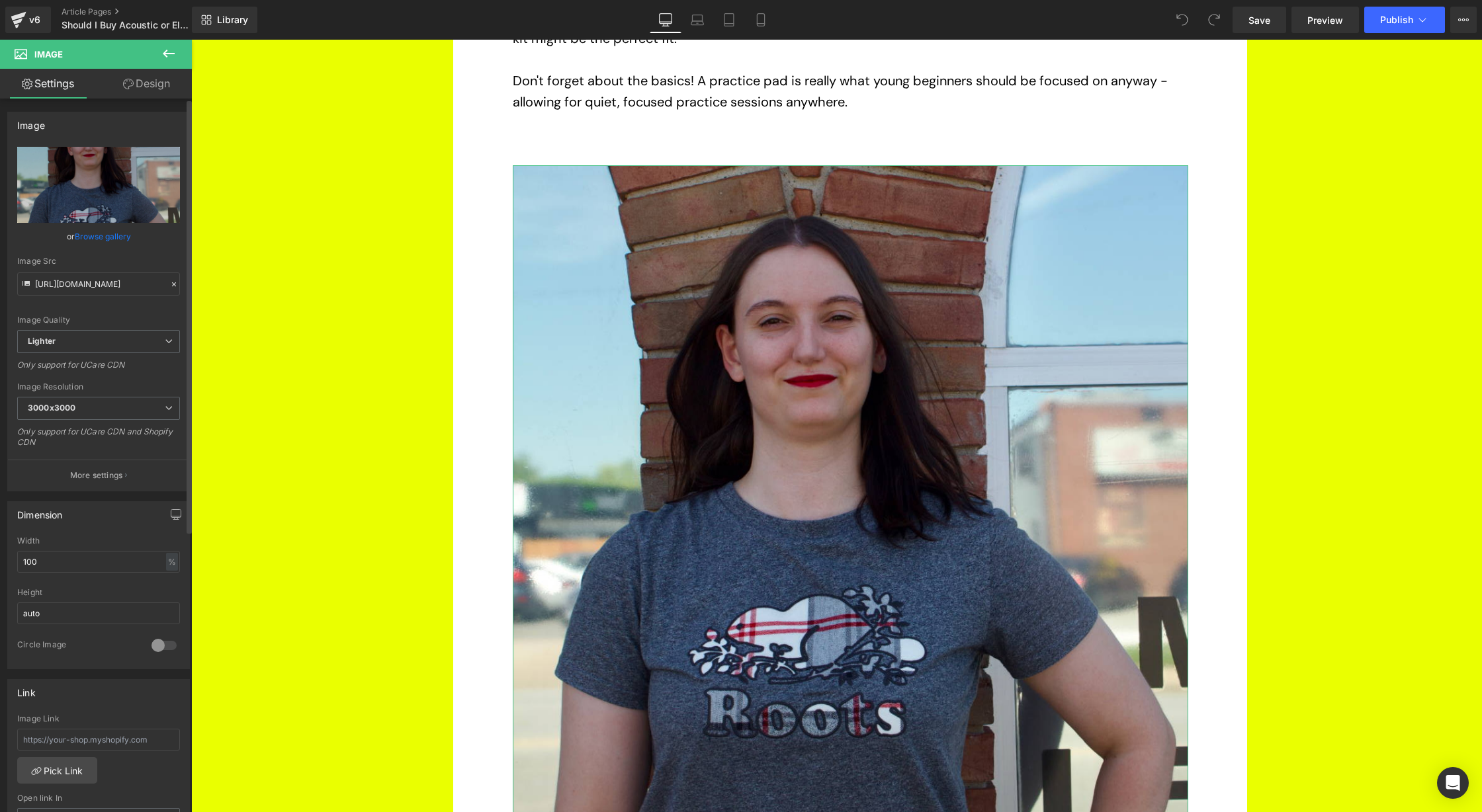
click at [126, 238] on link "Browse gallery" at bounding box center [102, 236] width 56 height 23
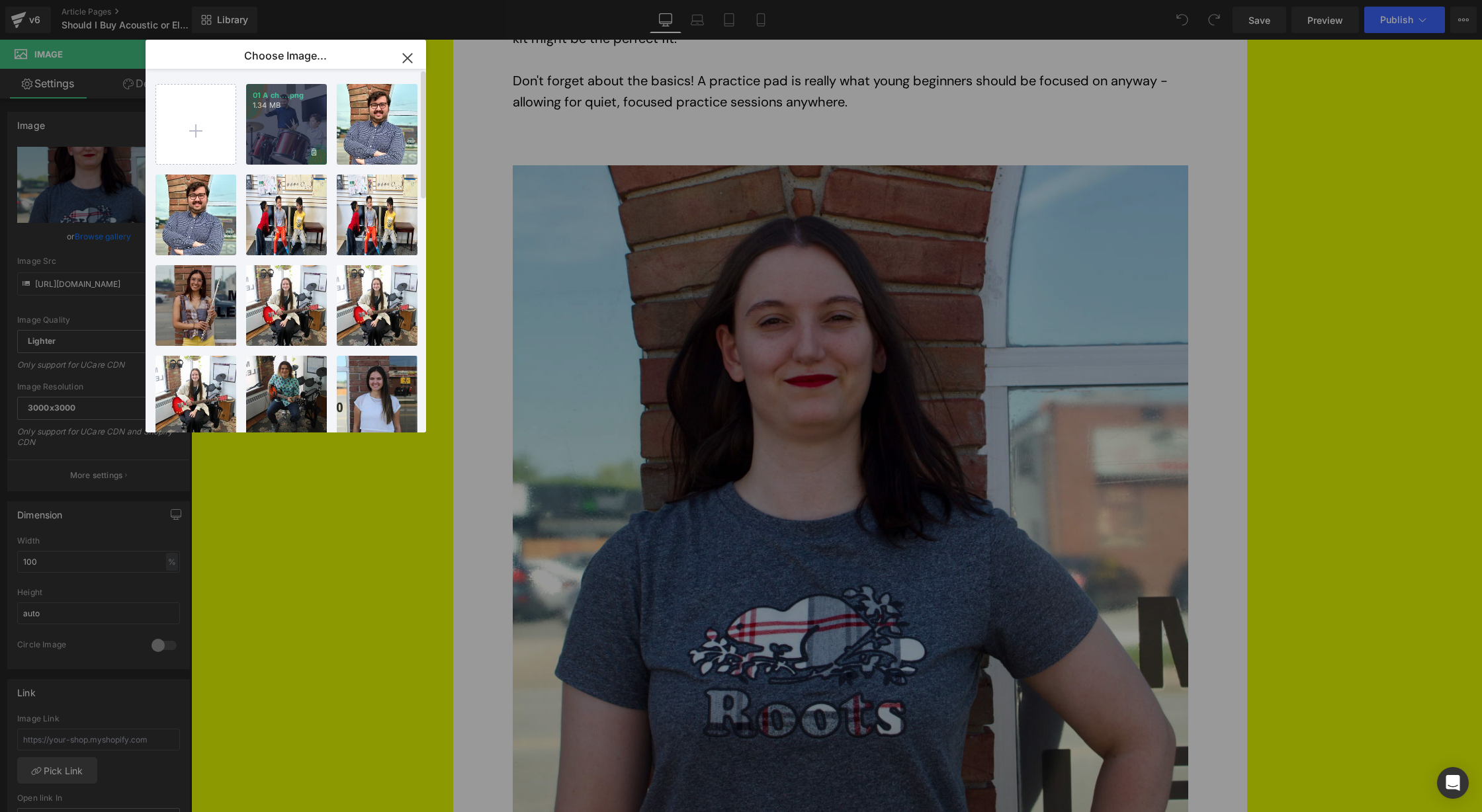
click at [298, 113] on div "01 A ch....png 1.34 MB" at bounding box center [286, 124] width 81 height 81
type input "https://ucarecdn.com/6e2f8f84-9f8f-47b2-853a-73cad2a2244a/-/format/auto/-/previ…"
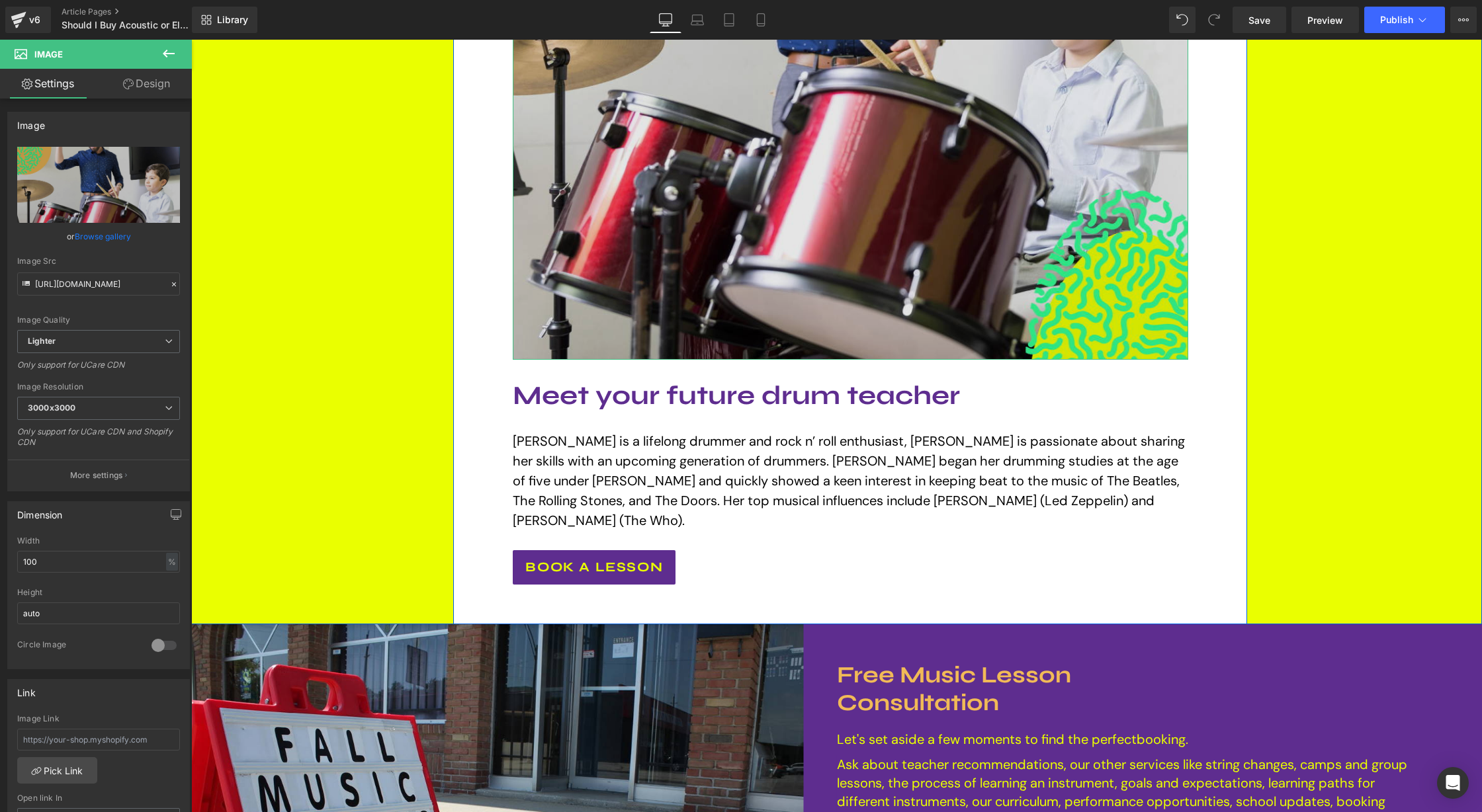
scroll to position [1840, 0]
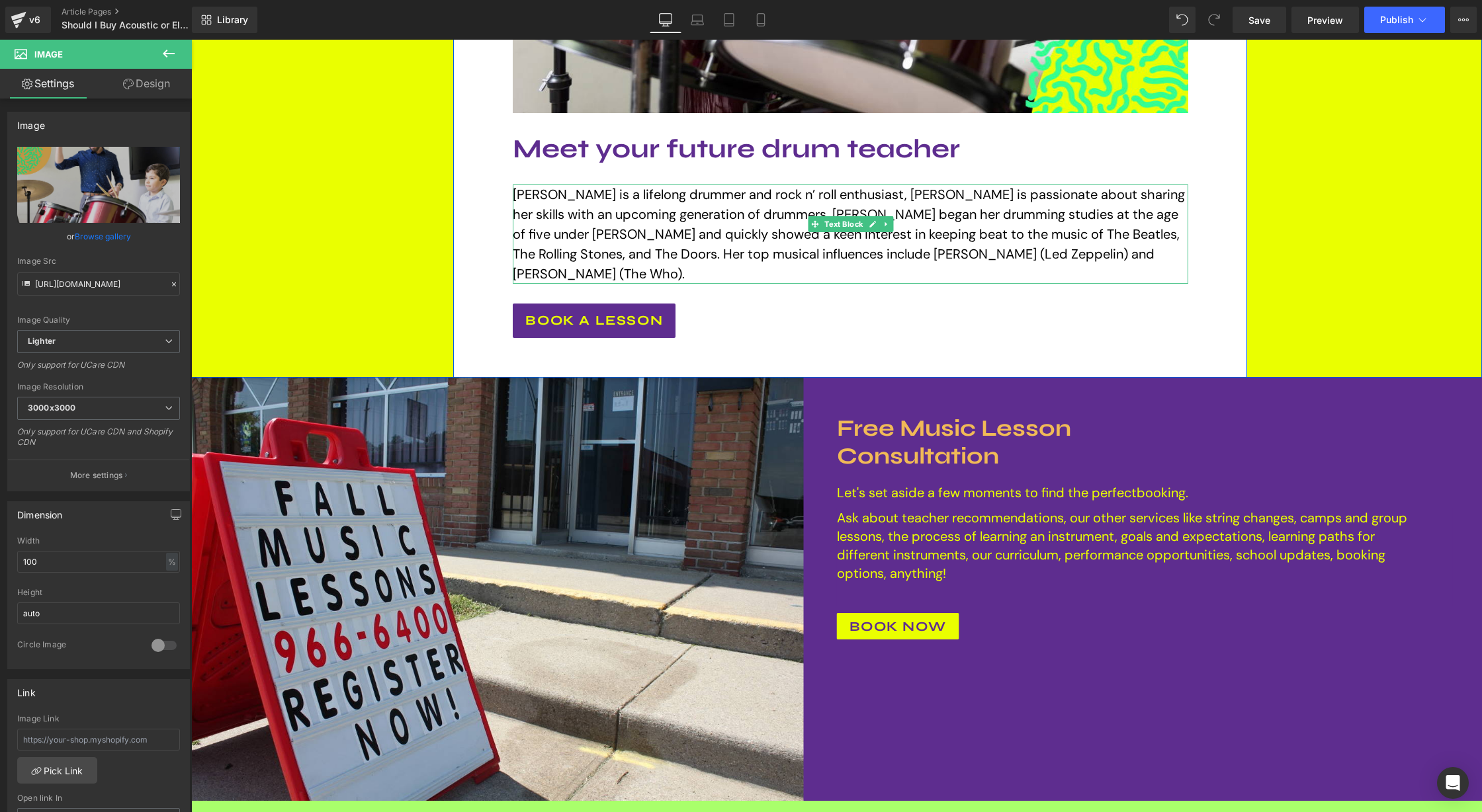
click at [670, 200] on span "Sierra Santoro is a lifelong drummer and rock n’ roll enthusiast, Sierra is pas…" at bounding box center [849, 234] width 672 height 96
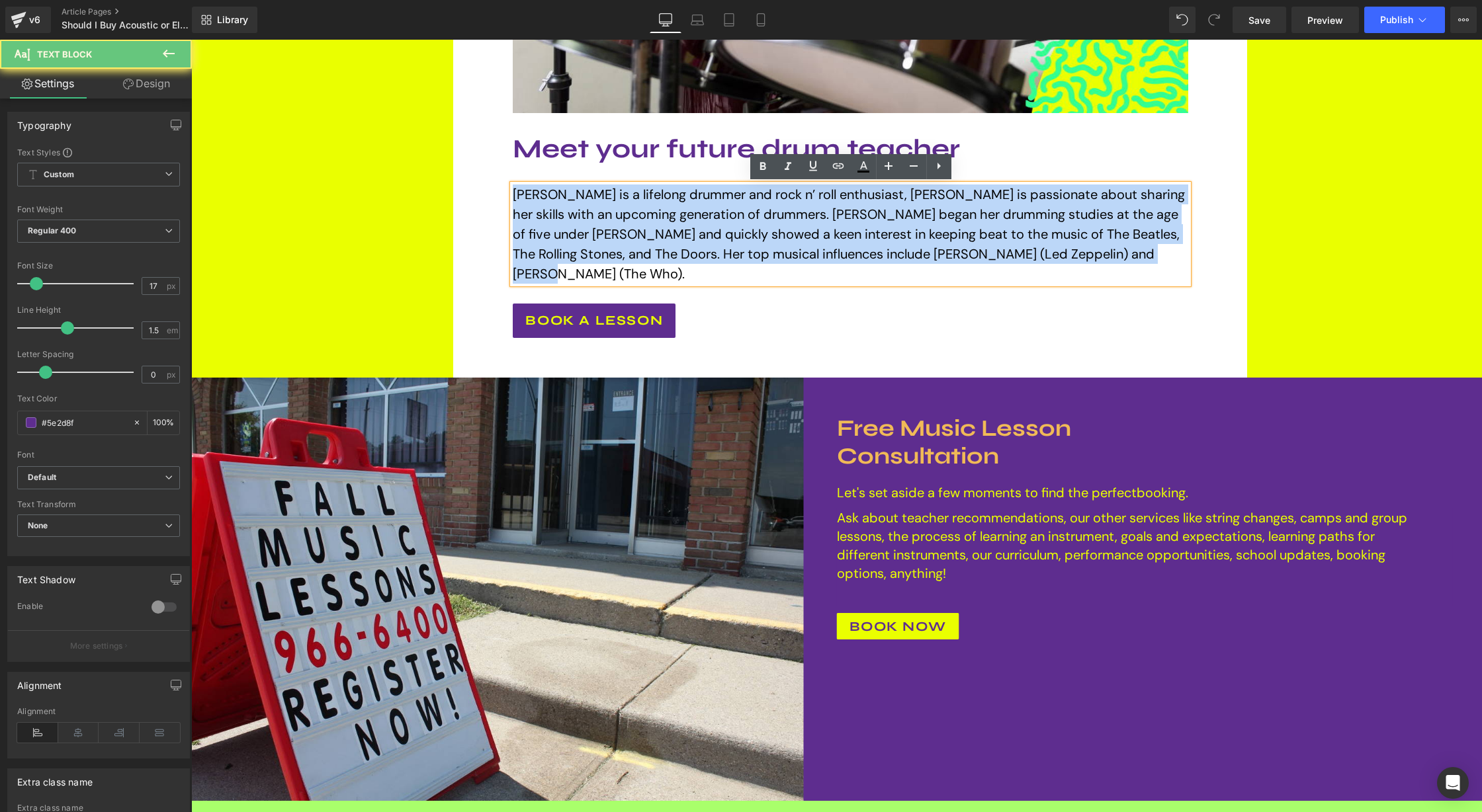
click at [670, 200] on span "Sierra Santoro is a lifelong drummer and rock n’ roll enthusiast, Sierra is pas…" at bounding box center [849, 234] width 672 height 96
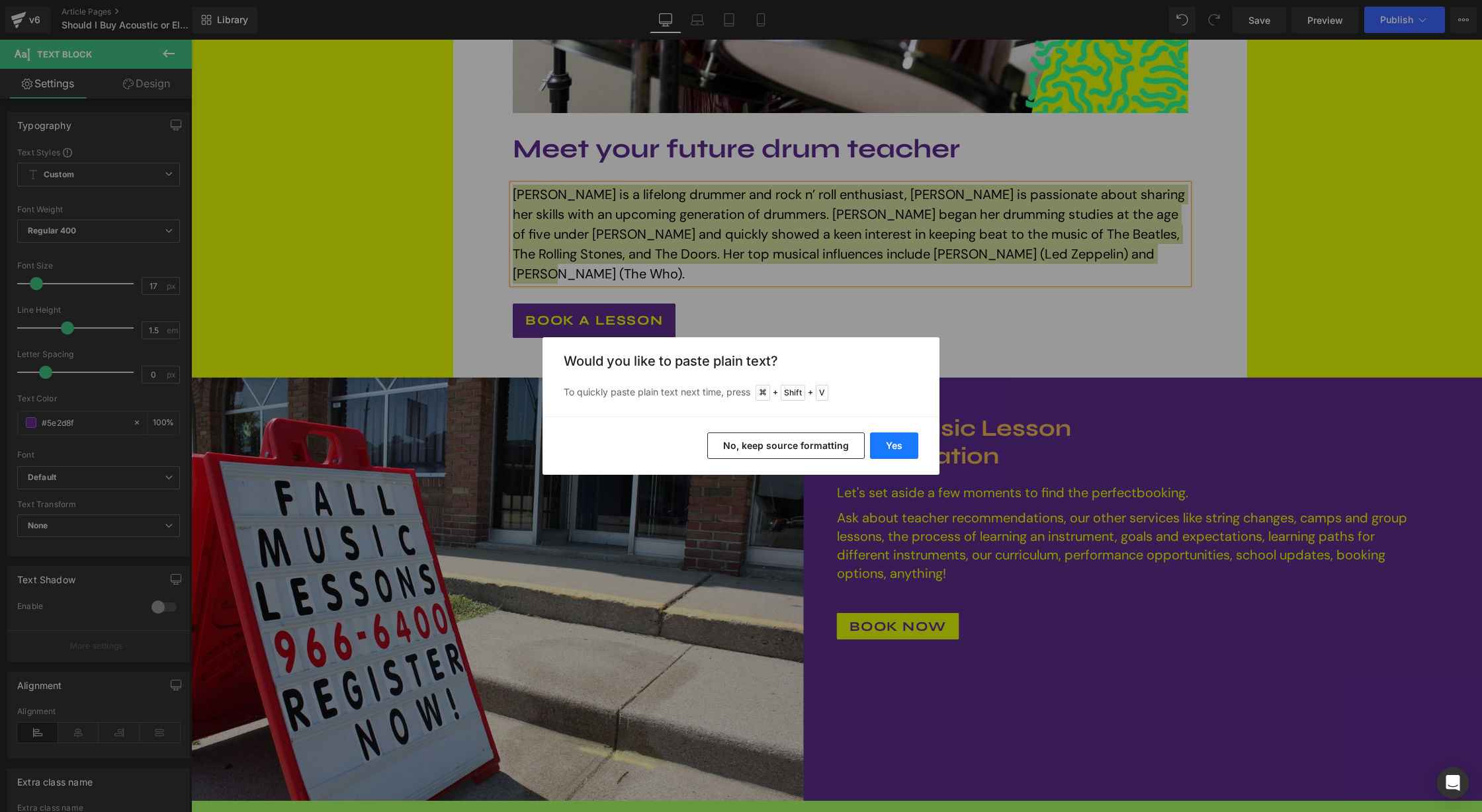
click at [903, 447] on button "Yes" at bounding box center [894, 445] width 49 height 27
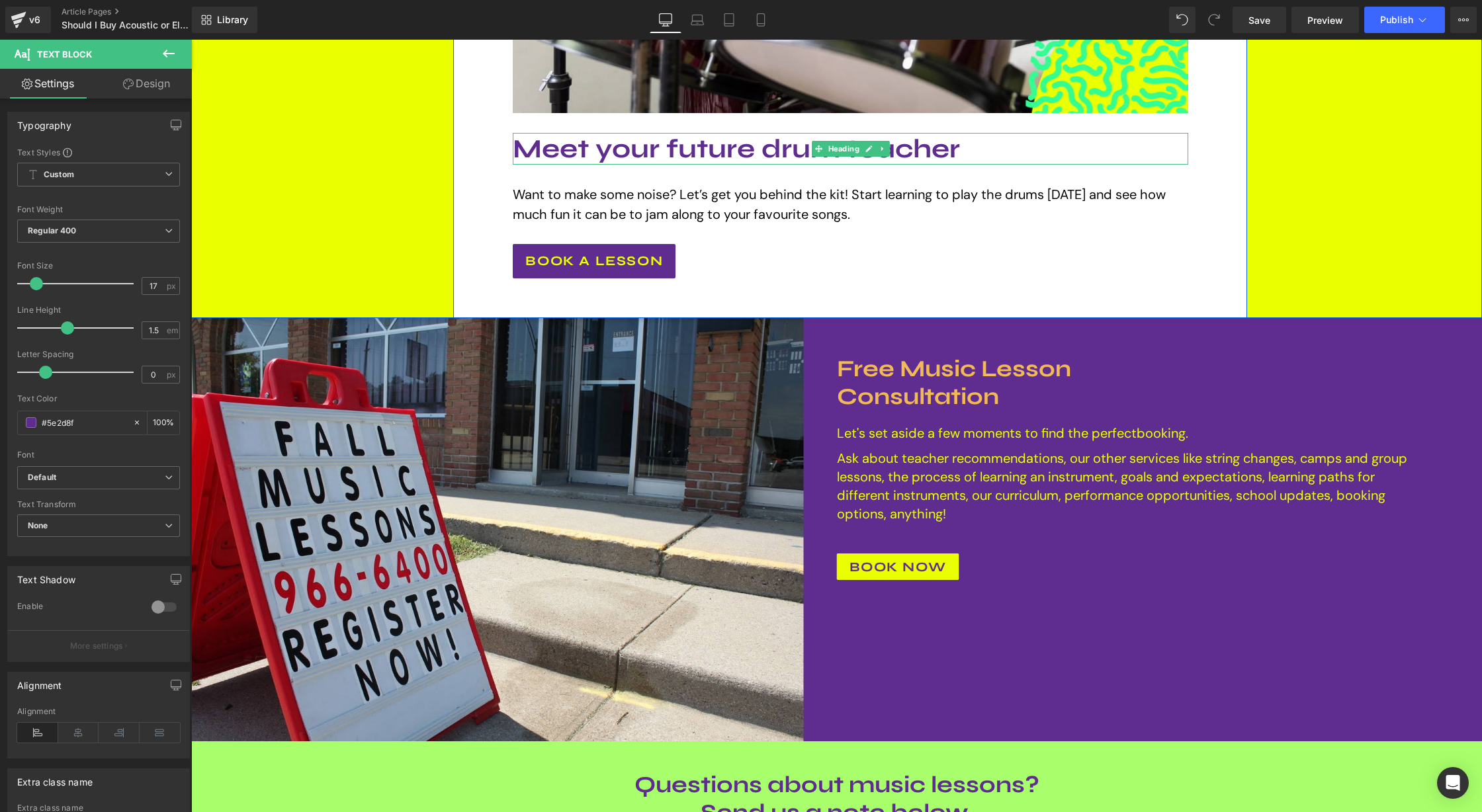
click at [693, 141] on h1 "Meet your future drum teacher" at bounding box center [850, 149] width 675 height 31
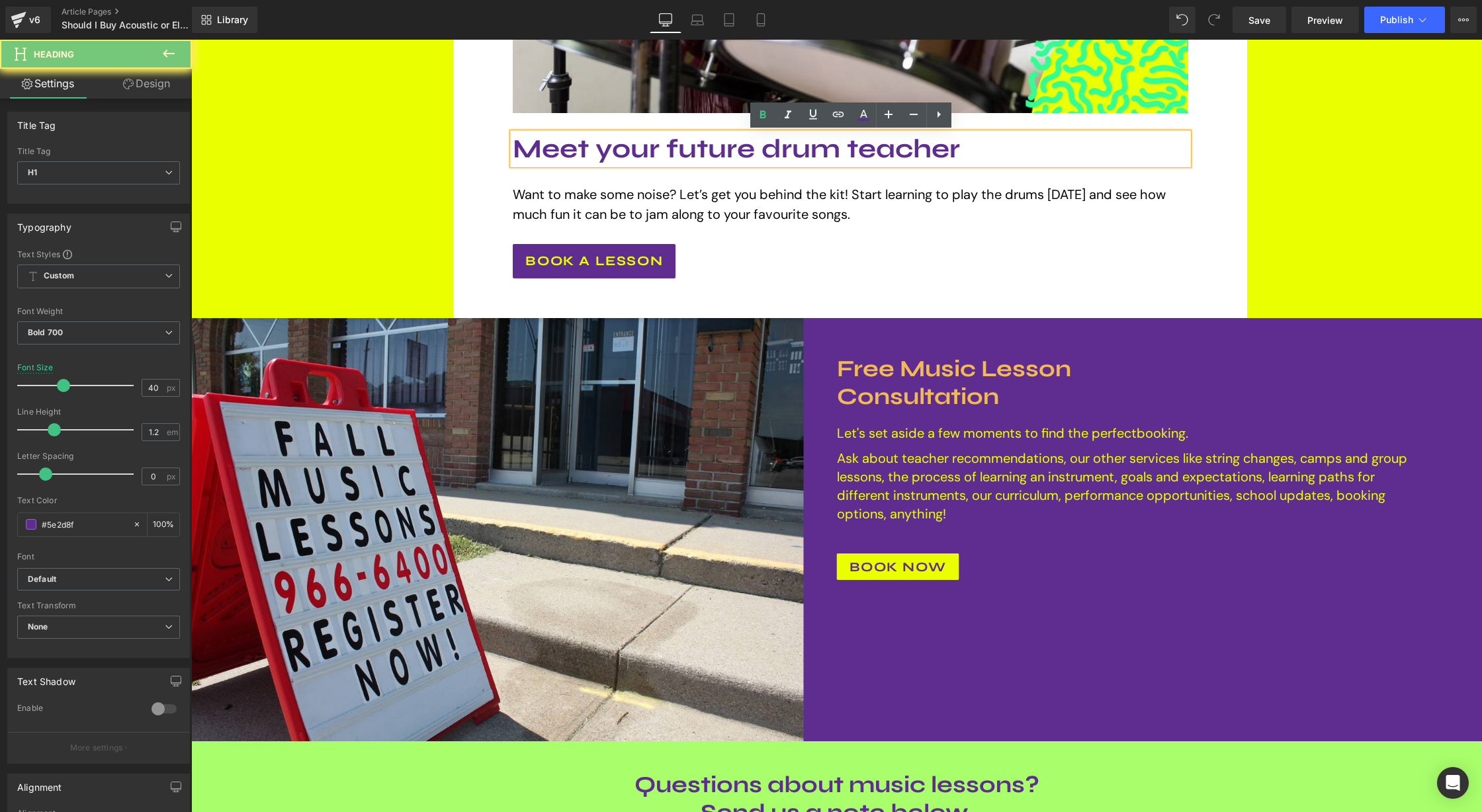
click at [693, 141] on h1 "Meet your future drum teacher" at bounding box center [850, 149] width 675 height 31
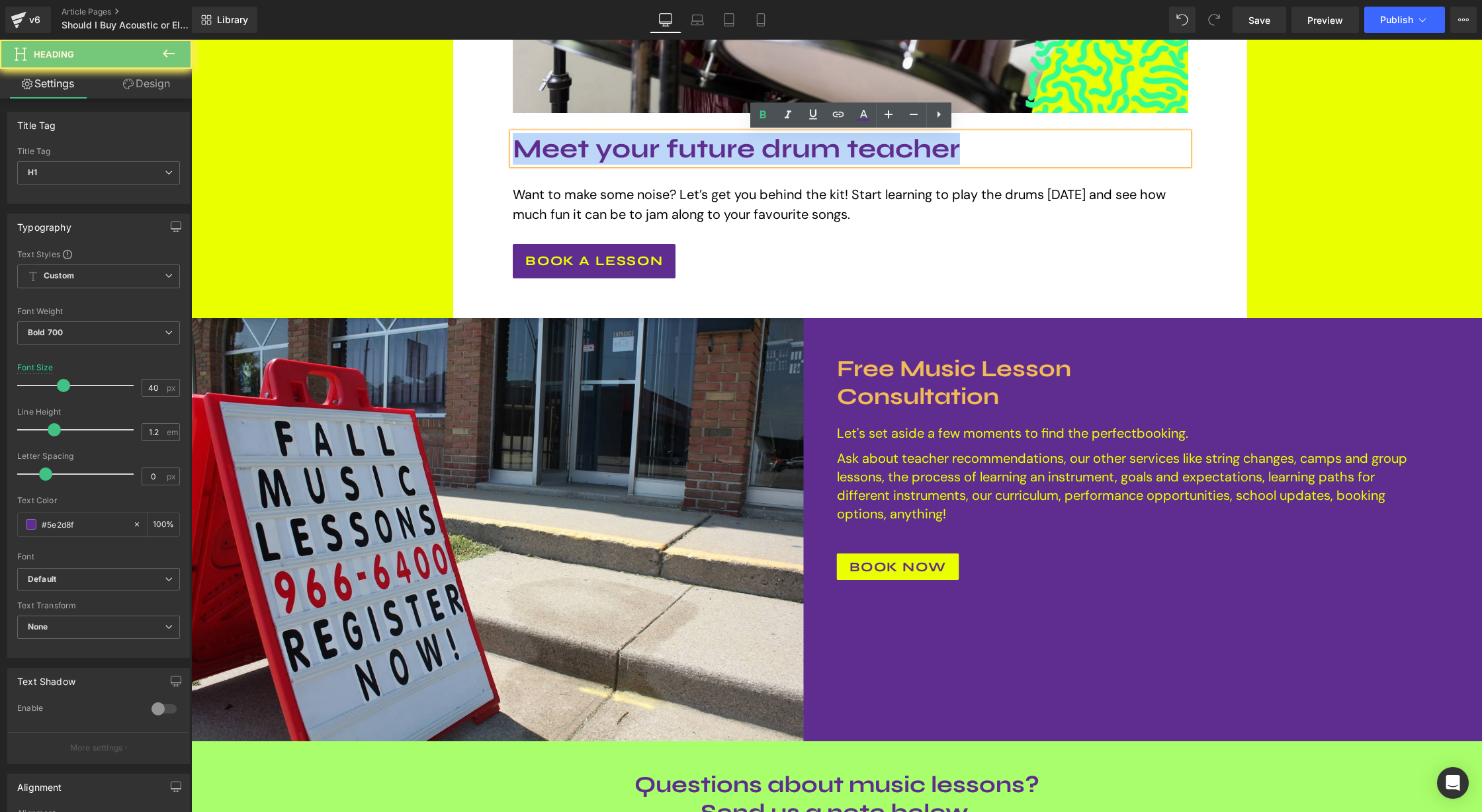
paste div
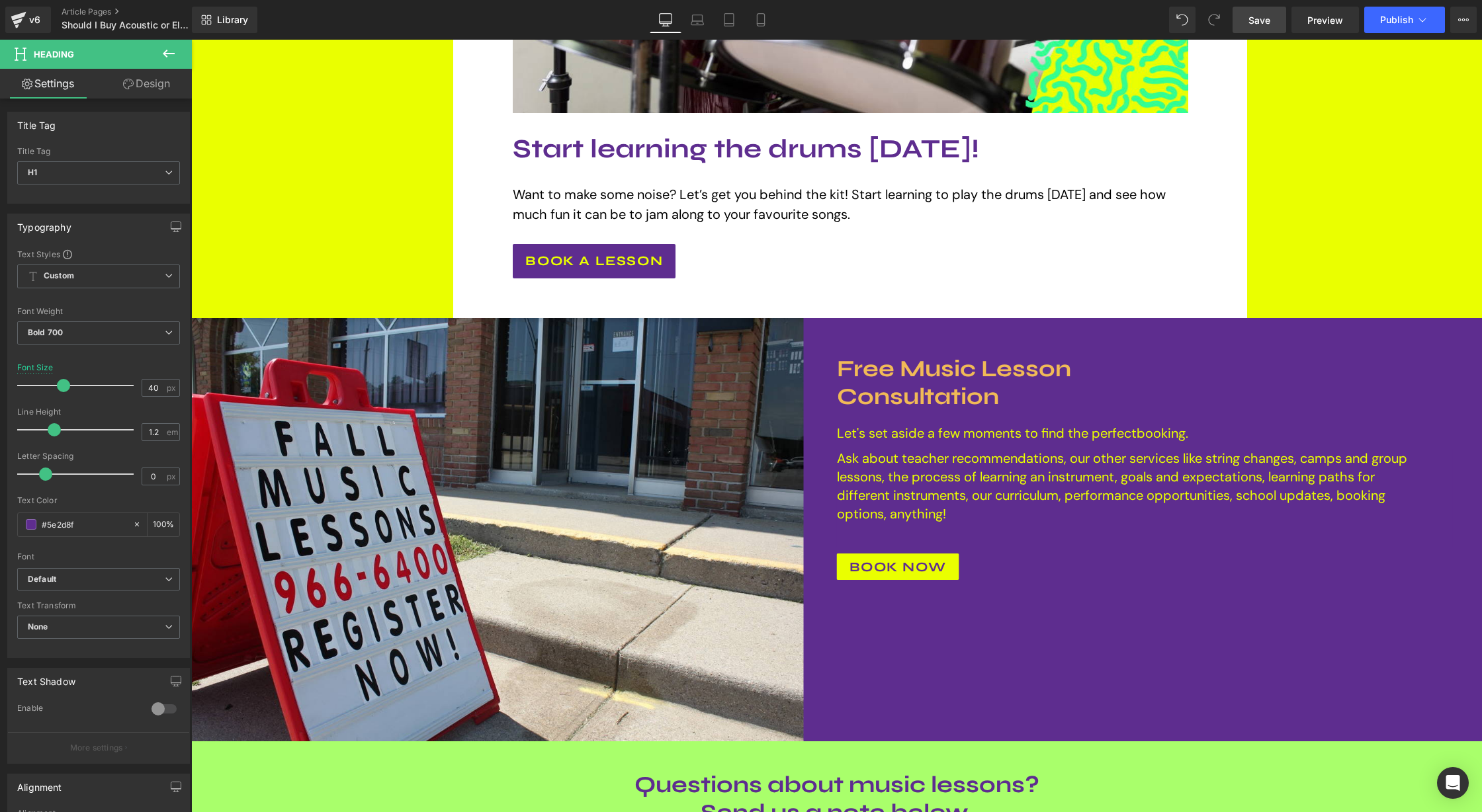
click at [1255, 17] on span "Save" at bounding box center [1259, 20] width 22 height 14
click at [1423, 20] on icon at bounding box center [1422, 19] width 13 height 13
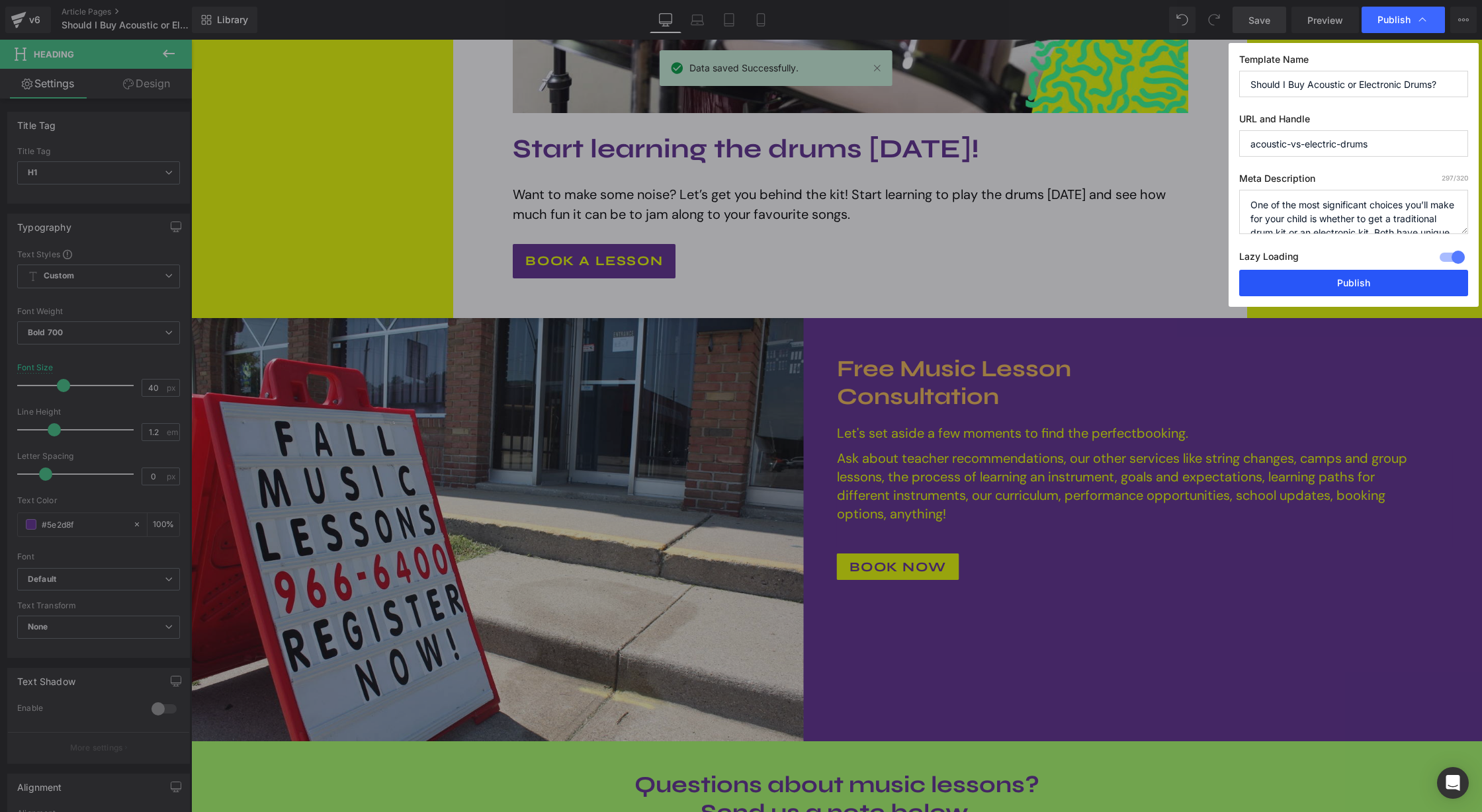
click at [1360, 280] on button "Publish" at bounding box center [1353, 283] width 229 height 27
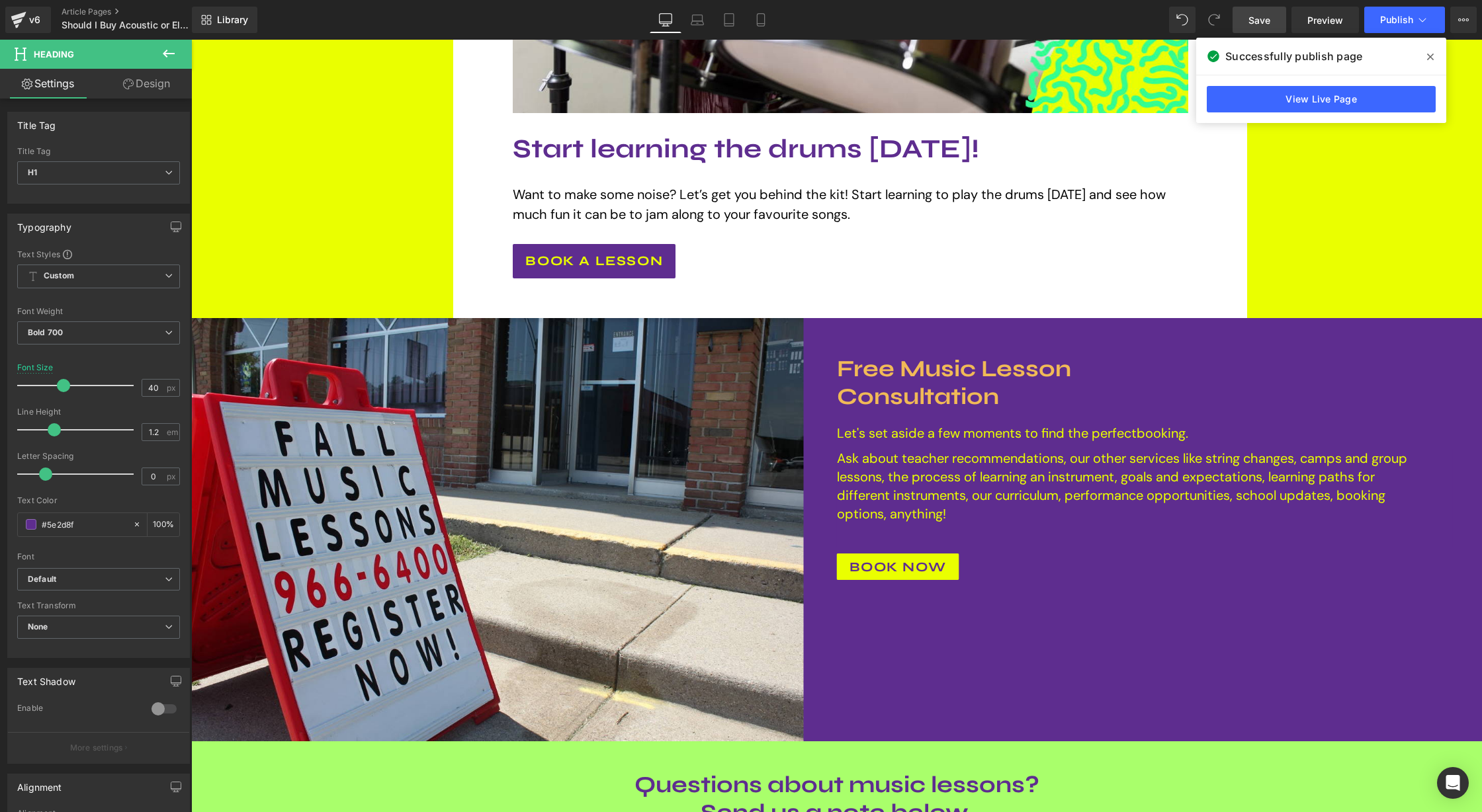
click at [1429, 59] on icon at bounding box center [1430, 57] width 7 height 10
